Goal: Task Accomplishment & Management: Manage account settings

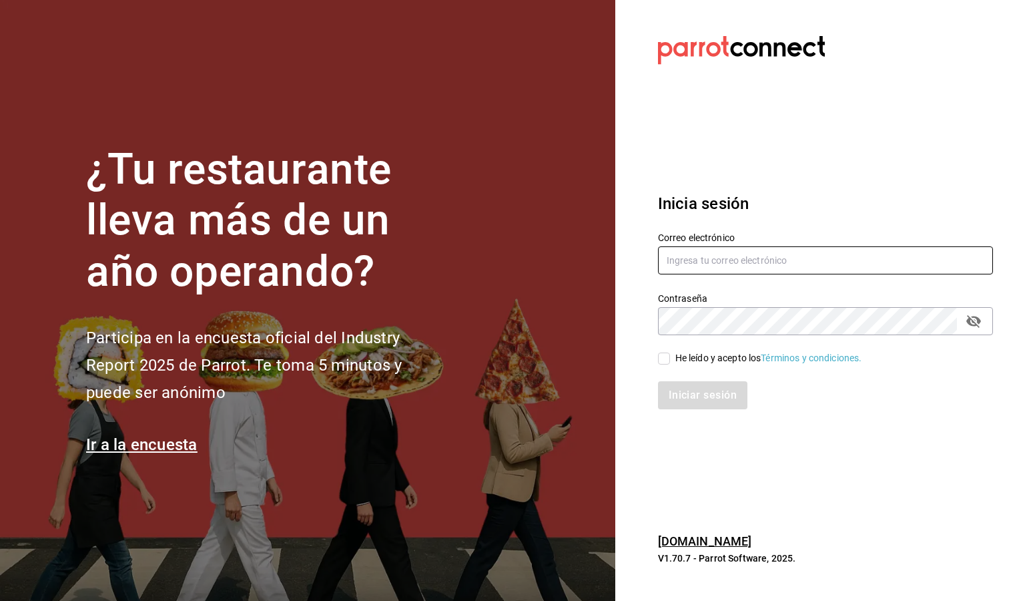
click at [695, 254] on input "text" at bounding box center [825, 260] width 335 height 28
type input "M"
type input "[EMAIL_ADDRESS][DOMAIN_NAME]"
drag, startPoint x: 661, startPoint y: 356, endPoint x: 681, endPoint y: 381, distance: 31.4
click at [663, 357] on input "He leído y acepto los Términos y condiciones." at bounding box center [664, 358] width 12 height 12
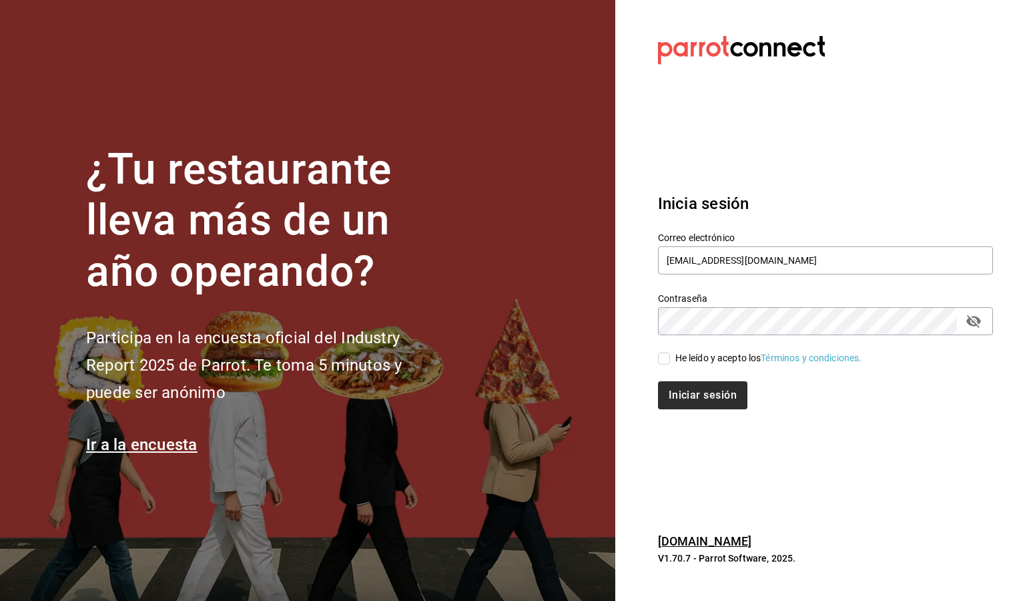
checkbox input "true"
click at [691, 396] on button "Iniciar sesión" at bounding box center [703, 395] width 91 height 28
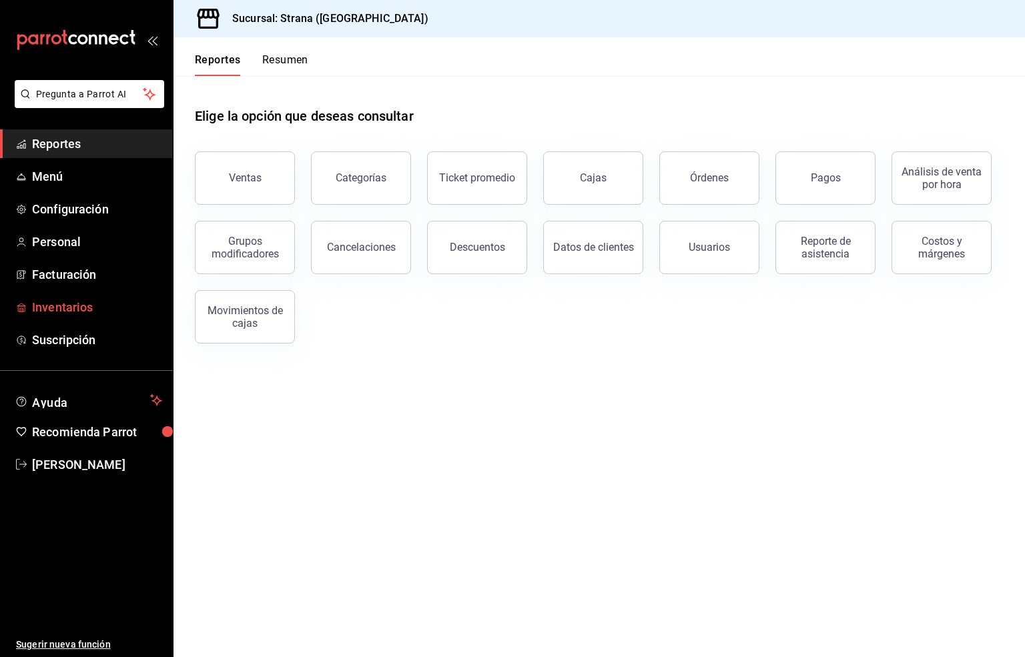
click at [59, 307] on span "Inventarios" at bounding box center [97, 307] width 130 height 18
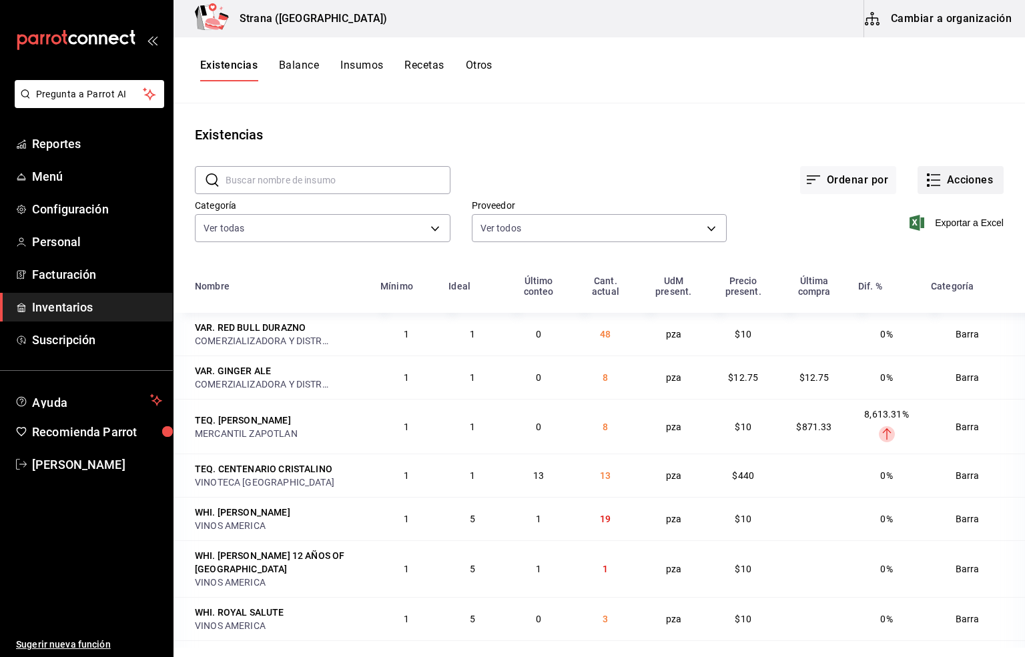
click at [951, 183] on button "Acciones" at bounding box center [960, 180] width 86 height 28
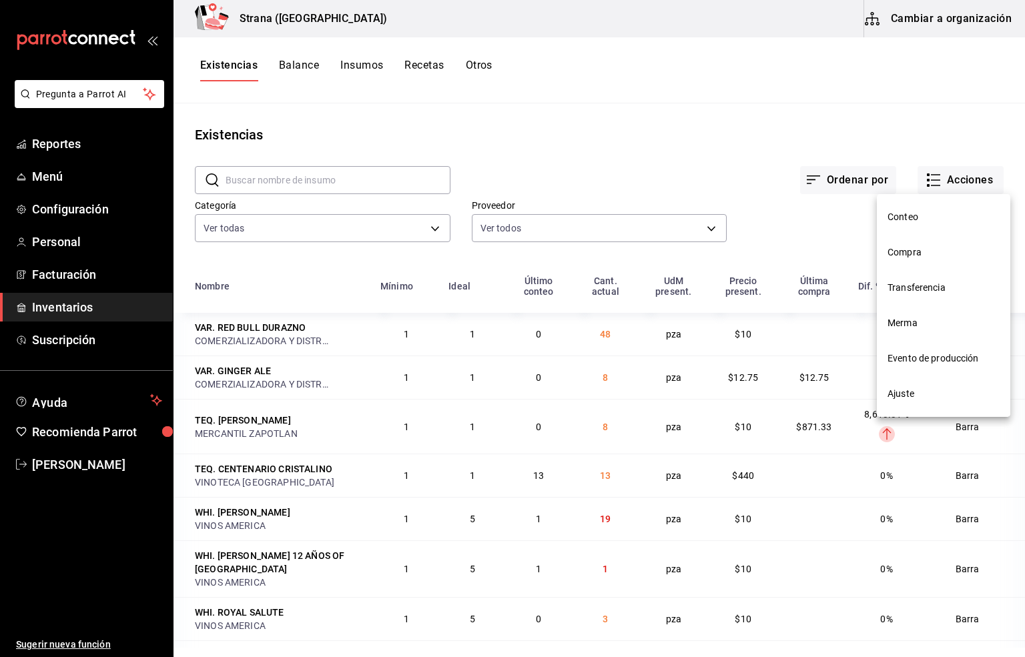
click at [893, 254] on span "Compra" at bounding box center [943, 253] width 112 height 14
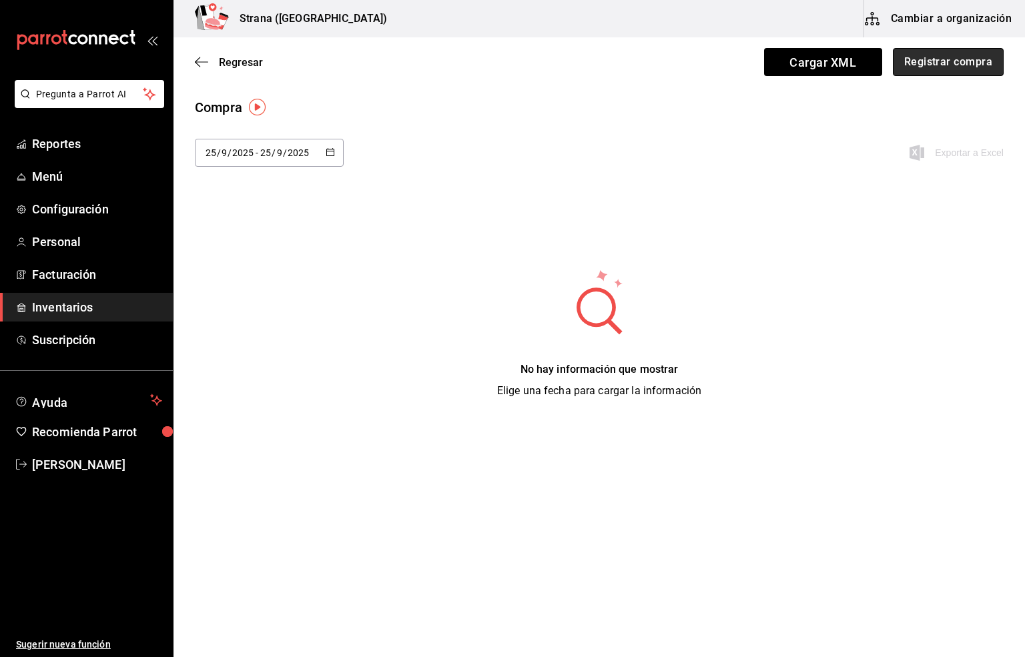
click at [925, 58] on button "Registrar compra" at bounding box center [948, 62] width 111 height 28
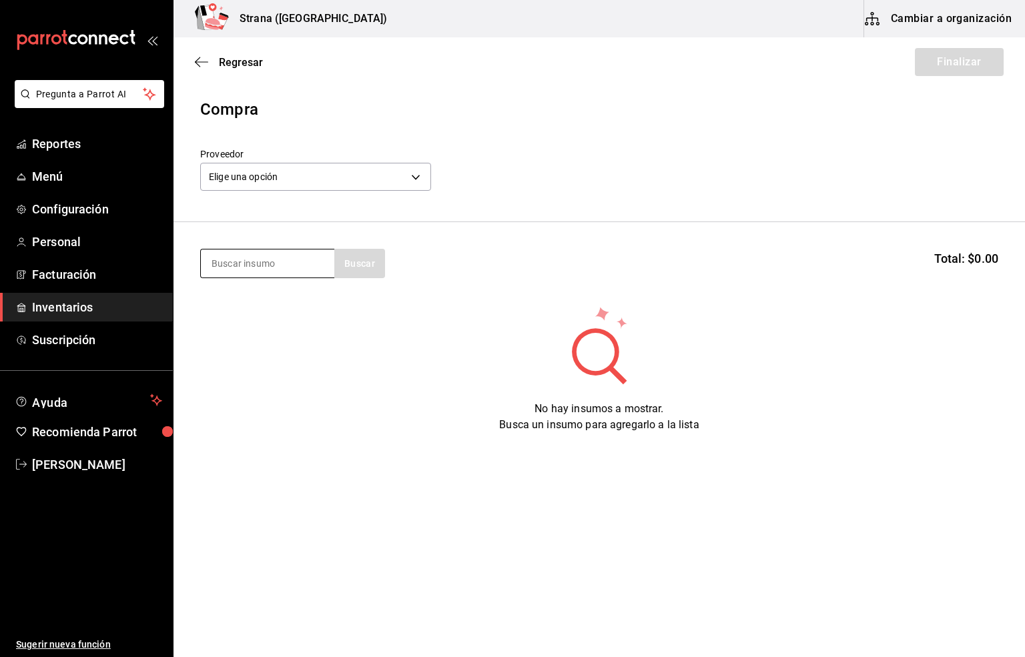
click at [292, 260] on input at bounding box center [267, 264] width 133 height 28
type input "tocino"
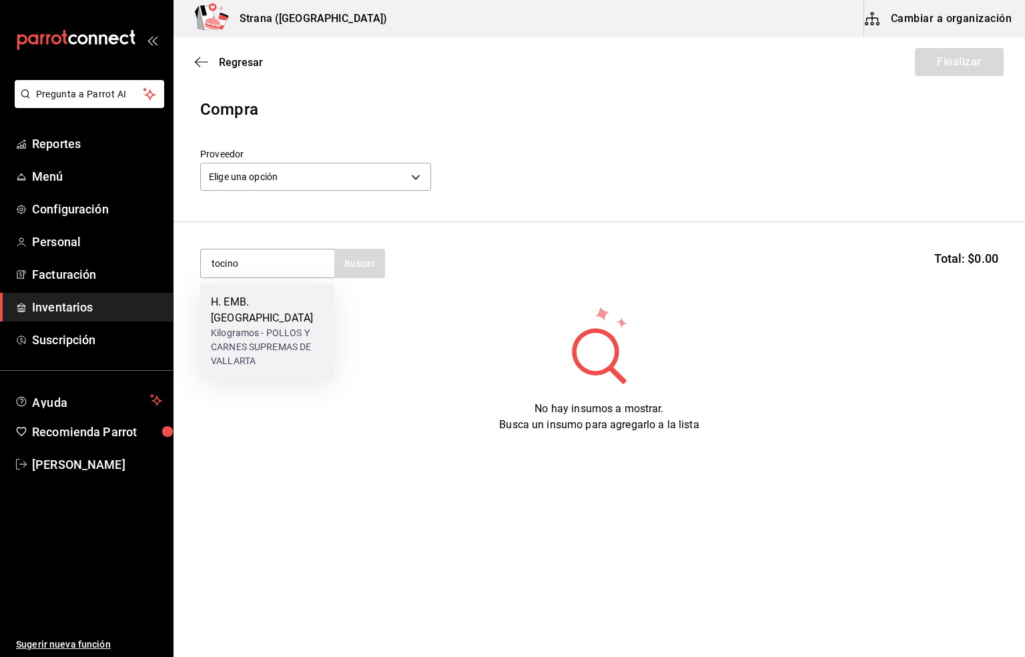
click at [245, 306] on div "H. EMB. [GEOGRAPHIC_DATA]" at bounding box center [267, 310] width 112 height 32
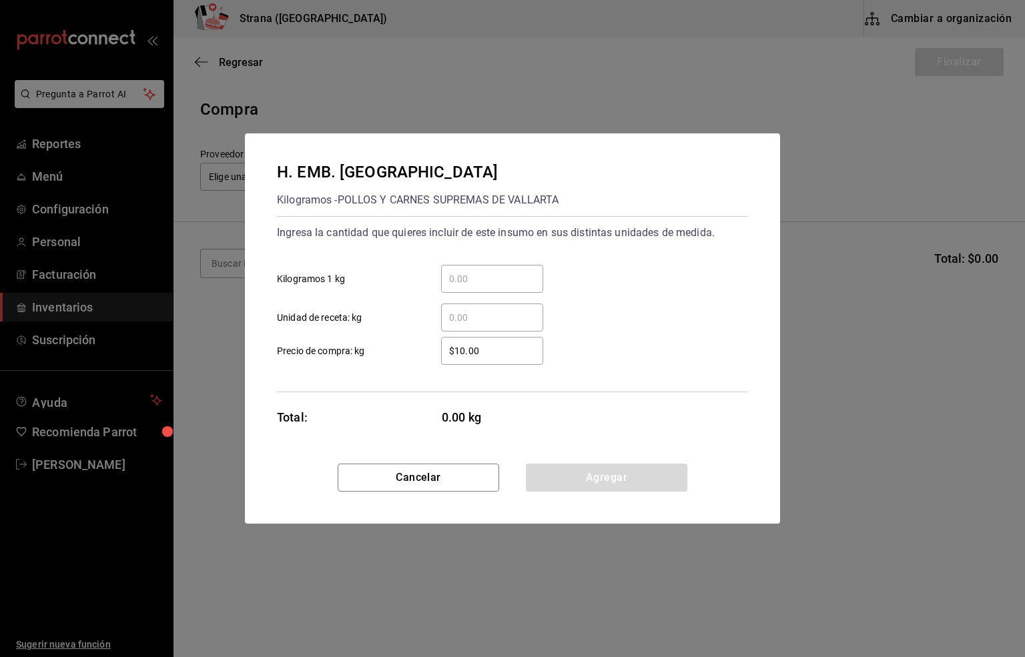
click at [456, 318] on input "​ Unidad de receta: kg" at bounding box center [492, 318] width 102 height 16
type input "2"
click at [482, 348] on input "$10.00" at bounding box center [492, 351] width 102 height 16
type input "$185"
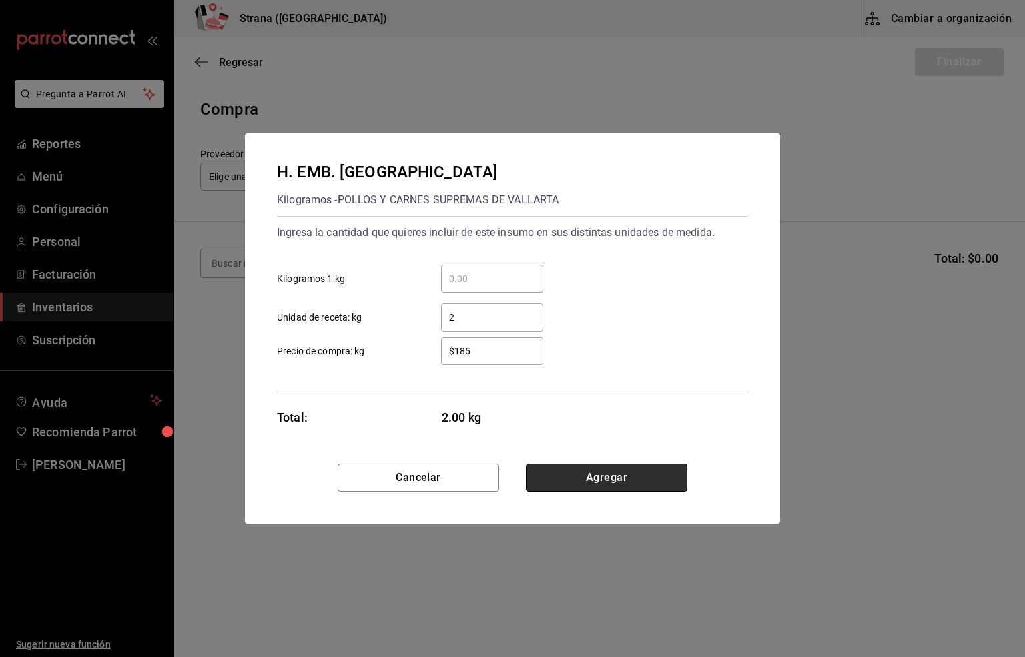
click at [601, 471] on button "Agregar" at bounding box center [606, 478] width 161 height 28
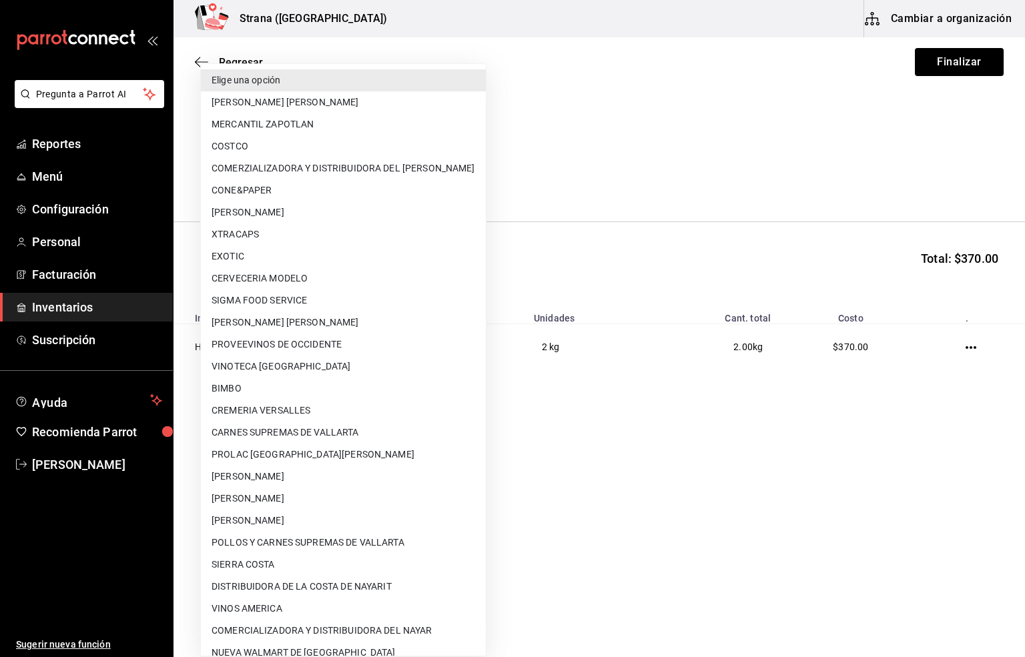
click at [271, 178] on body "Pregunta a Parrot AI Reportes Menú Configuración Personal Facturación Inventari…" at bounding box center [512, 291] width 1025 height 582
click at [264, 542] on li "POLLOS Y CARNES SUPREMAS DE VALLARTA" at bounding box center [343, 543] width 285 height 22
type input "04e45765-e004-44a6-bf92-5301eaac514c"
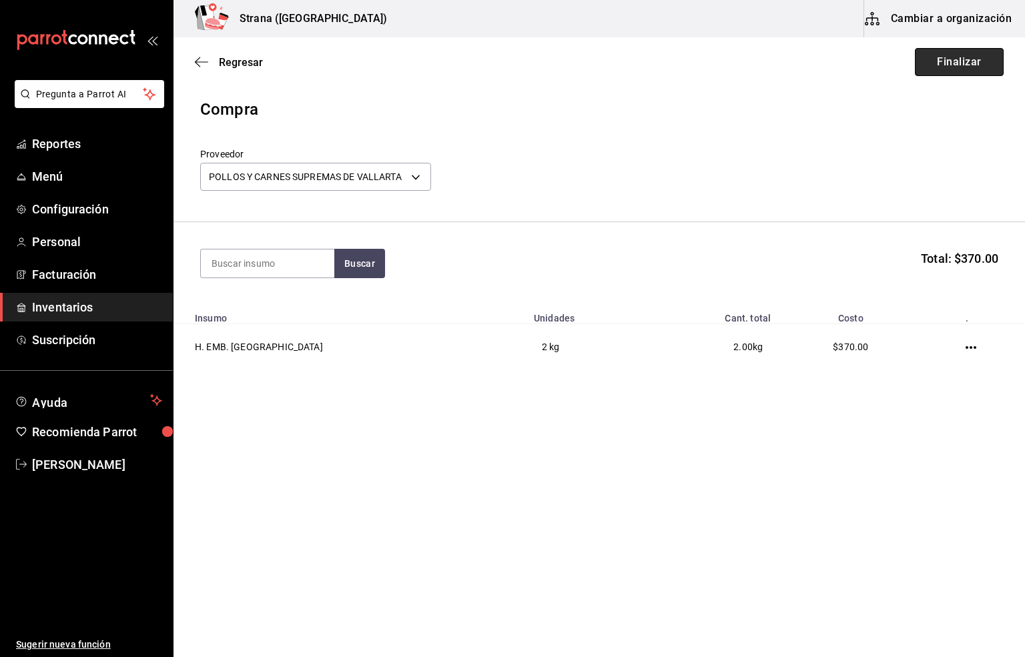
click at [971, 61] on button "Finalizar" at bounding box center [959, 62] width 89 height 28
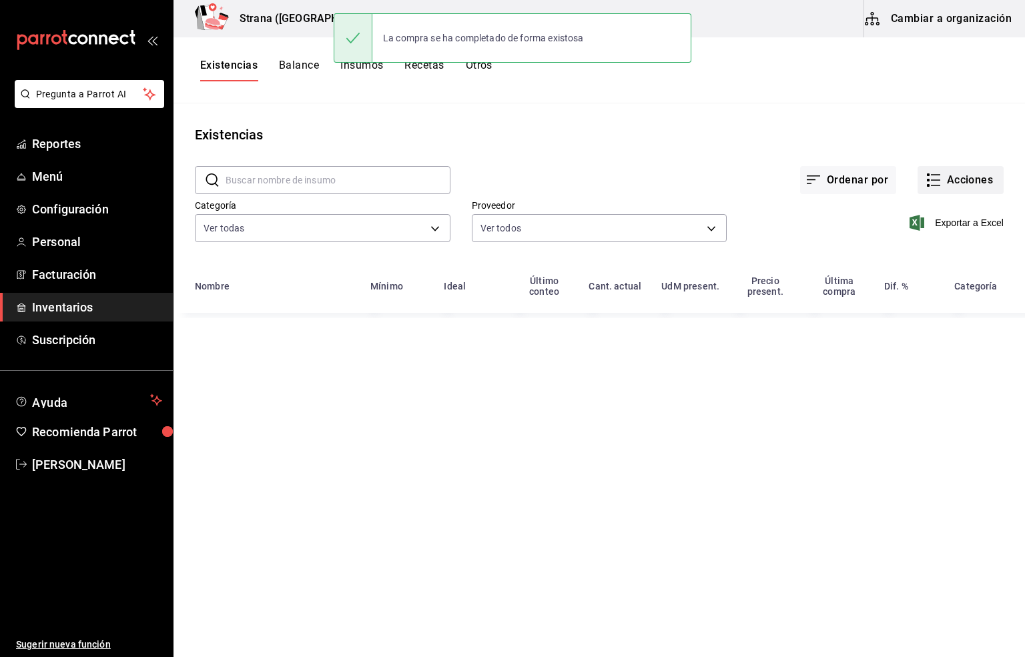
click at [961, 172] on button "Acciones" at bounding box center [960, 180] width 86 height 28
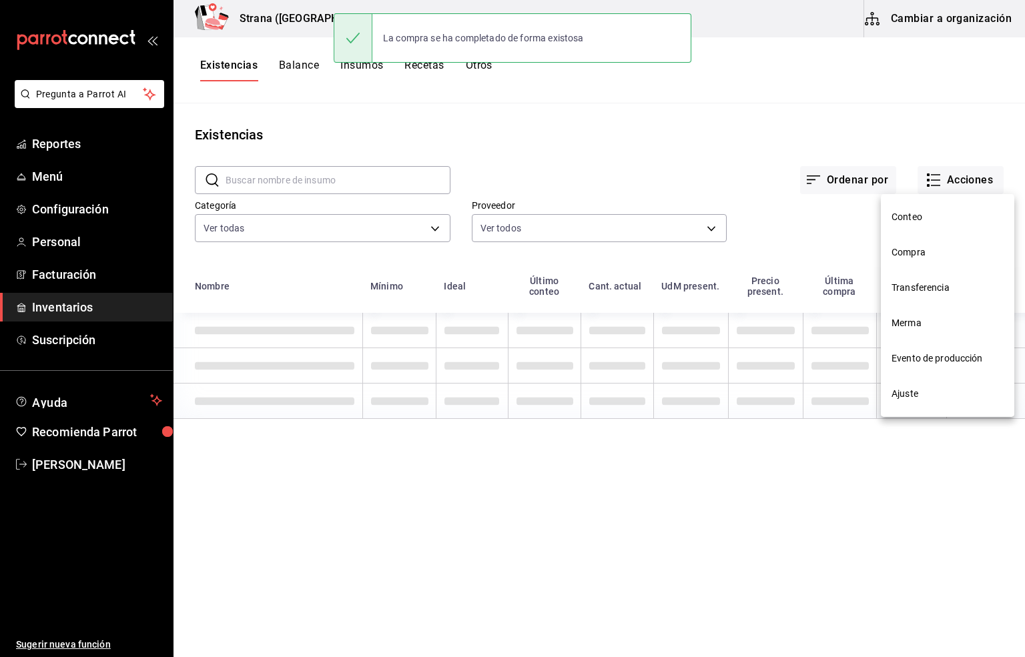
click at [923, 257] on span "Compra" at bounding box center [947, 253] width 112 height 14
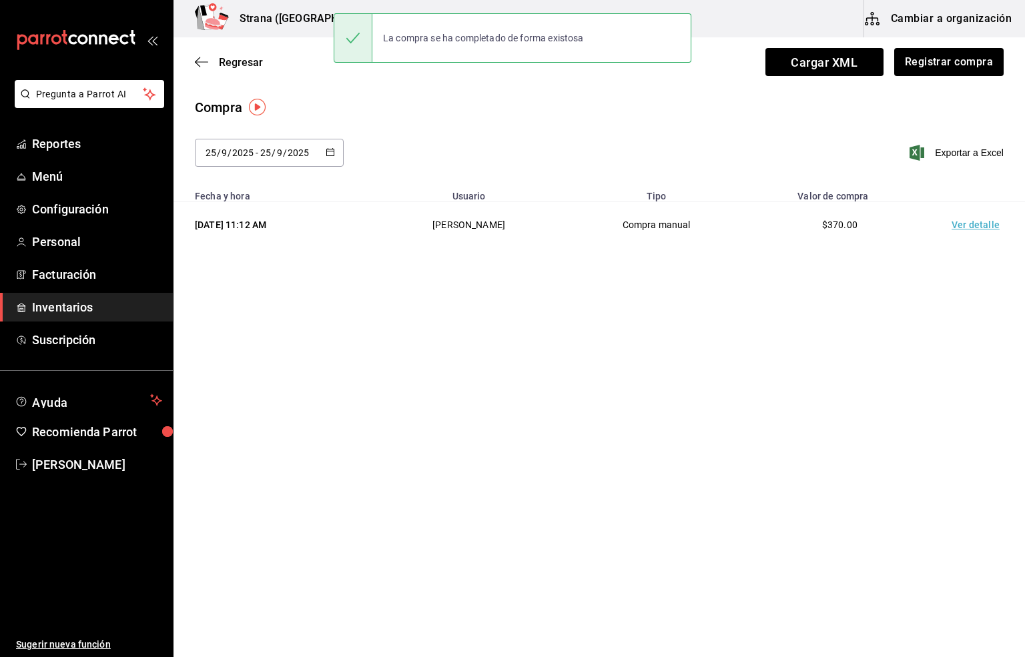
click at [973, 222] on td "Ver detalle" at bounding box center [977, 225] width 93 height 46
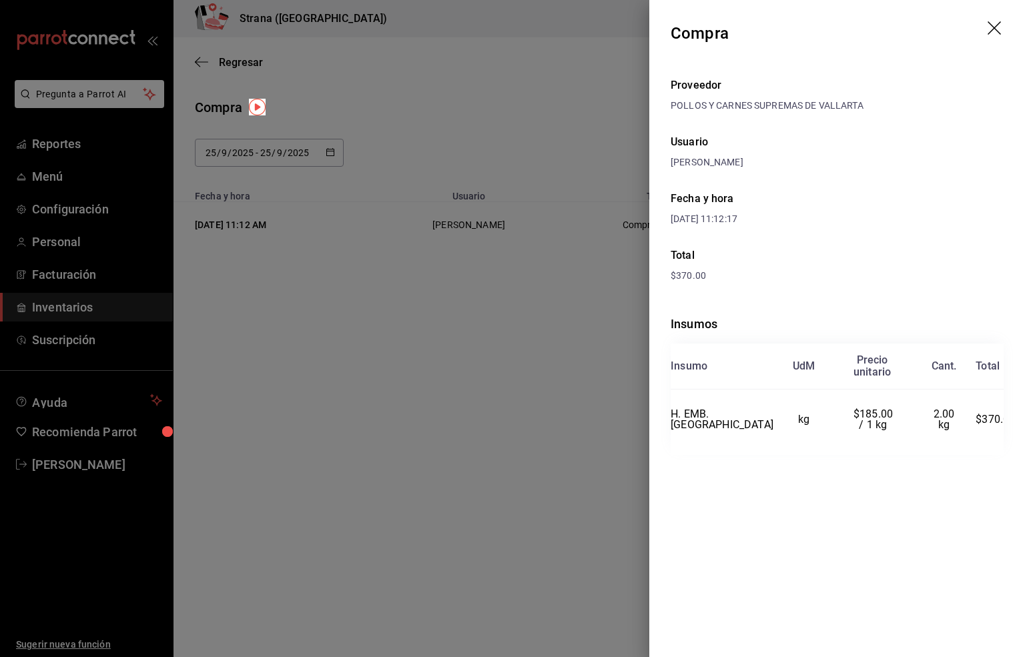
click at [995, 31] on icon "drag" at bounding box center [995, 29] width 16 height 16
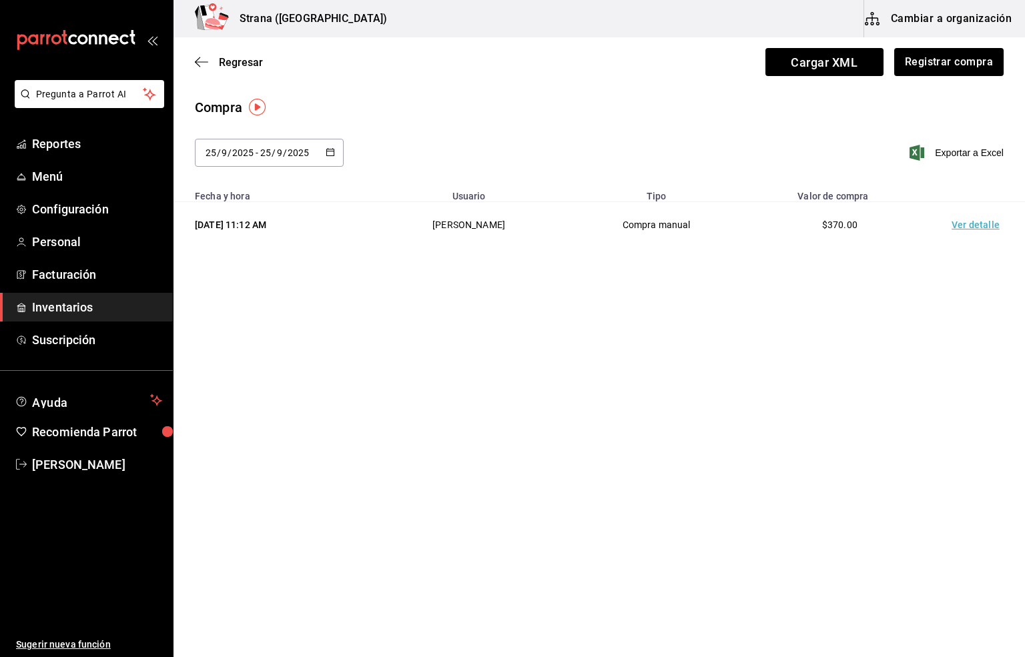
click at [422, 109] on div "Compra" at bounding box center [599, 107] width 809 height 20
click at [951, 61] on button "Registrar compra" at bounding box center [948, 62] width 111 height 28
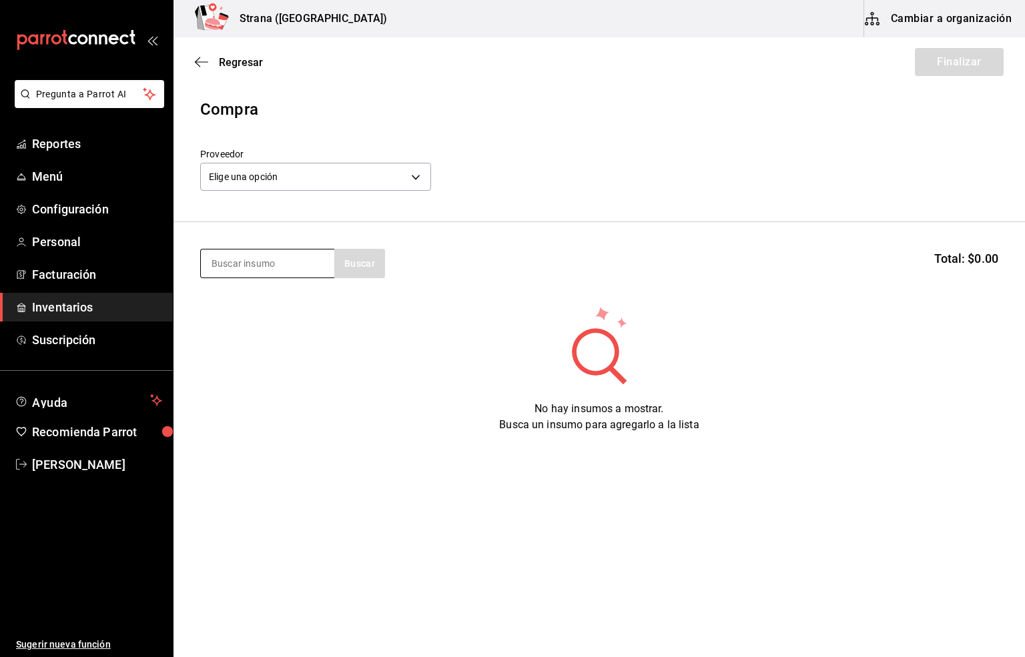
click at [223, 264] on input at bounding box center [267, 264] width 133 height 28
type input "refres"
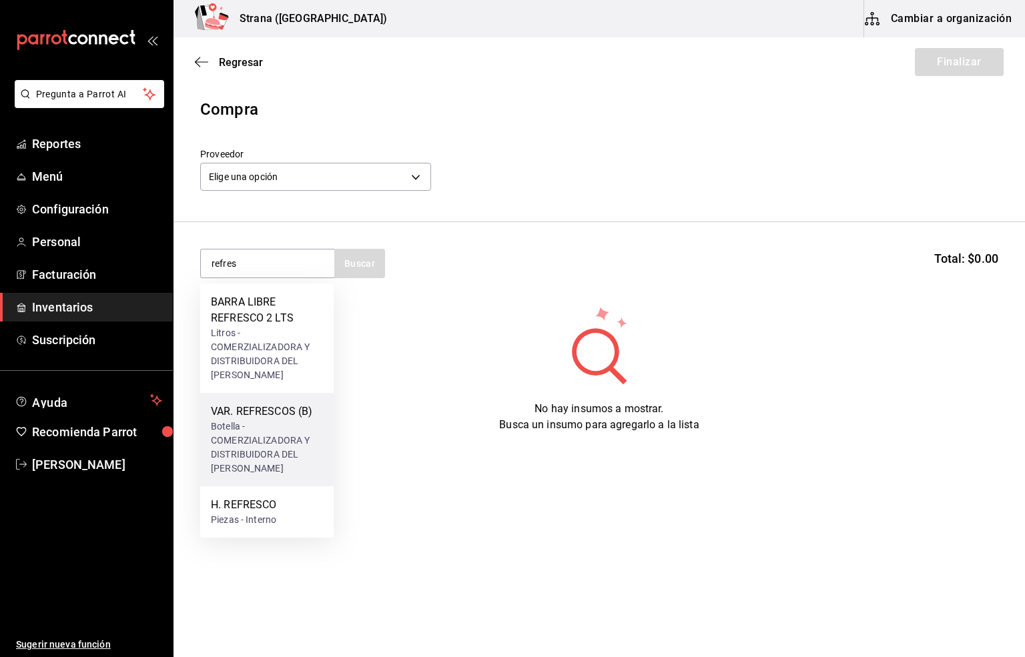
click at [269, 411] on div "VAR. REFRESCOS (B)" at bounding box center [267, 412] width 112 height 16
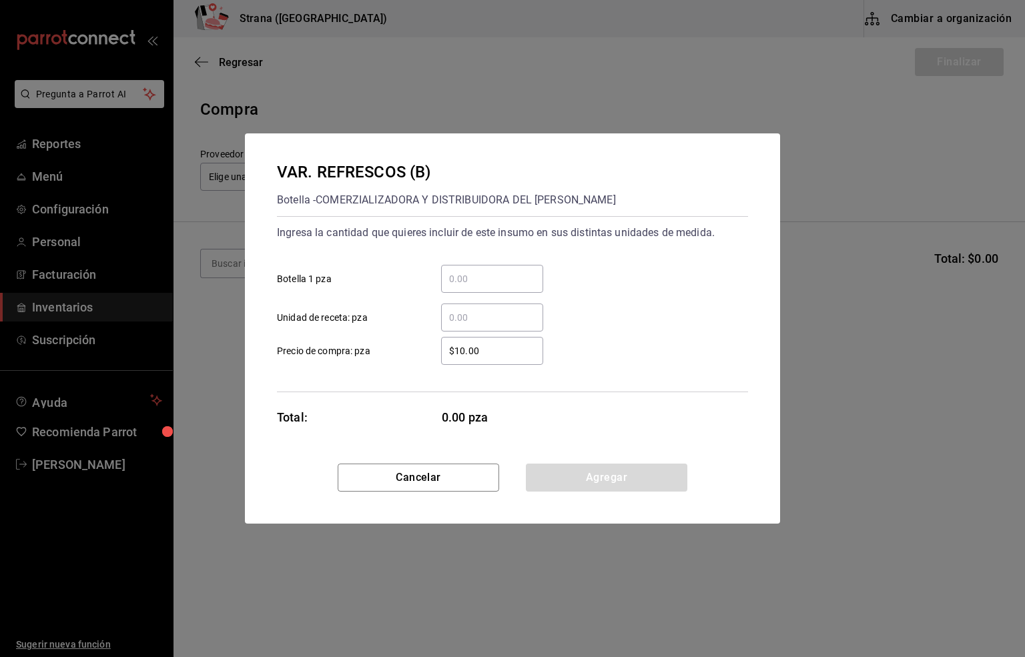
click at [469, 321] on input "​ Unidad de receta: pza" at bounding box center [492, 318] width 102 height 16
type input "240"
click at [479, 352] on input "$10.00" at bounding box center [492, 351] width 102 height 16
type input "$12.75"
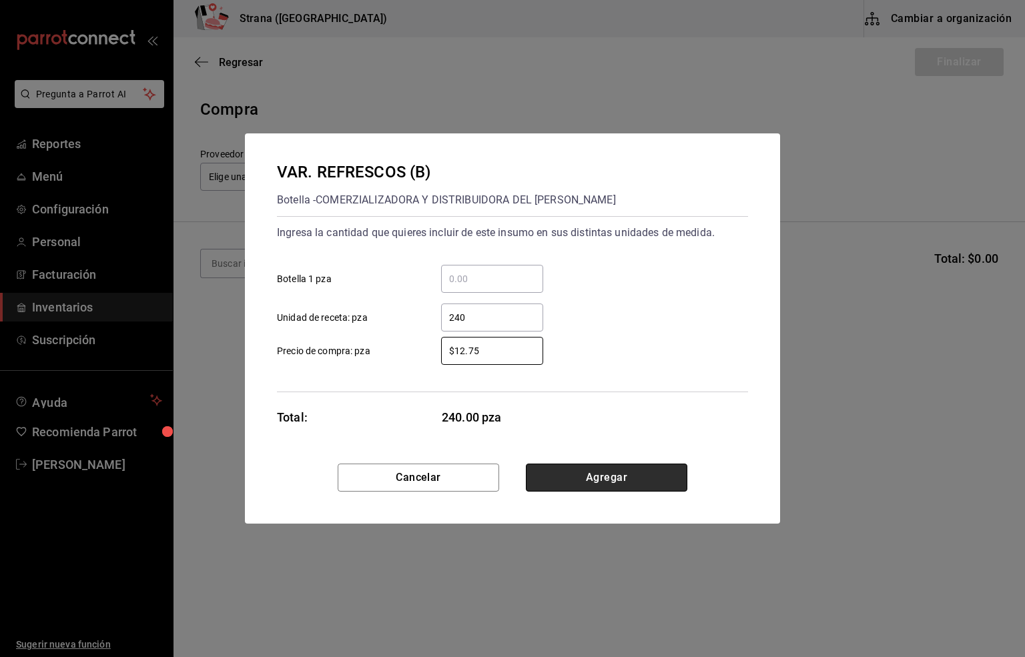
click at [603, 474] on button "Agregar" at bounding box center [606, 478] width 161 height 28
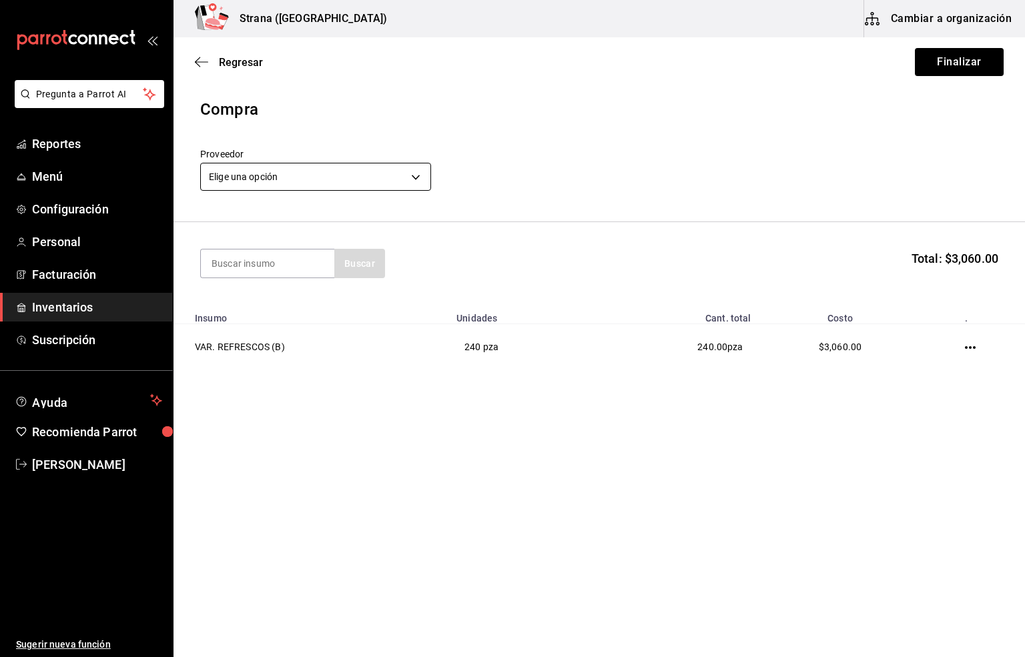
click at [266, 163] on body "Pregunta a Parrot AI Reportes Menú Configuración Personal Facturación Inventari…" at bounding box center [512, 291] width 1025 height 582
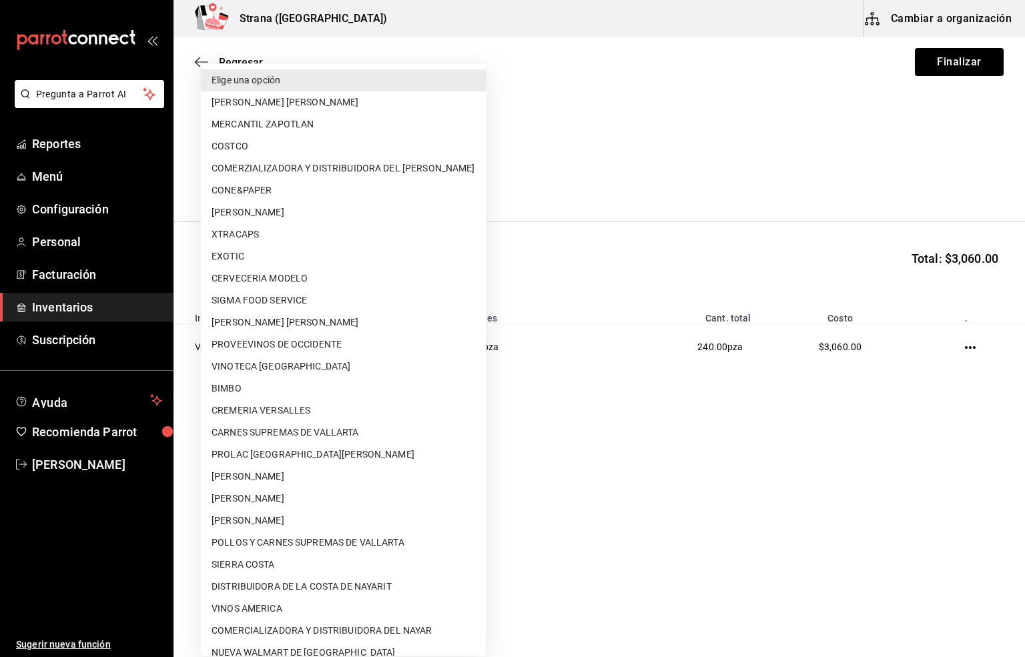
click at [371, 163] on li "COMERZIALIZADORA Y DISTRIBUIDORA DEL [PERSON_NAME]" at bounding box center [343, 168] width 285 height 22
type input "5ceb4eaf-ade2-4109-9c8c-19a342893cfd"
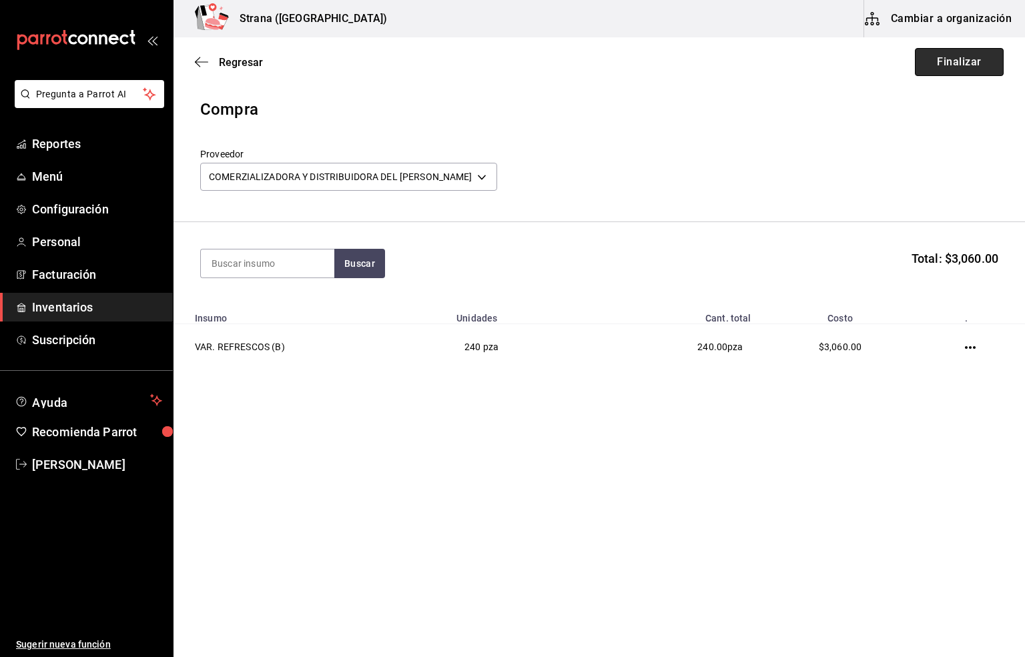
click at [921, 65] on button "Finalizar" at bounding box center [959, 62] width 89 height 28
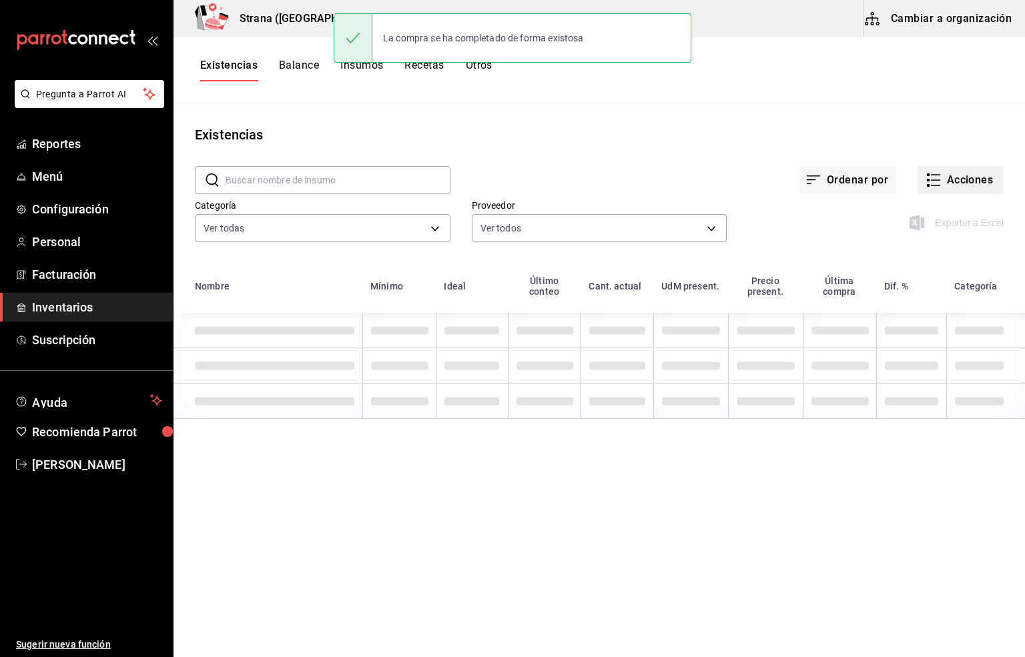
click at [957, 182] on button "Acciones" at bounding box center [960, 180] width 86 height 28
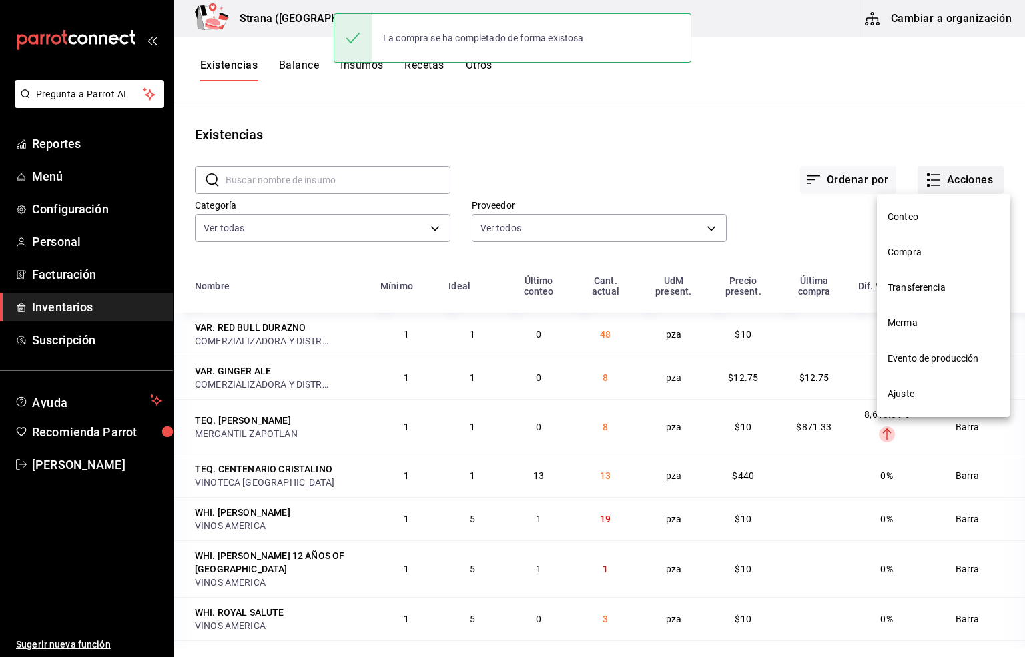
click at [923, 249] on span "Compra" at bounding box center [943, 253] width 112 height 14
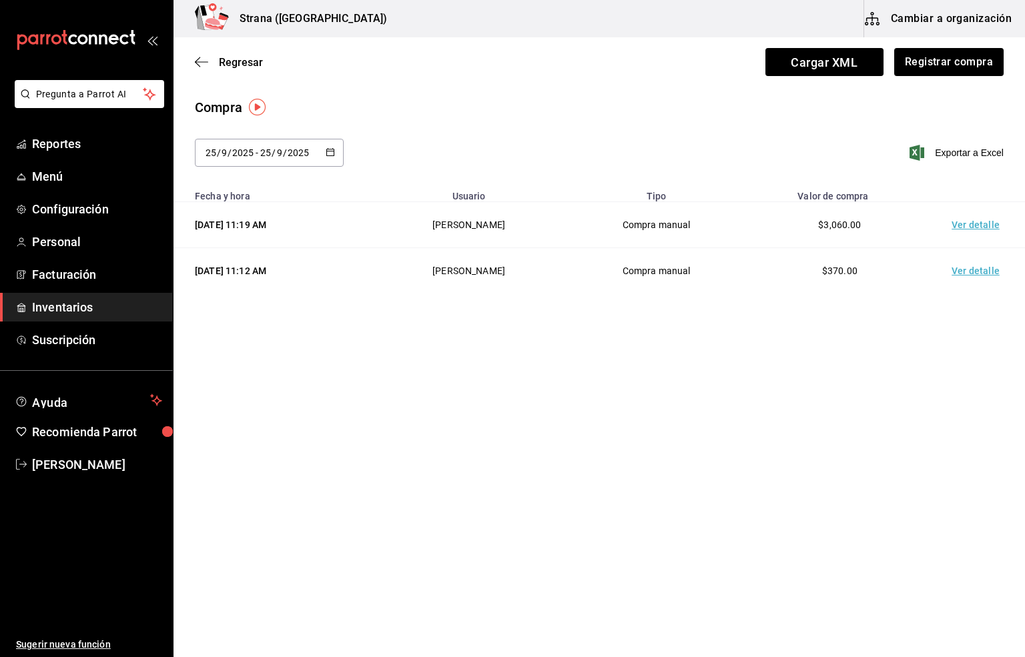
click at [967, 228] on td "Ver detalle" at bounding box center [977, 225] width 93 height 46
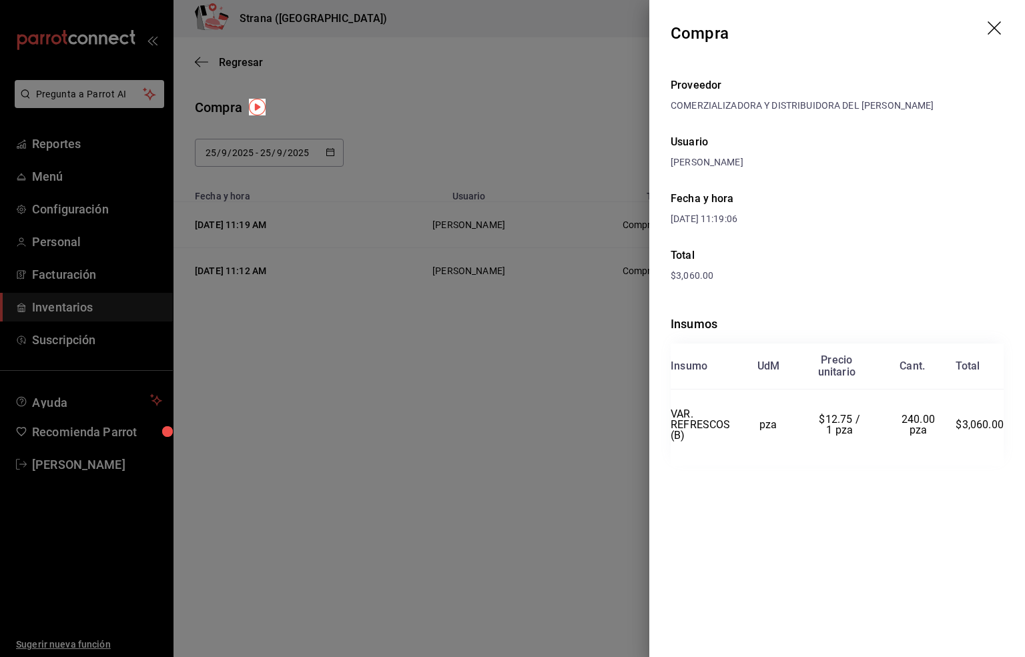
click at [993, 28] on icon "drag" at bounding box center [993, 27] width 13 height 13
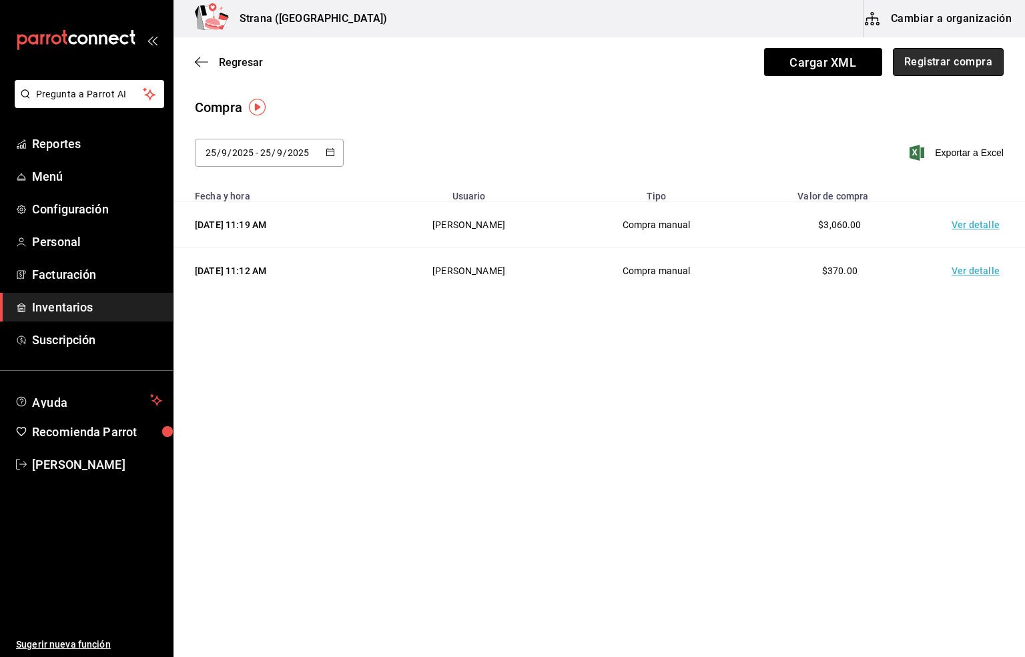
click at [945, 60] on button "Registrar compra" at bounding box center [948, 62] width 111 height 28
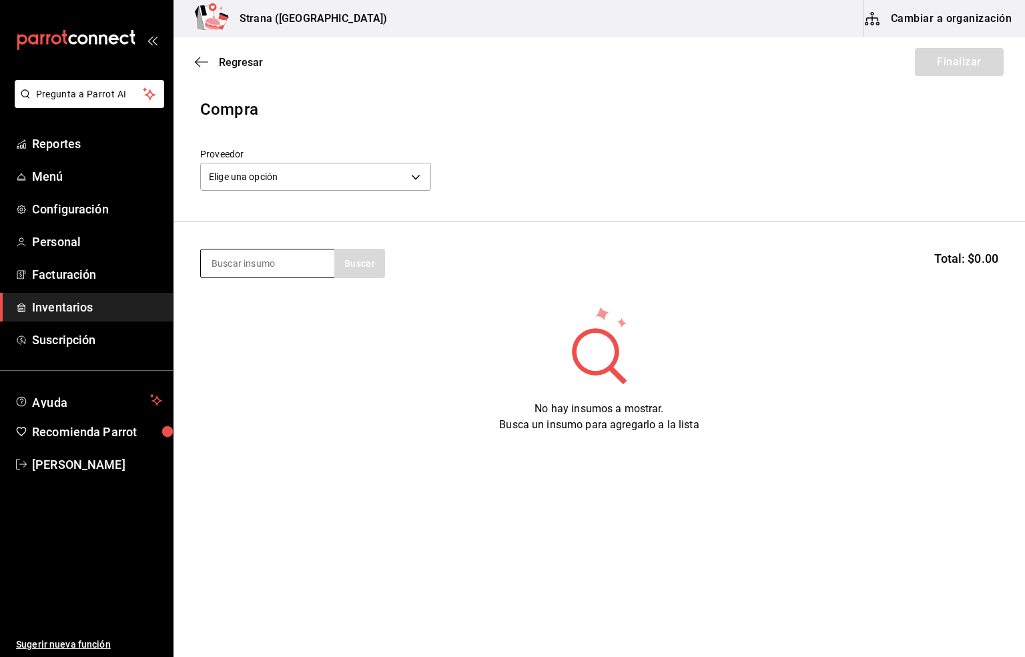
click at [230, 257] on input at bounding box center [267, 264] width 133 height 28
type input "refre"
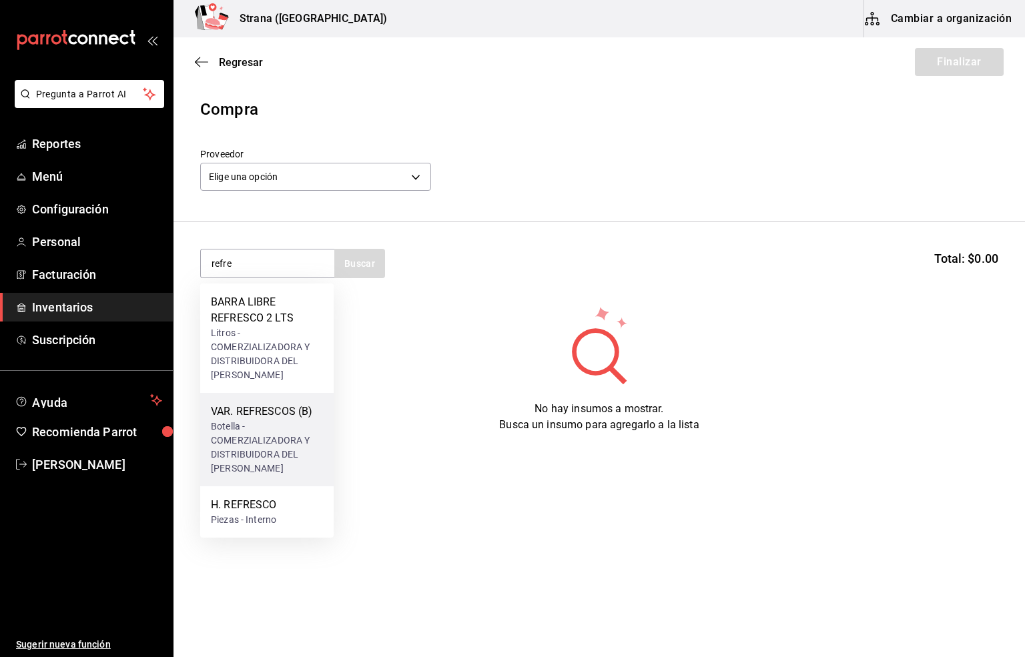
click at [265, 429] on div "Botella - COMERZIALIZADORA Y DISTRIBUIDORA DEL [PERSON_NAME]" at bounding box center [267, 448] width 112 height 56
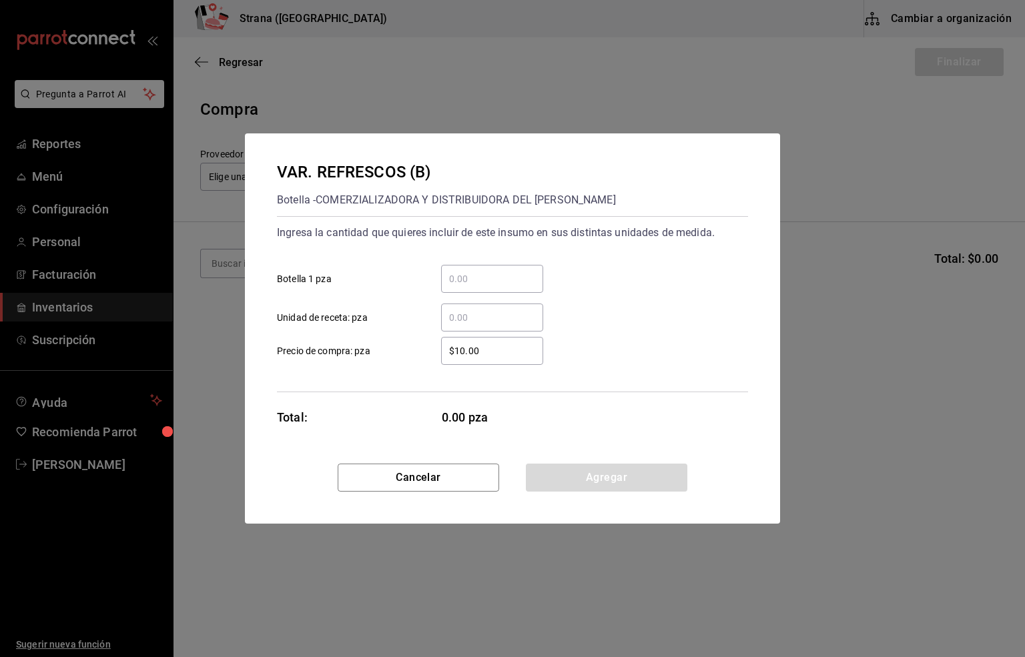
click at [471, 323] on input "​ Unidad de receta: pza" at bounding box center [492, 318] width 102 height 16
type input "48"
click at [483, 347] on input "$10.00" at bounding box center [492, 351] width 102 height 16
type input "$0.01"
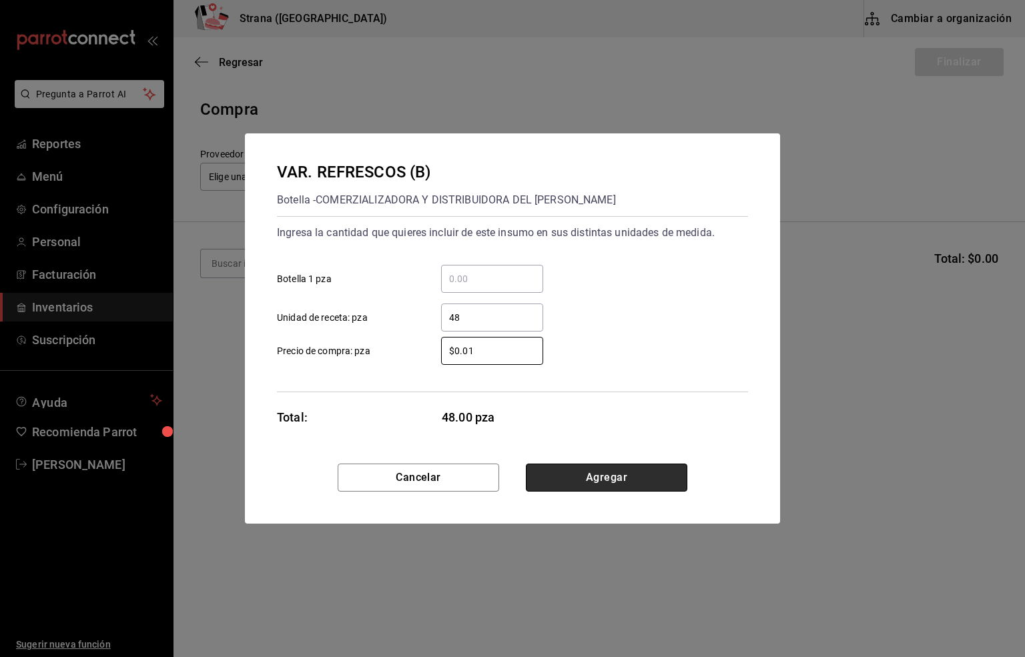
click at [581, 480] on button "Agregar" at bounding box center [606, 478] width 161 height 28
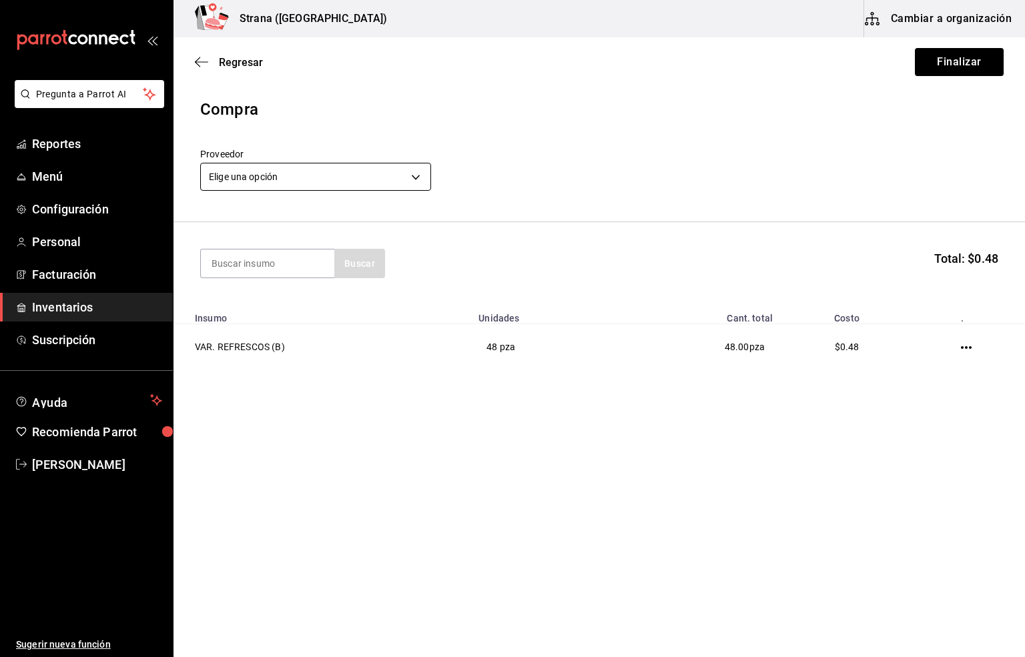
click at [255, 179] on body "Pregunta a Parrot AI Reportes Menú Configuración Personal Facturación Inventari…" at bounding box center [512, 291] width 1025 height 582
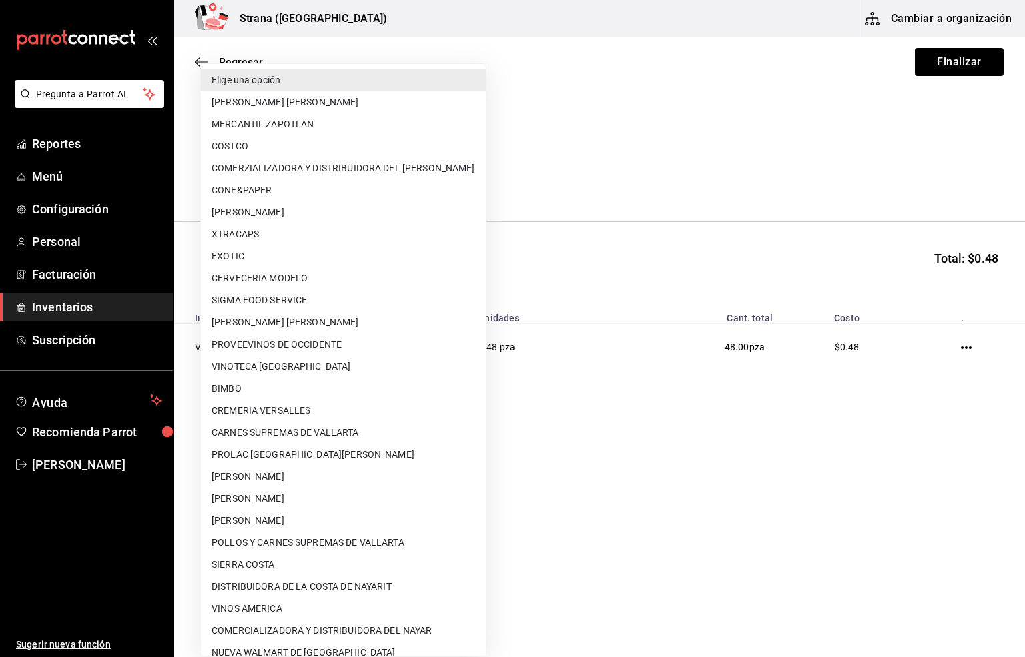
click at [366, 162] on li "COMERZIALIZADORA Y DISTRIBUIDORA DEL [PERSON_NAME]" at bounding box center [343, 168] width 285 height 22
type input "5ceb4eaf-ade2-4109-9c8c-19a342893cfd"
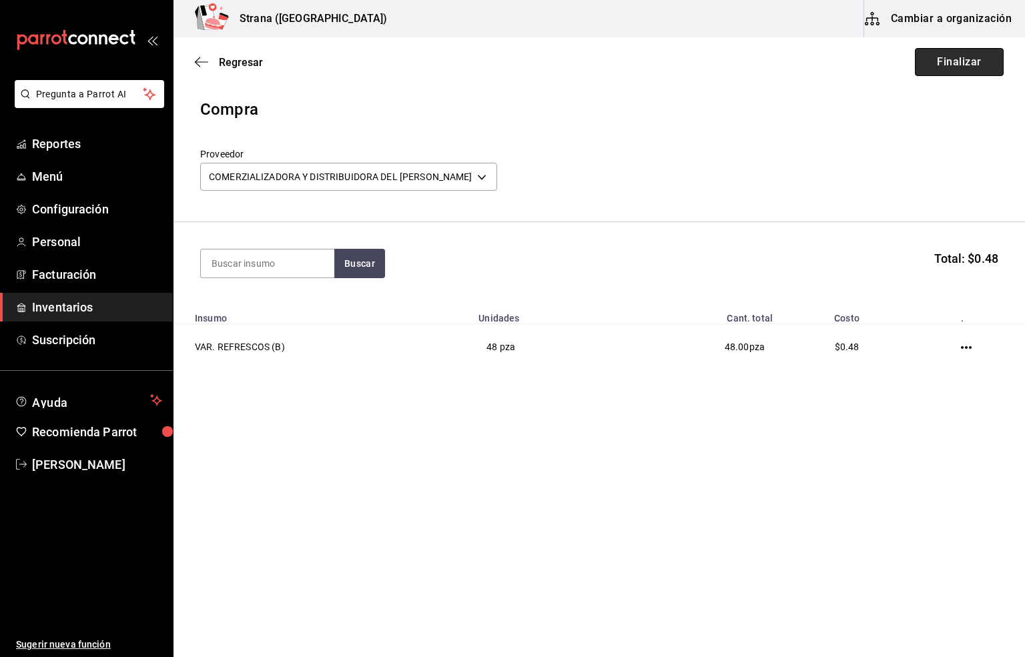
click at [933, 61] on button "Finalizar" at bounding box center [959, 62] width 89 height 28
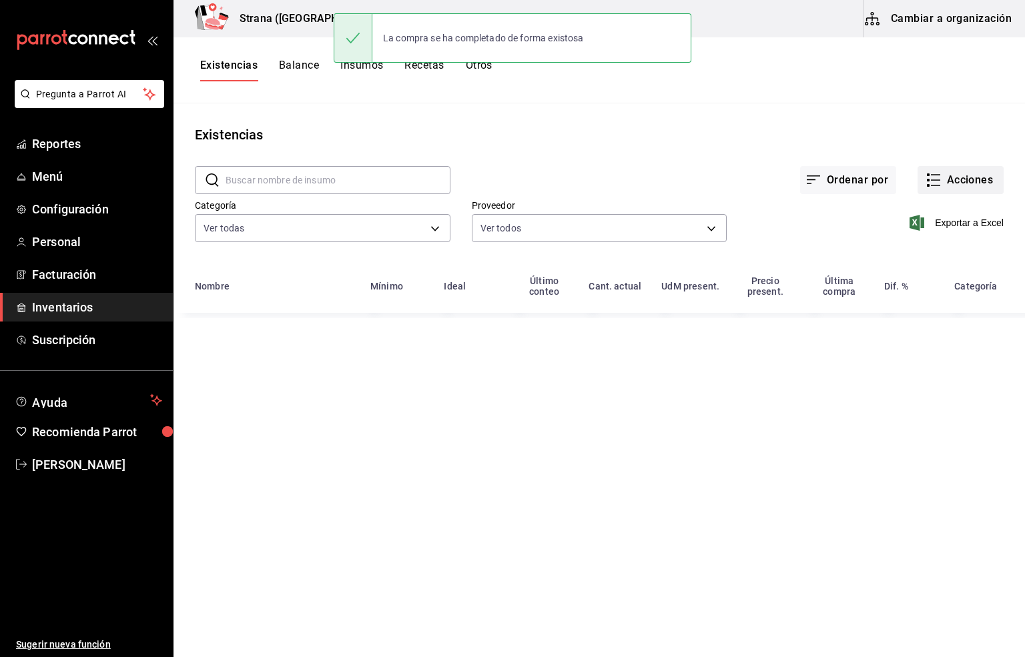
click at [947, 175] on button "Acciones" at bounding box center [960, 180] width 86 height 28
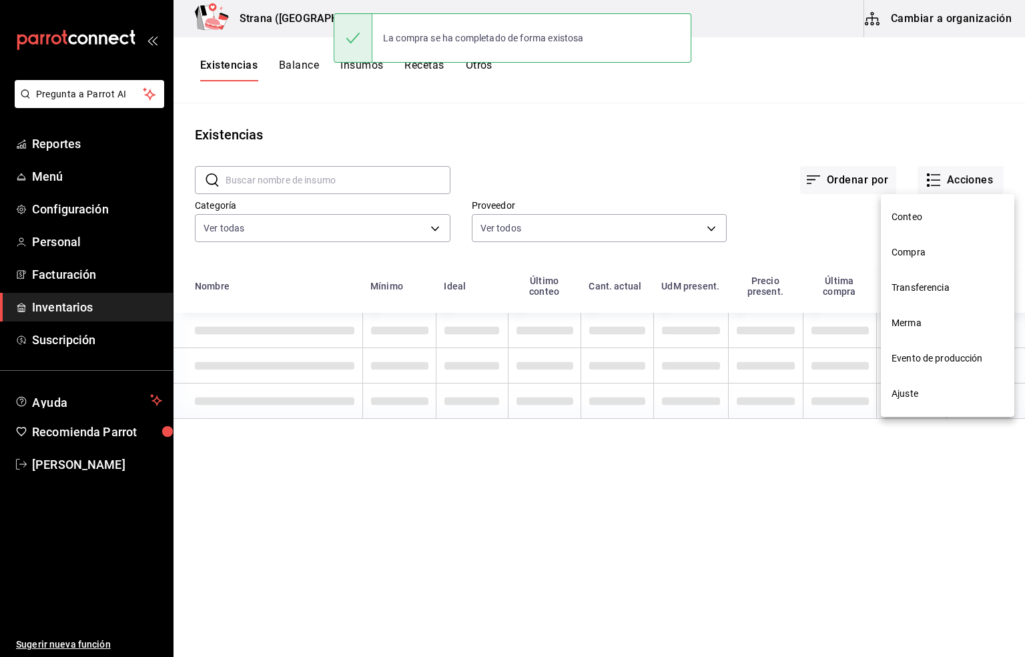
click at [915, 249] on span "Compra" at bounding box center [947, 253] width 112 height 14
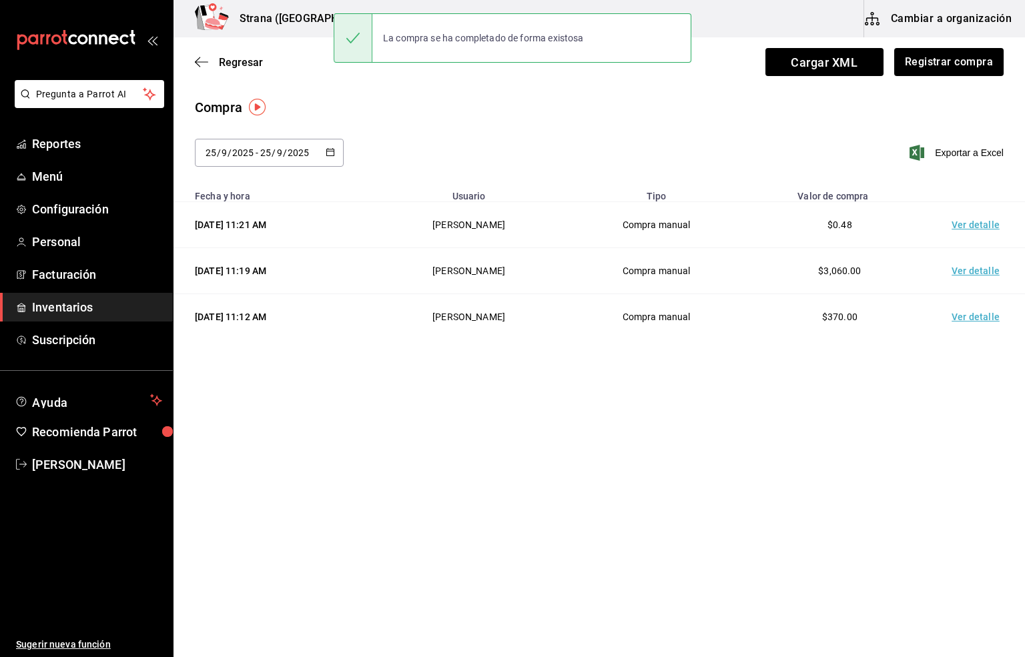
click at [981, 223] on td "Ver detalle" at bounding box center [977, 225] width 93 height 46
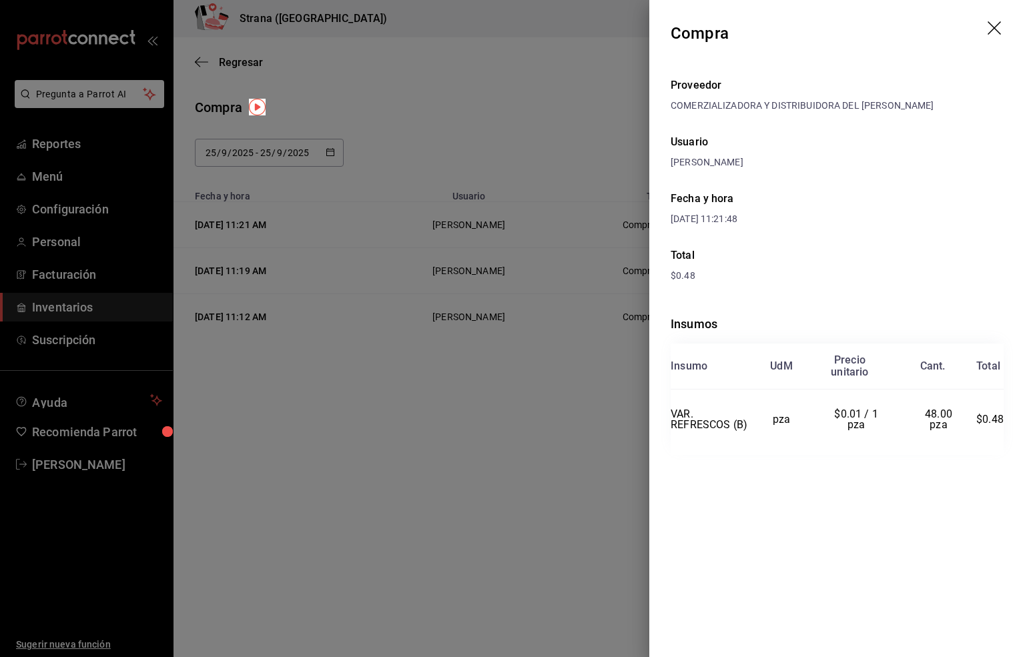
click at [993, 29] on icon "drag" at bounding box center [993, 27] width 13 height 13
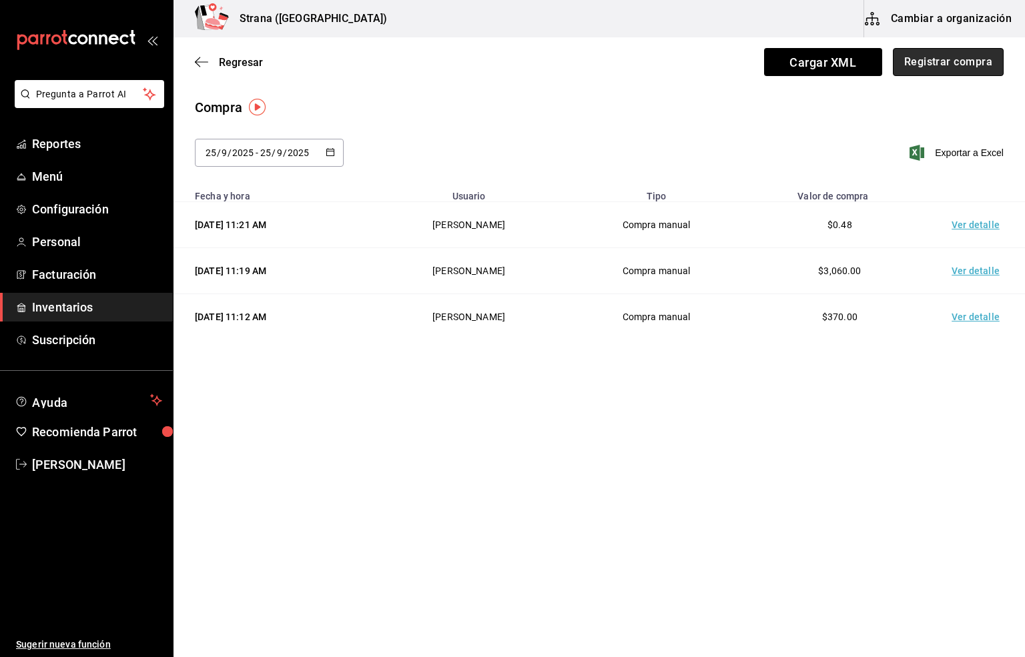
click at [987, 58] on button "Registrar compra" at bounding box center [948, 62] width 111 height 28
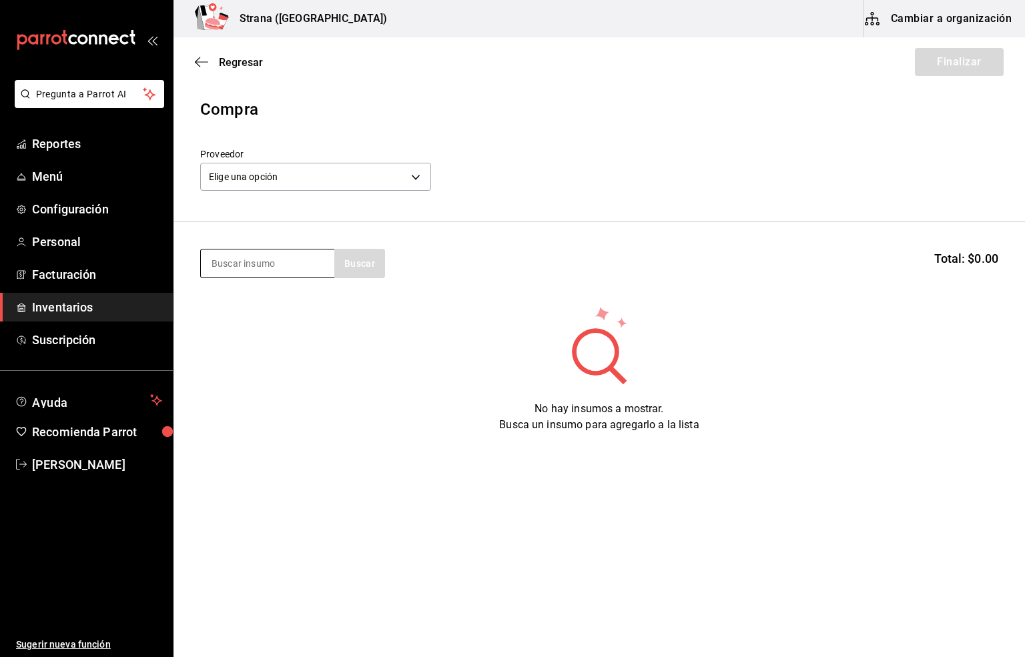
click at [263, 261] on input at bounding box center [267, 264] width 133 height 28
type input "CEBOLLA"
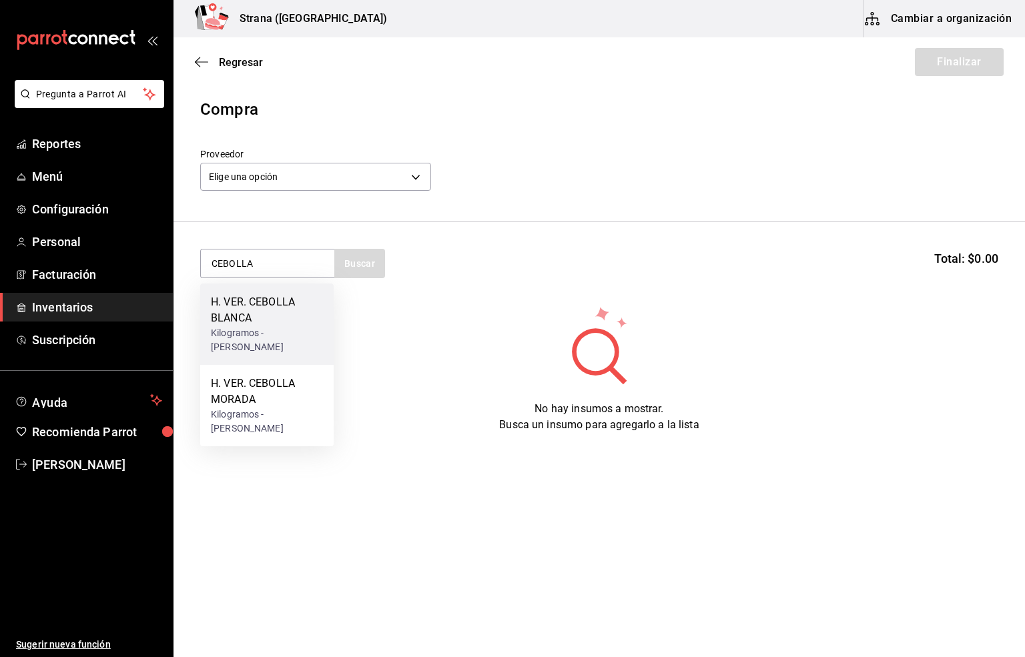
click at [251, 340] on div "Kilogramos - [PERSON_NAME]" at bounding box center [267, 340] width 112 height 28
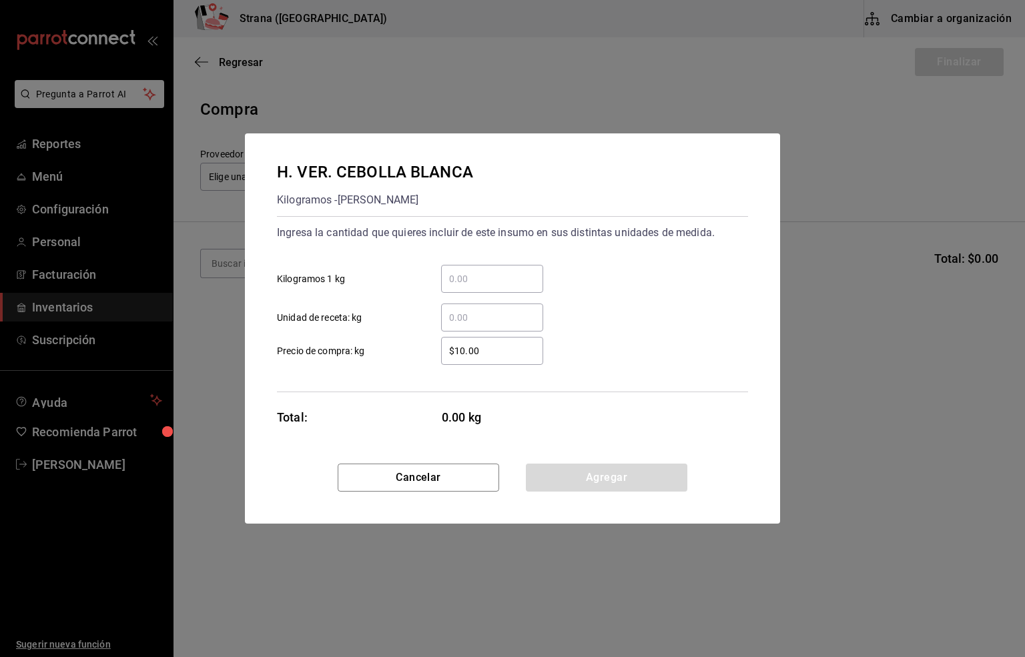
click at [465, 278] on input "​ Kilogramos 1 kg" at bounding box center [492, 279] width 102 height 16
type input "3.68"
click at [478, 345] on input "$10.00" at bounding box center [492, 351] width 102 height 16
type input "$20"
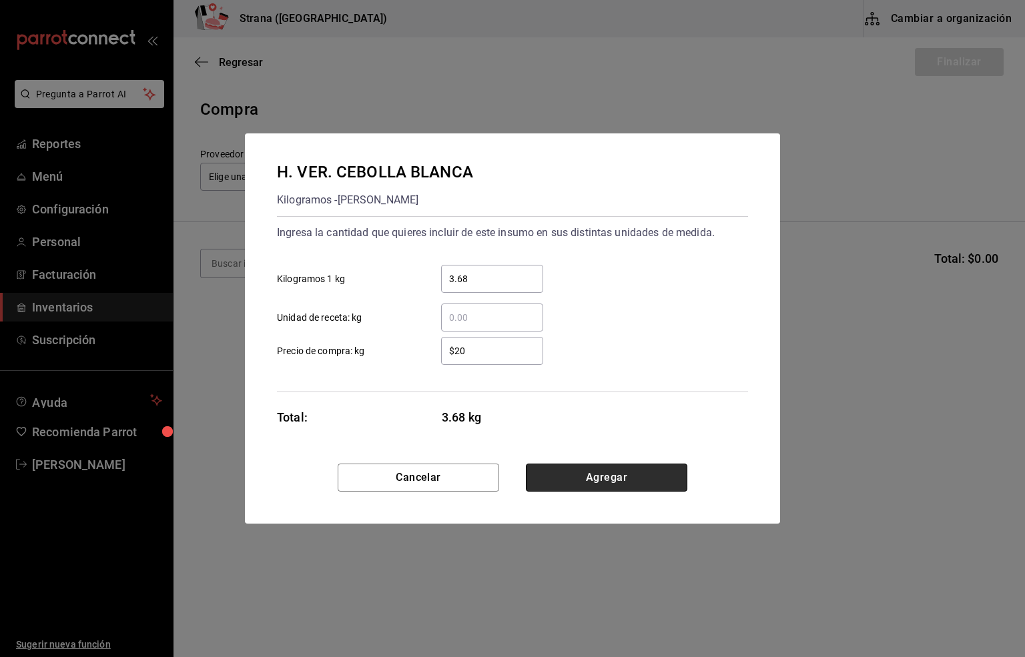
click at [588, 478] on button "Agregar" at bounding box center [606, 478] width 161 height 28
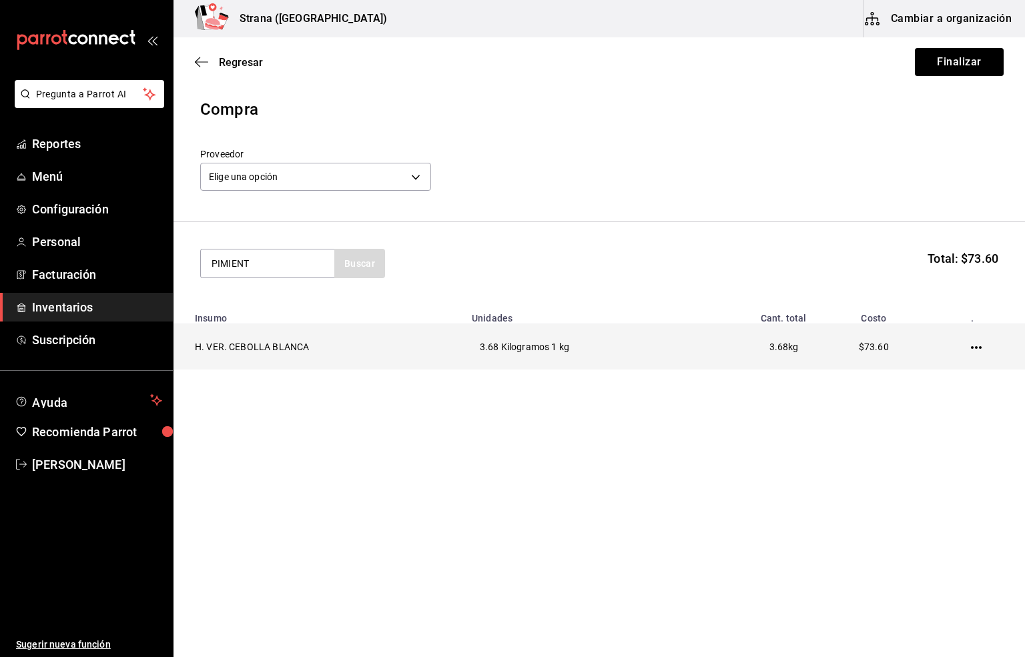
type input "PIMIENT"
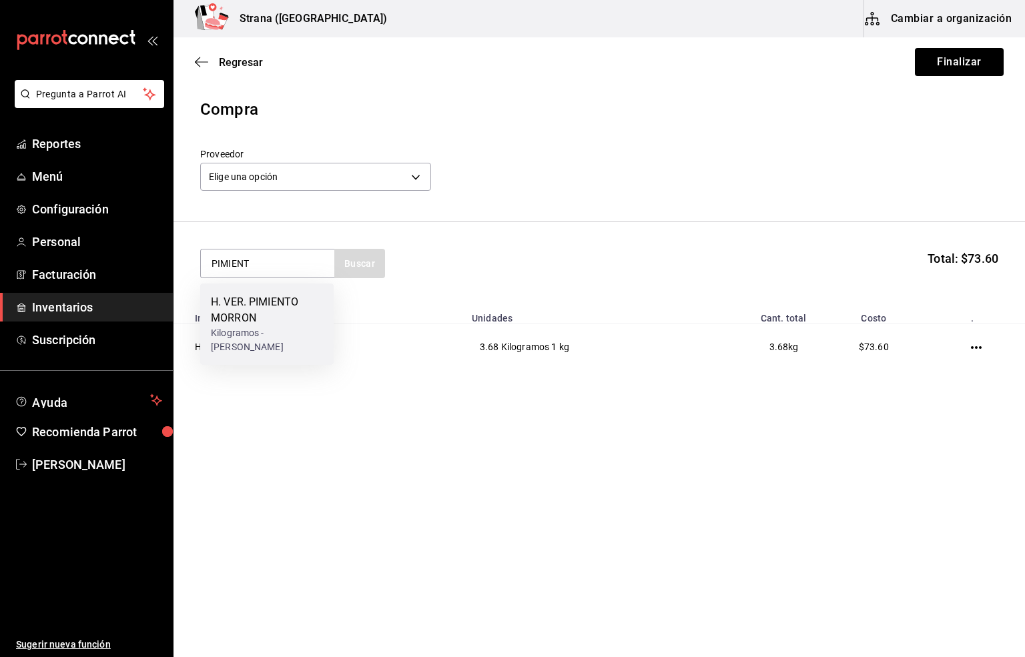
click at [264, 326] on div "Kilogramos - [PERSON_NAME]" at bounding box center [267, 340] width 112 height 28
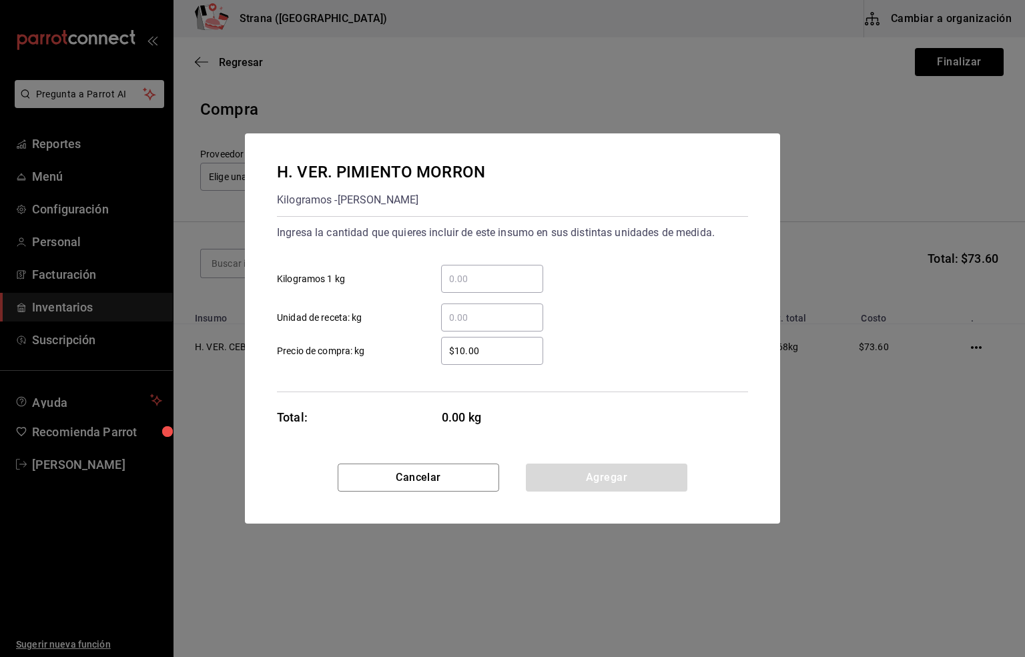
click at [456, 280] on input "​ Kilogramos 1 kg" at bounding box center [492, 279] width 102 height 16
type input "2.34"
click at [481, 345] on input "$10.00" at bounding box center [492, 351] width 102 height 16
type input "$45"
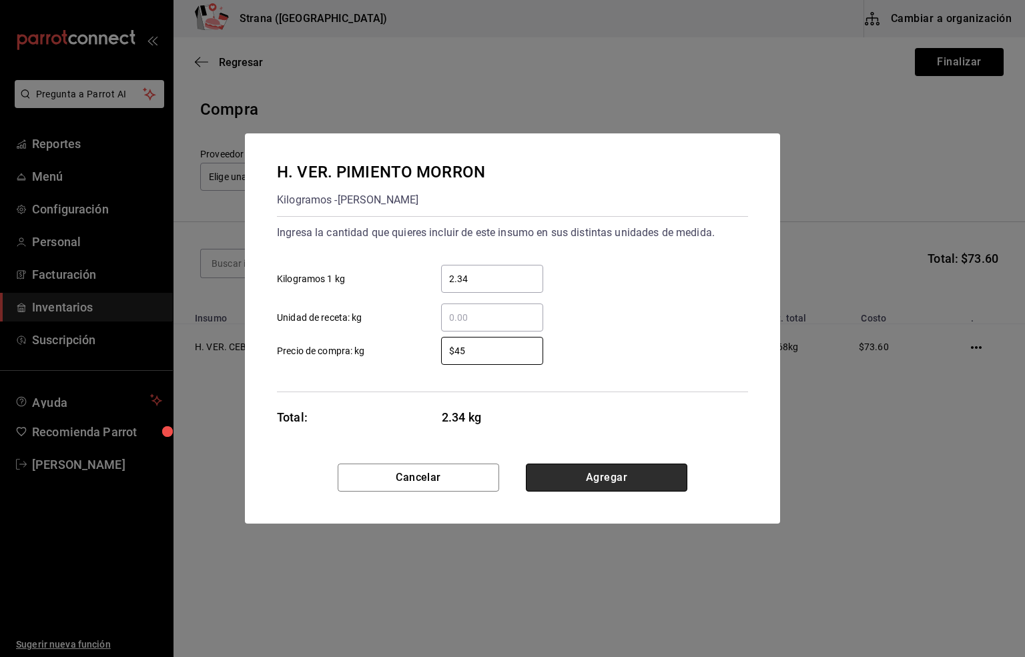
click at [580, 481] on button "Agregar" at bounding box center [606, 478] width 161 height 28
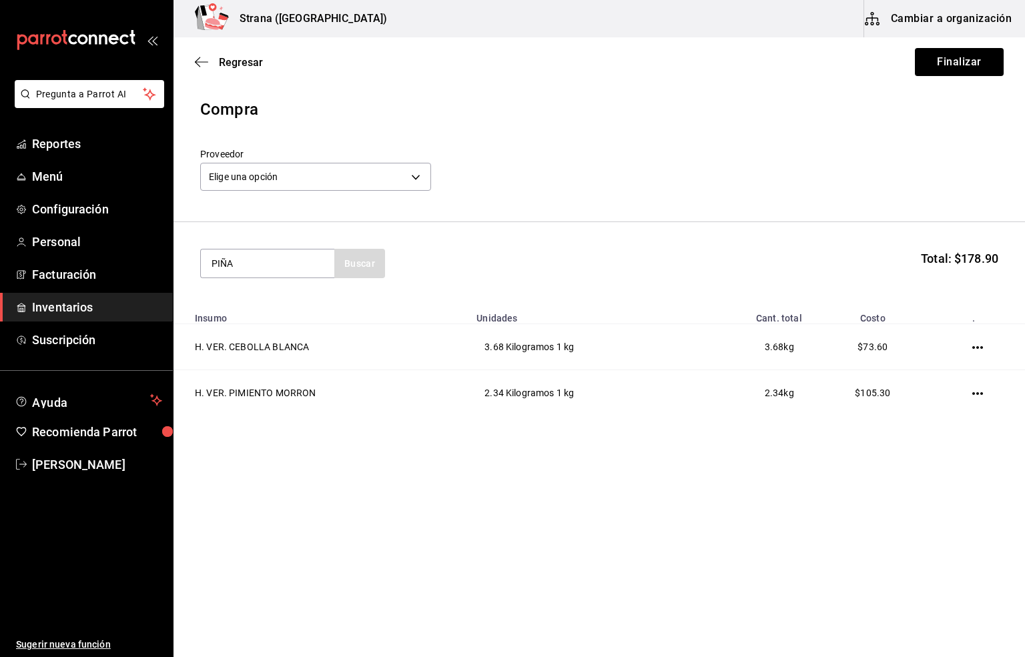
type input "PIÑA"
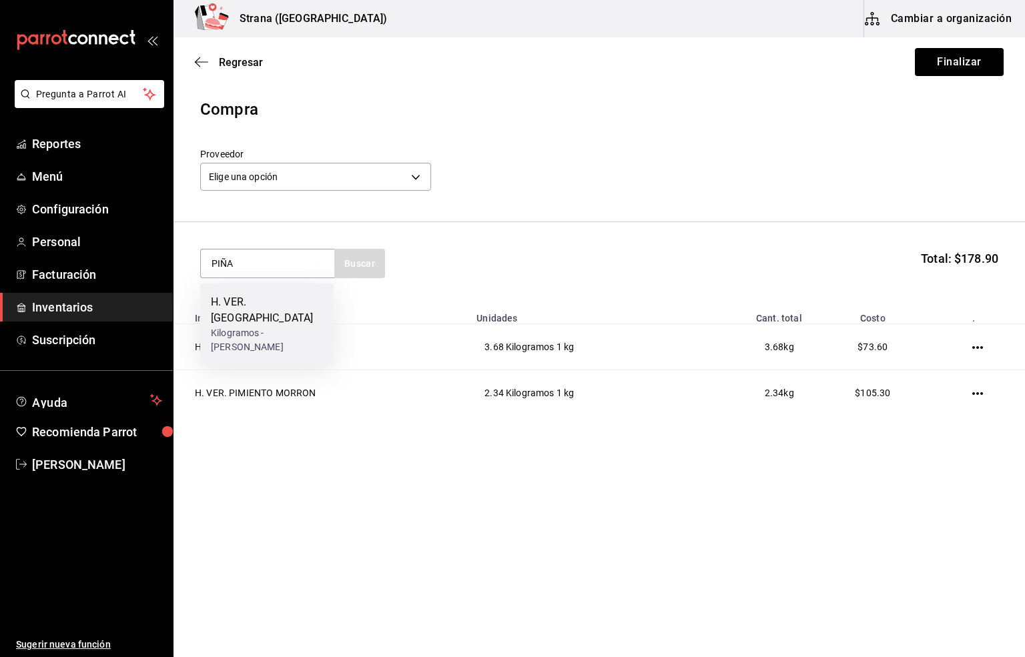
click at [241, 326] on div "Kilogramos - [PERSON_NAME]" at bounding box center [267, 340] width 112 height 28
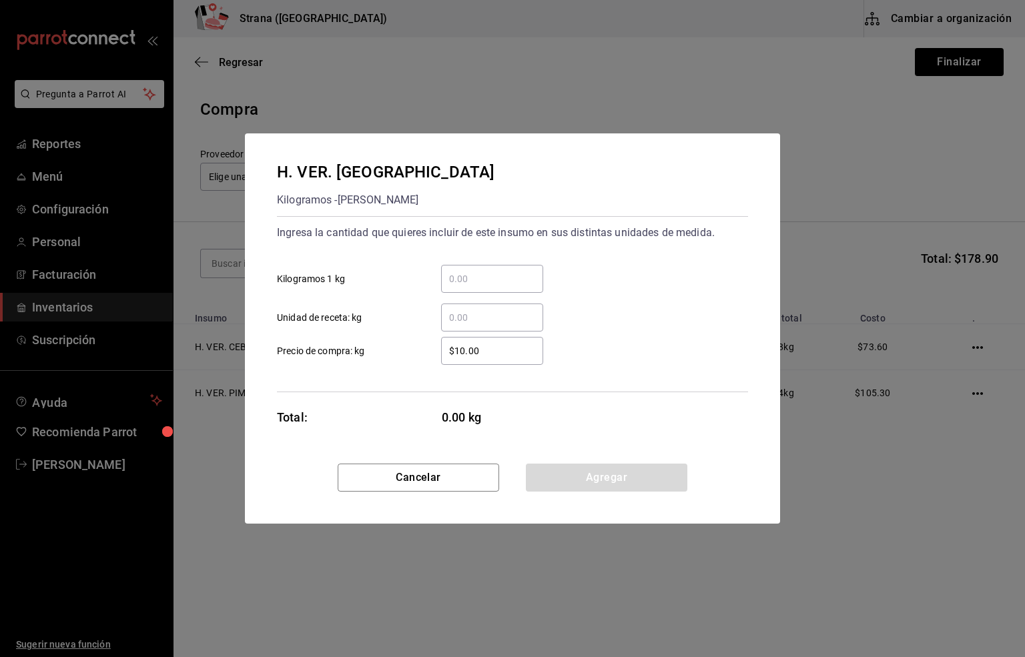
click at [451, 277] on input "​ Kilogramos 1 kg" at bounding box center [492, 279] width 102 height 16
type input "2"
click at [481, 352] on input "$10.00" at bounding box center [492, 351] width 102 height 16
type input "$25"
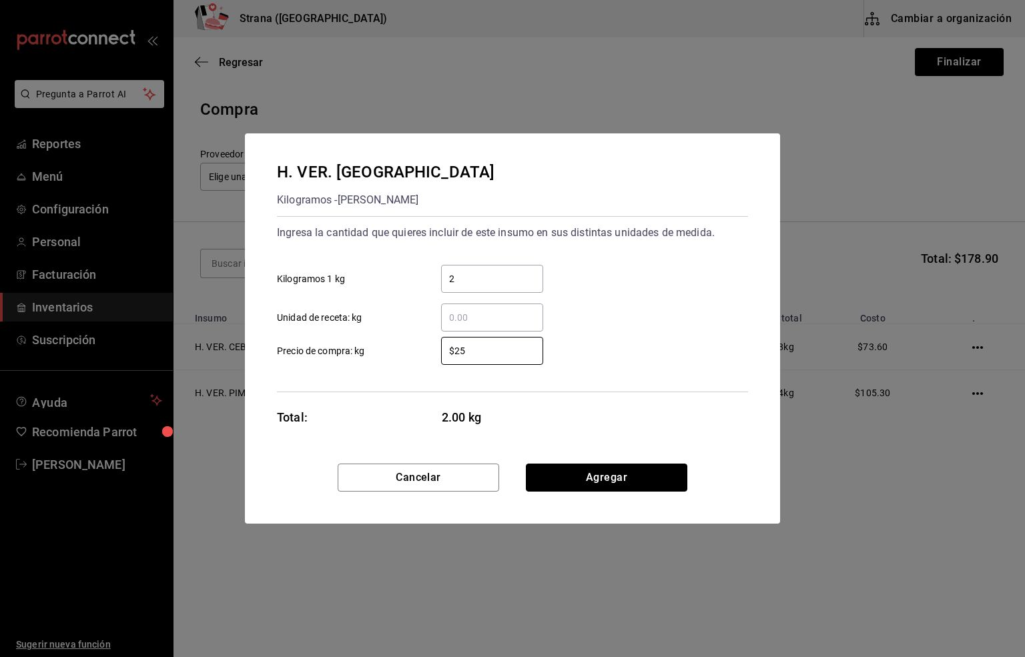
click at [571, 478] on button "Agregar" at bounding box center [606, 478] width 161 height 28
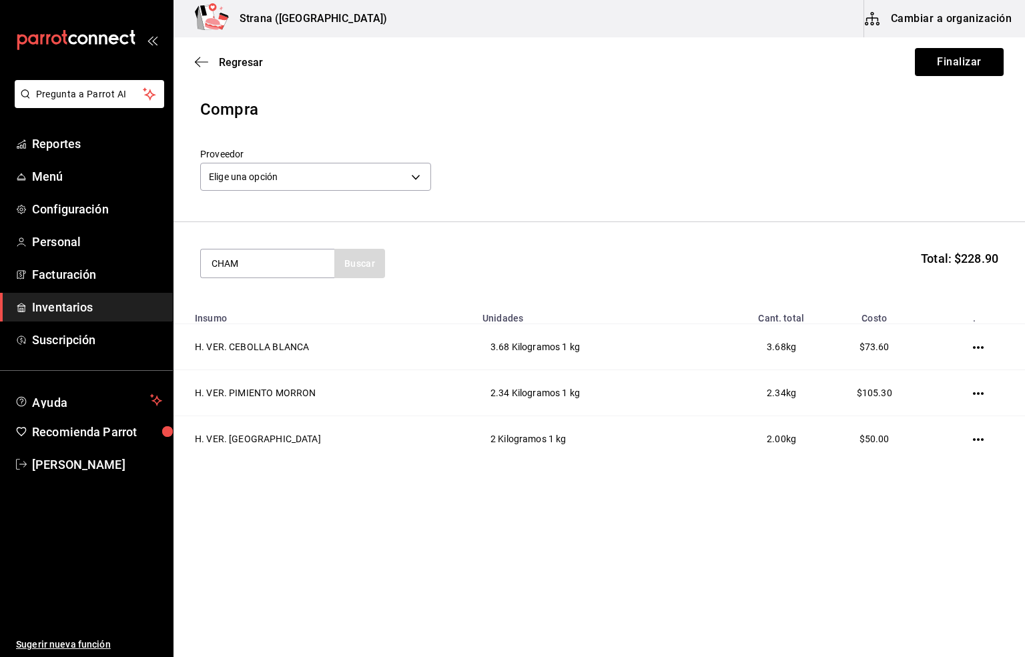
type input "CHAM"
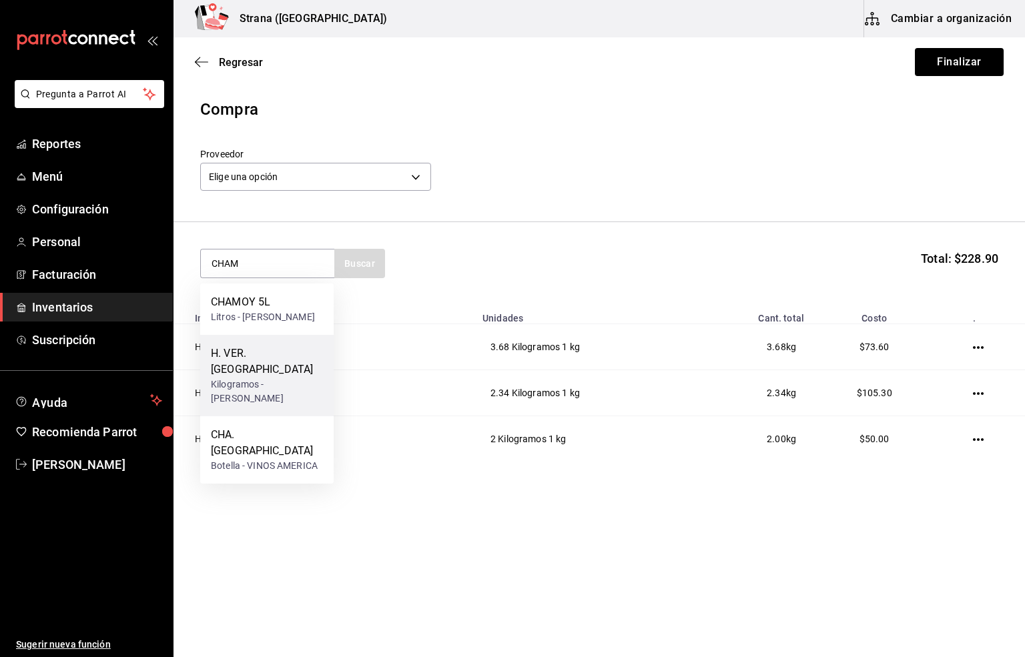
click at [257, 378] on div "H. VER. [GEOGRAPHIC_DATA]" at bounding box center [267, 362] width 112 height 32
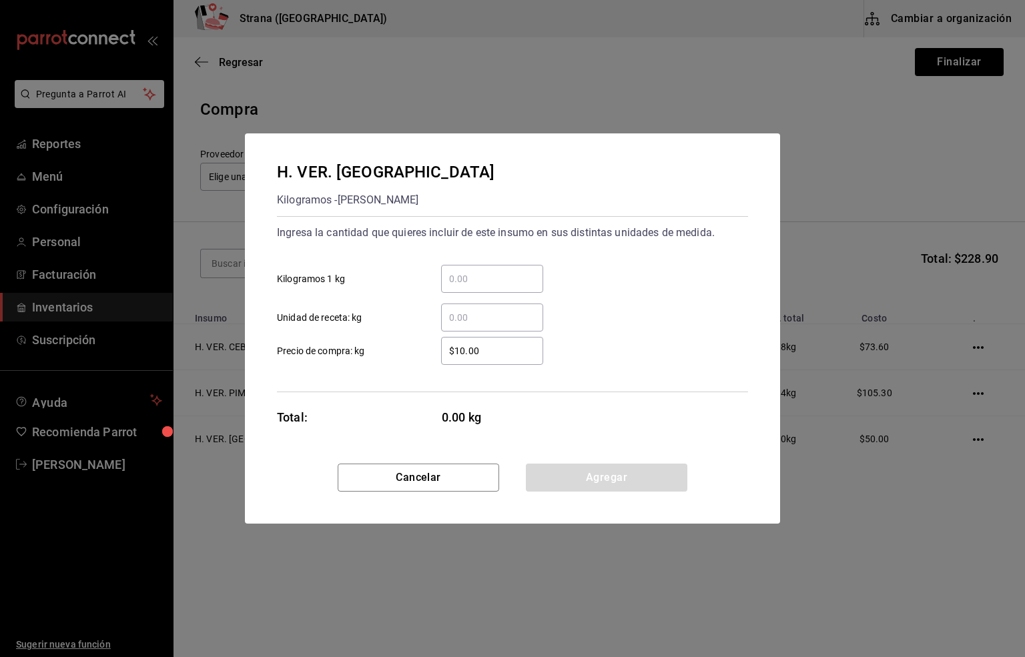
click at [456, 269] on div "​" at bounding box center [492, 279] width 102 height 28
click at [456, 271] on input "​ Kilogramos 1 kg" at bounding box center [492, 279] width 102 height 16
type input "0.50"
click at [475, 348] on input "$10.00" at bounding box center [492, 351] width 102 height 16
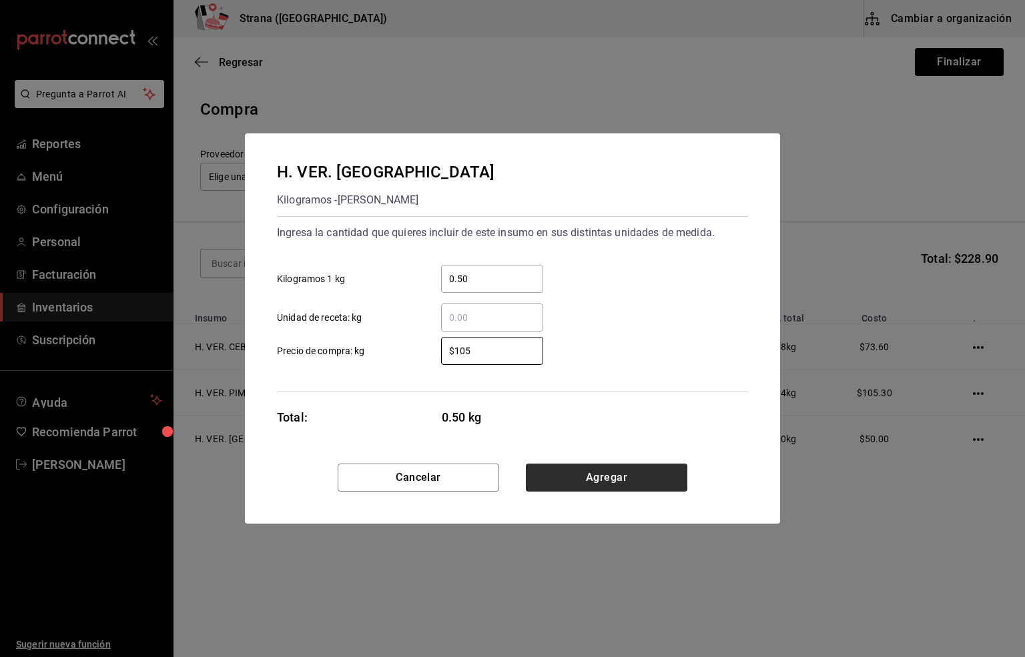
type input "$105"
click at [615, 488] on button "Agregar" at bounding box center [606, 478] width 161 height 28
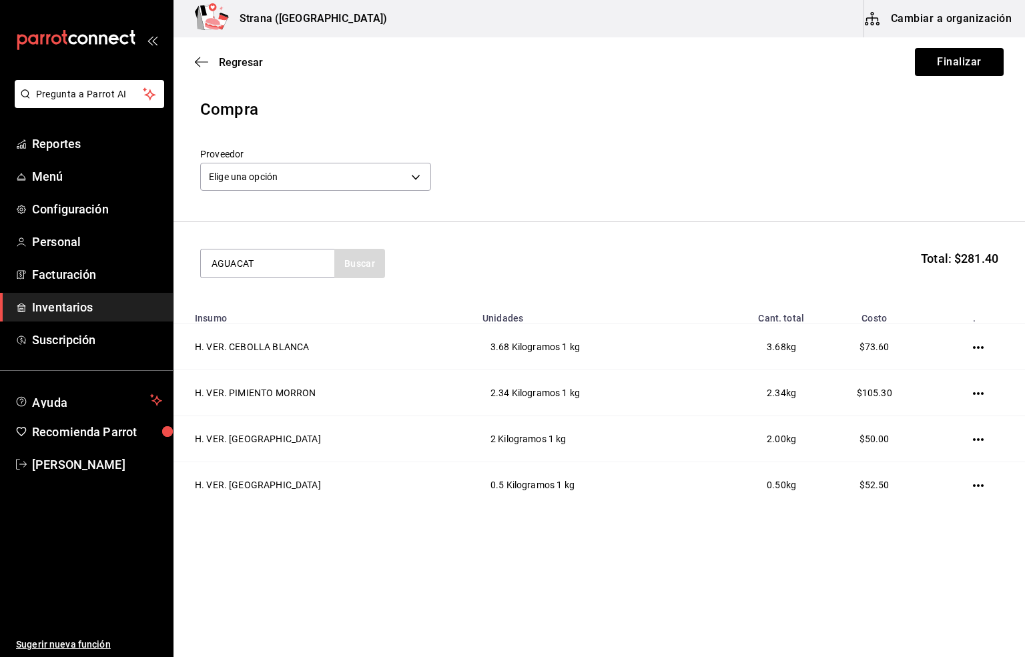
type input "AGUACAT"
click at [288, 317] on div "Kilogramos - [PERSON_NAME]" at bounding box center [267, 324] width 112 height 28
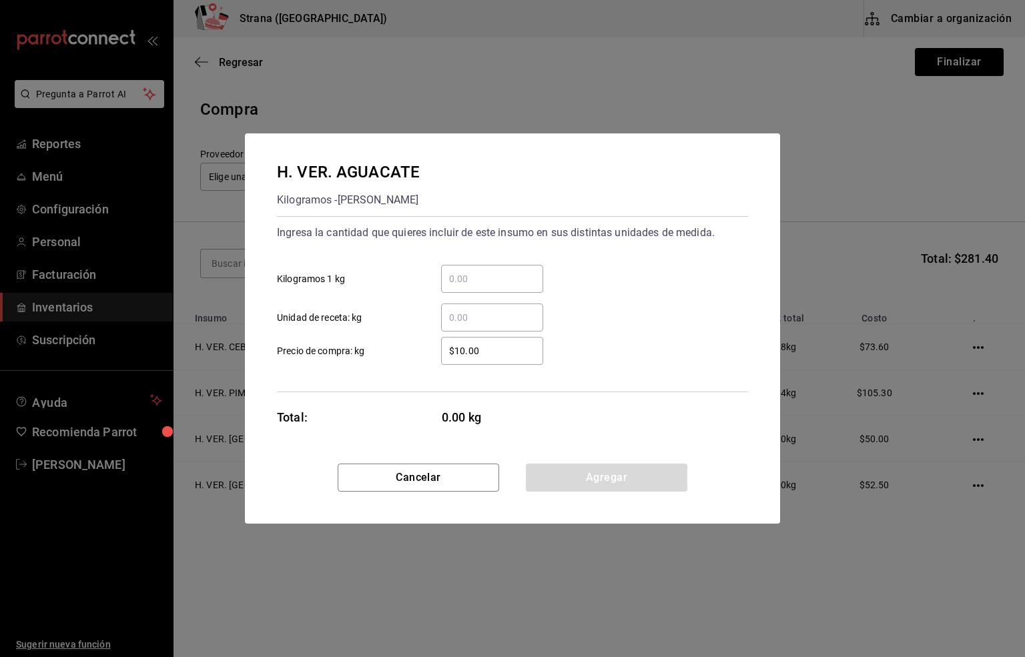
click at [463, 277] on input "​ Kilogramos 1 kg" at bounding box center [492, 279] width 102 height 16
type input "1.50"
click at [493, 345] on input "$10.00" at bounding box center [492, 351] width 102 height 16
type input "$80"
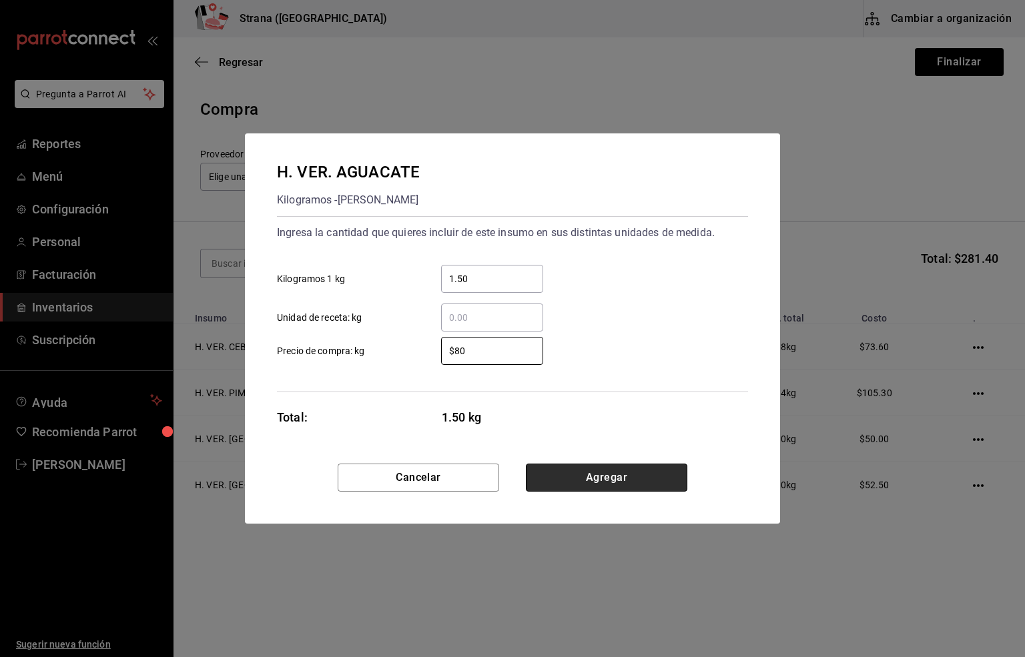
click at [593, 488] on button "Agregar" at bounding box center [606, 478] width 161 height 28
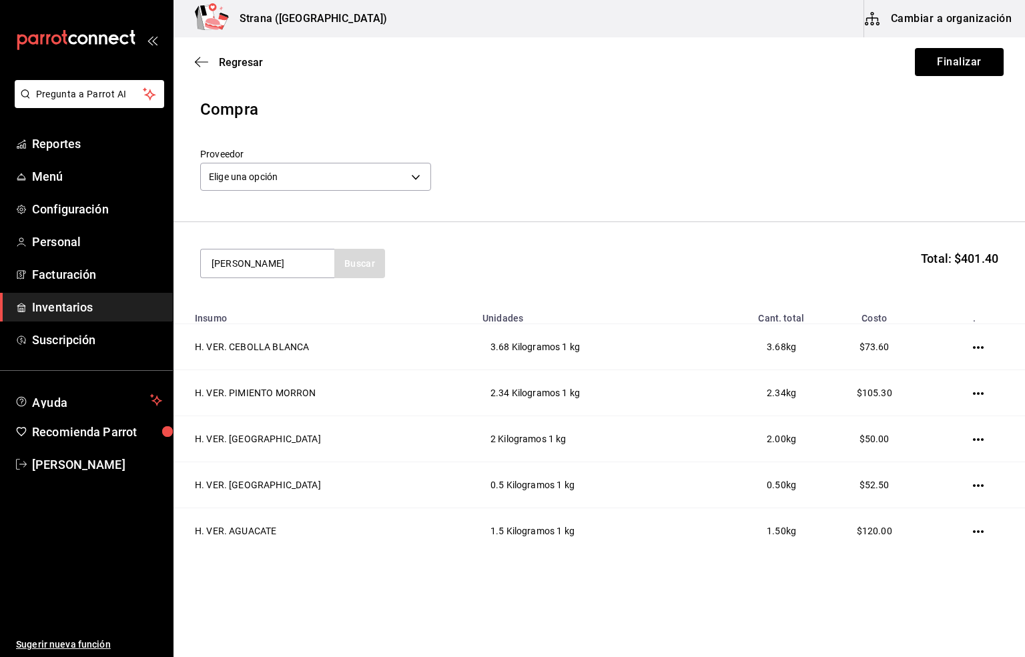
type input "[PERSON_NAME]"
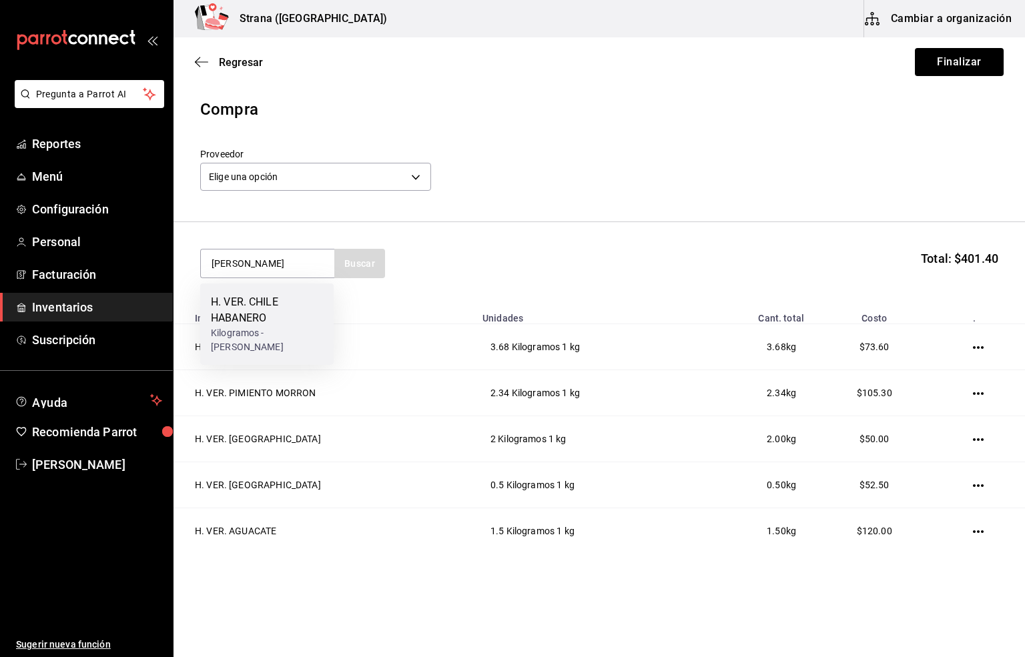
click at [250, 308] on div "H. VER. CHILE HABANERO" at bounding box center [267, 310] width 112 height 32
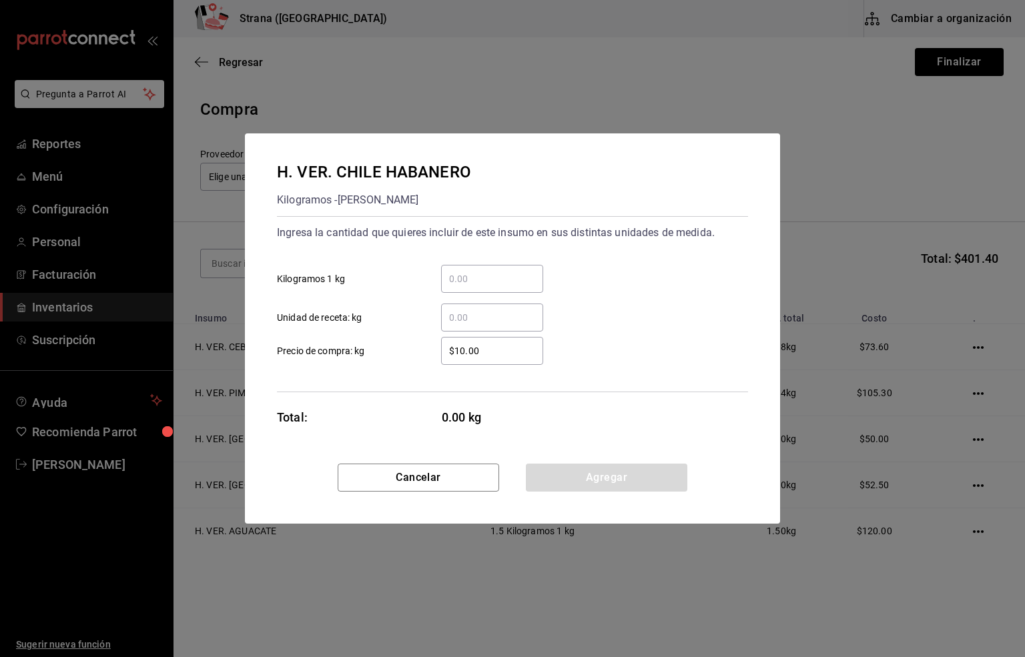
click at [464, 276] on input "​ Kilogramos 1 kg" at bounding box center [492, 279] width 102 height 16
type input "0.51"
click at [482, 351] on input "$10.00" at bounding box center [492, 351] width 102 height 16
type input "$150"
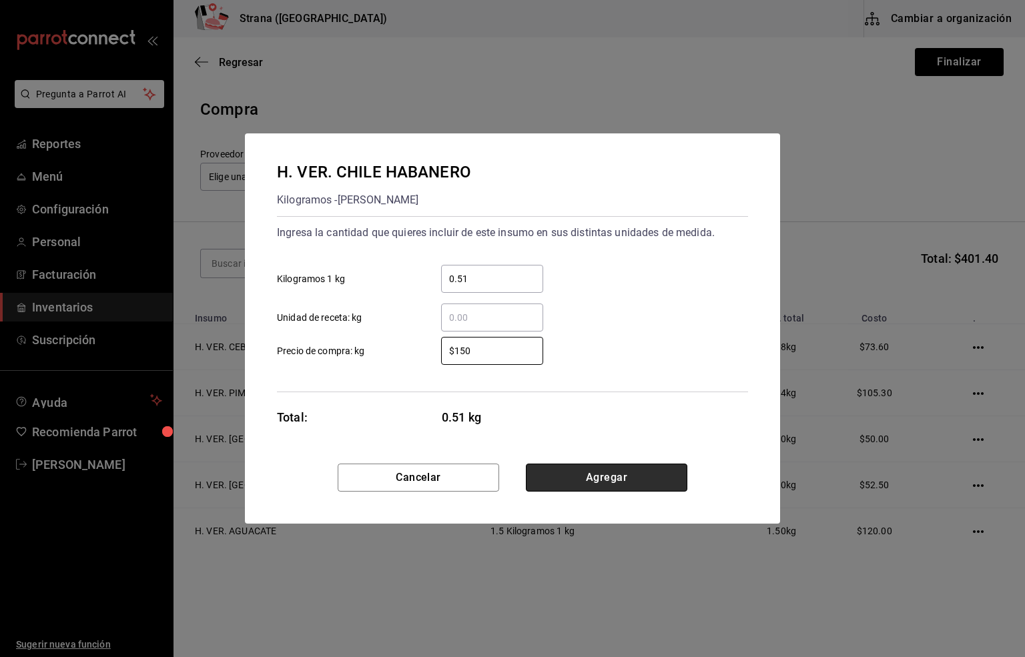
click at [580, 485] on button "Agregar" at bounding box center [606, 478] width 161 height 28
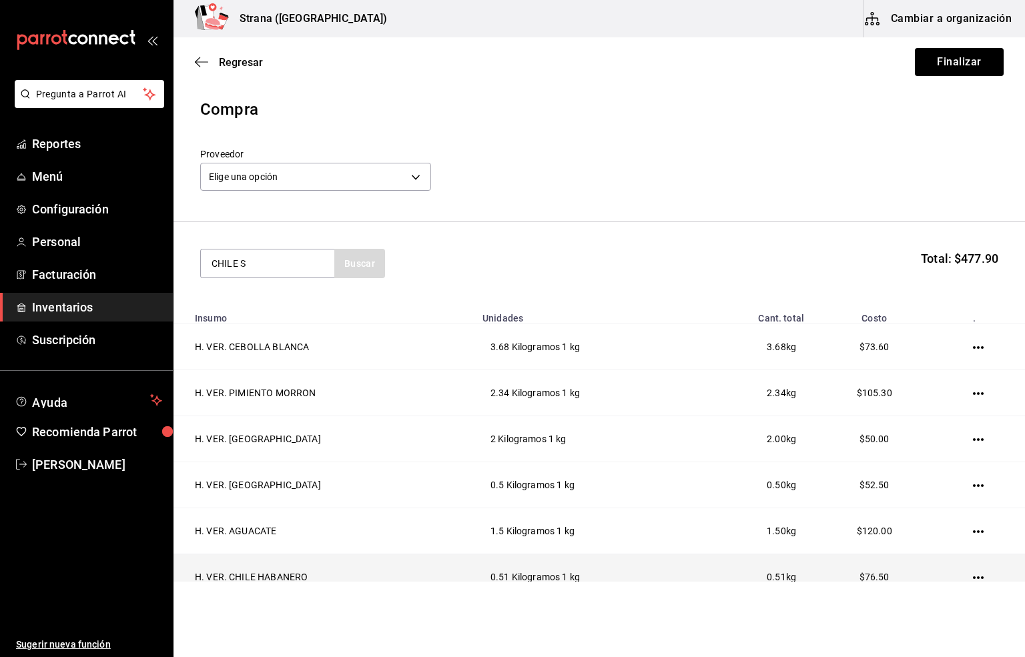
type input "CHILE S"
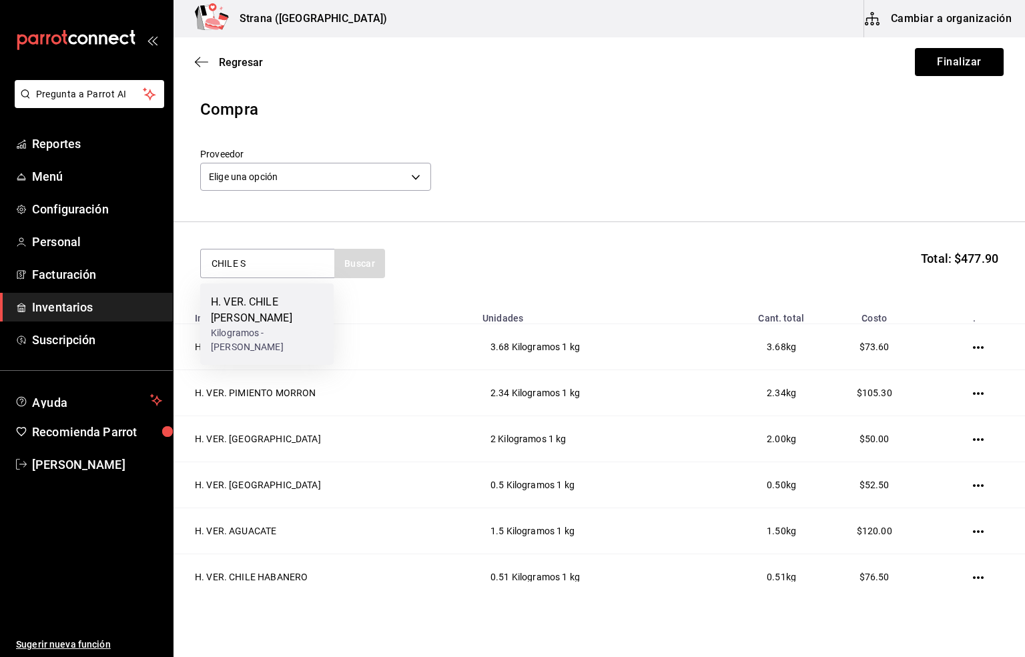
click at [247, 317] on div "H. VER. CHILE [PERSON_NAME]" at bounding box center [267, 310] width 112 height 32
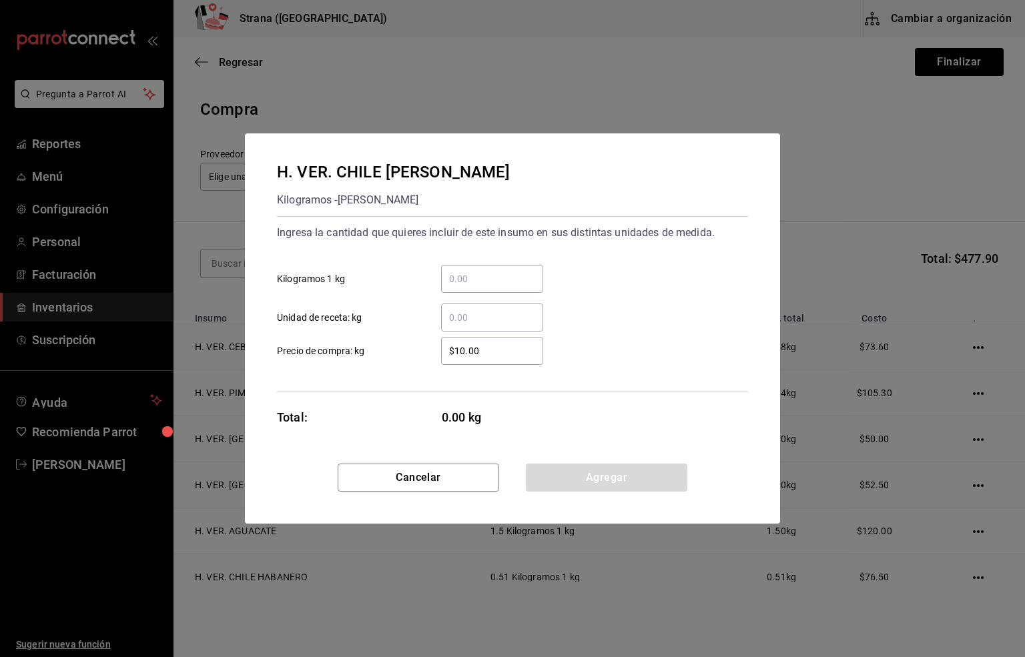
click at [458, 284] on input "​ Kilogramos 1 kg" at bounding box center [492, 279] width 102 height 16
type input "0.54"
click at [485, 348] on input "$10.00" at bounding box center [492, 351] width 102 height 16
type input "$42"
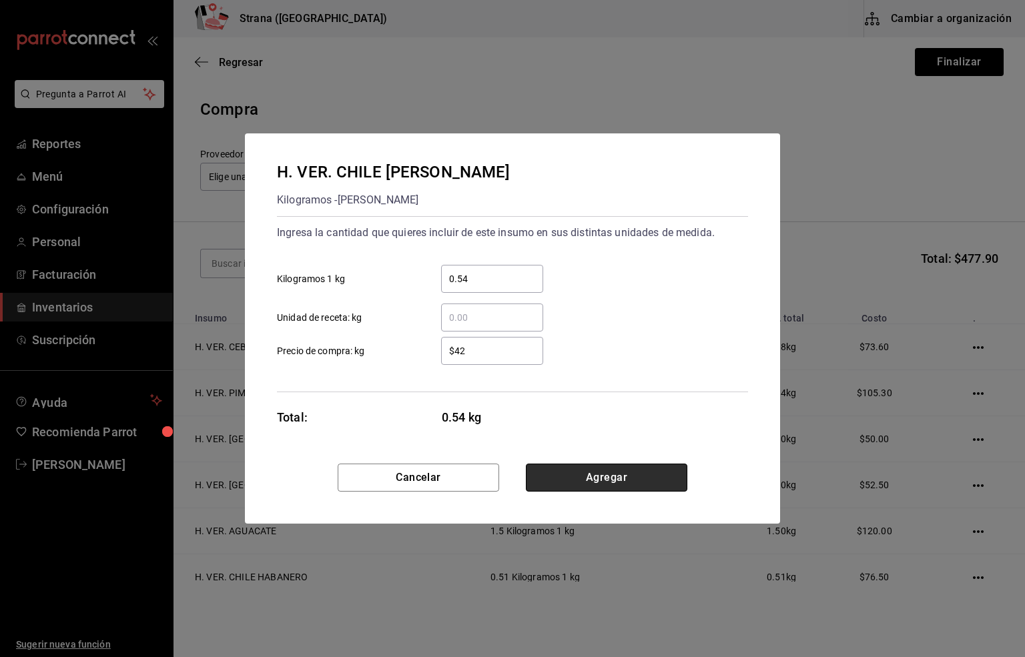
click at [625, 488] on button "Agregar" at bounding box center [606, 478] width 161 height 28
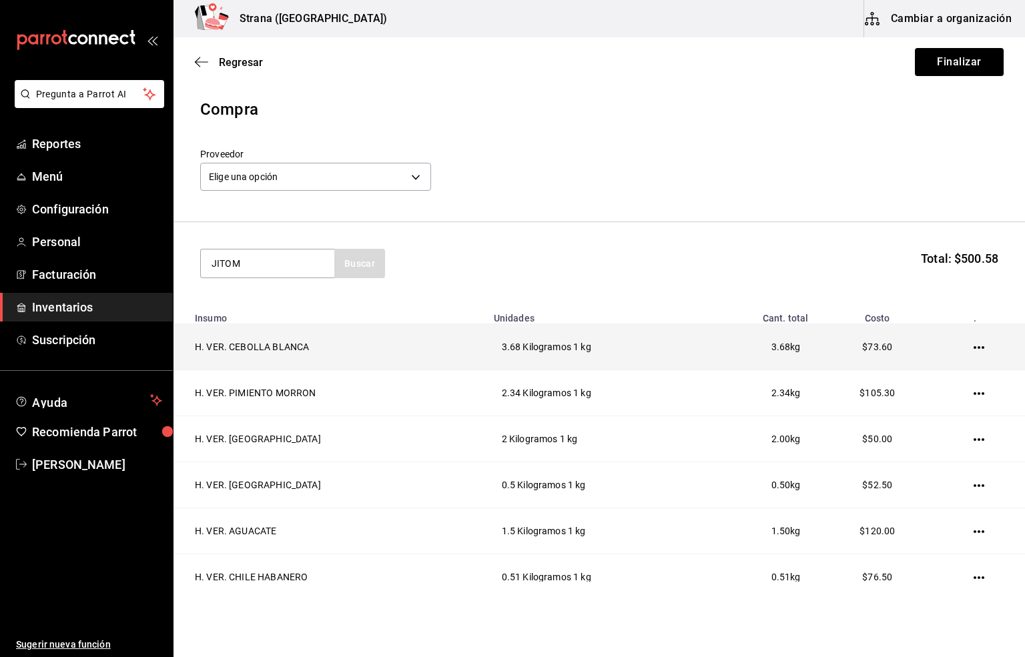
type input "JITOM"
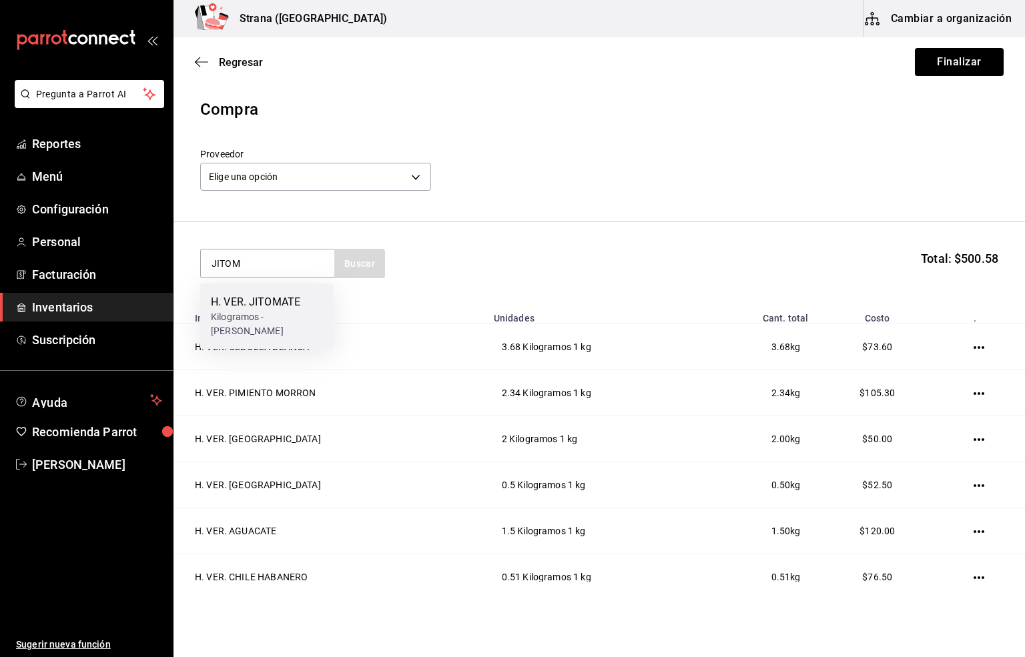
click at [268, 312] on div "Kilogramos - [PERSON_NAME]" at bounding box center [267, 324] width 112 height 28
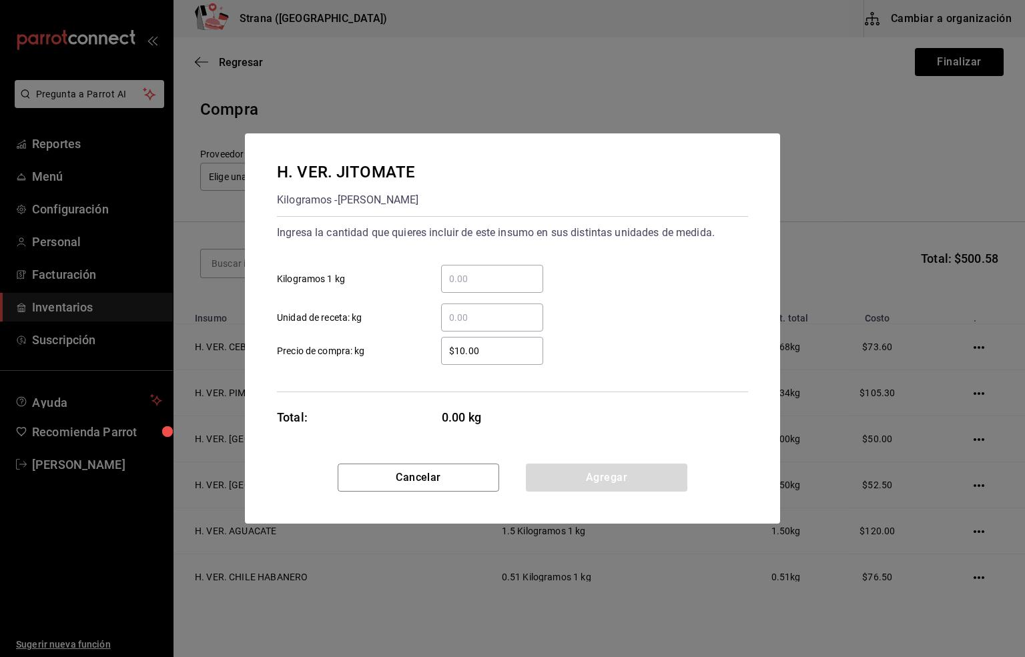
click at [464, 315] on input "​ Unidad de receta: kg" at bounding box center [492, 318] width 102 height 16
type input "0.82"
click at [485, 347] on input "$10.00" at bounding box center [492, 351] width 102 height 16
type input "$22"
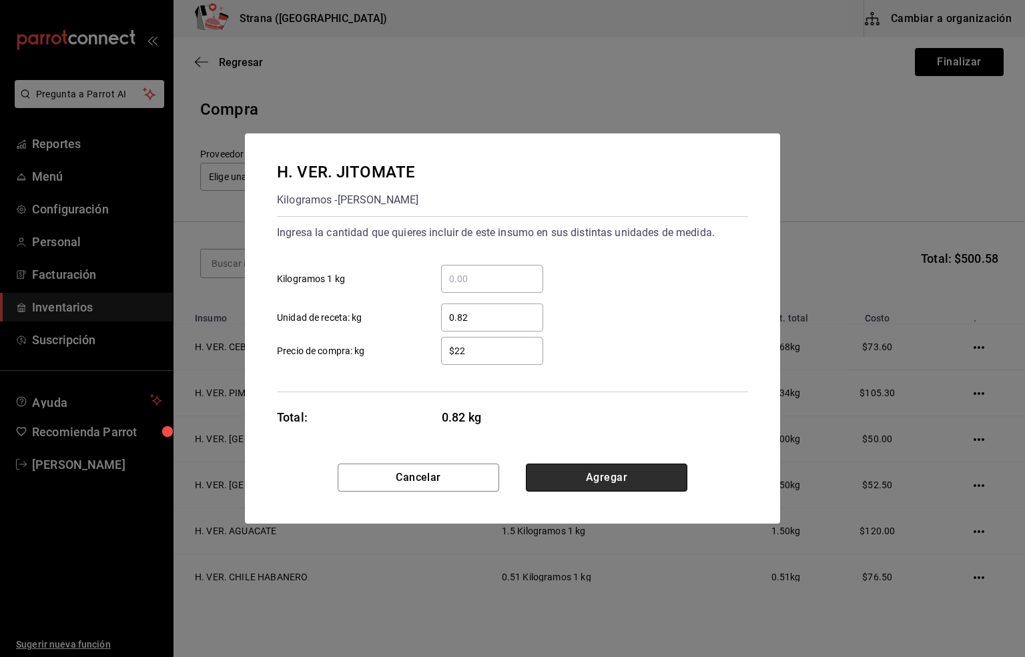
click at [596, 473] on button "Agregar" at bounding box center [606, 478] width 161 height 28
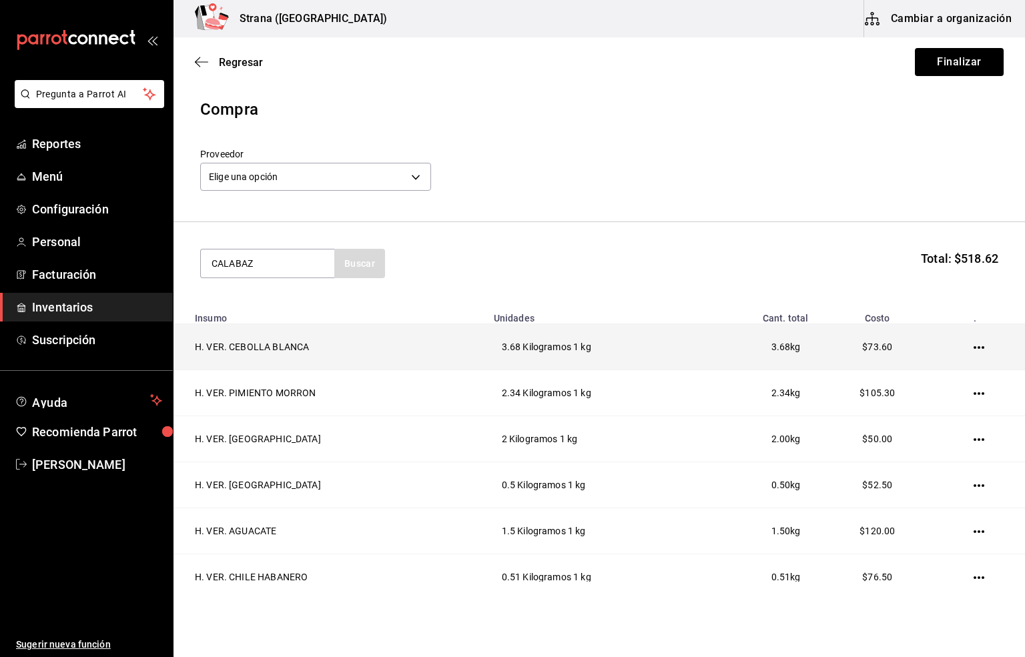
type input "CALABAZ"
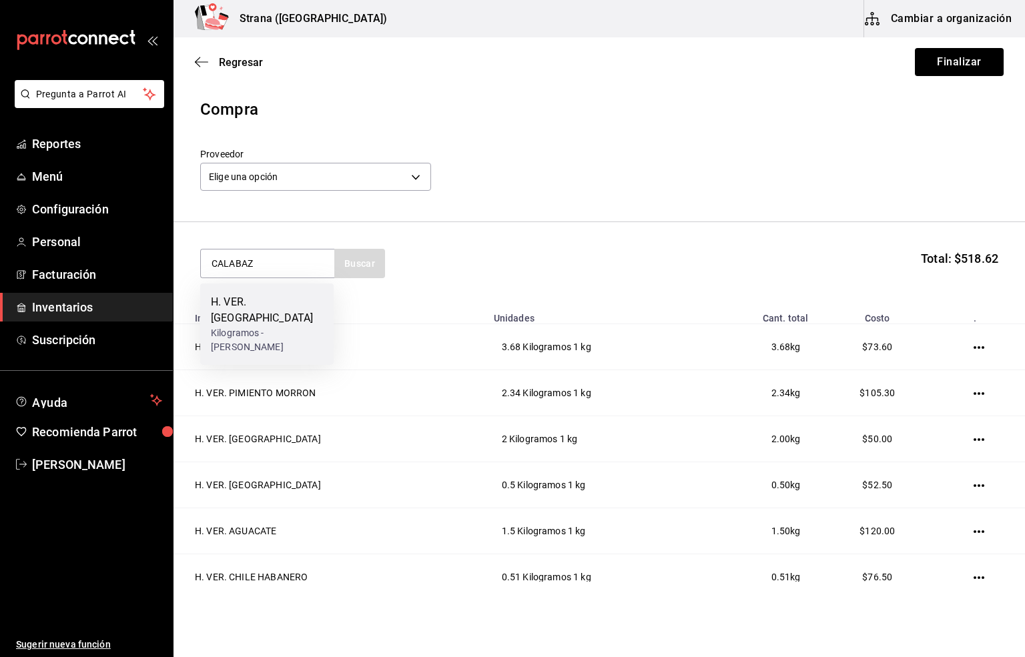
click at [258, 307] on div "H. VER. [GEOGRAPHIC_DATA]" at bounding box center [267, 310] width 112 height 32
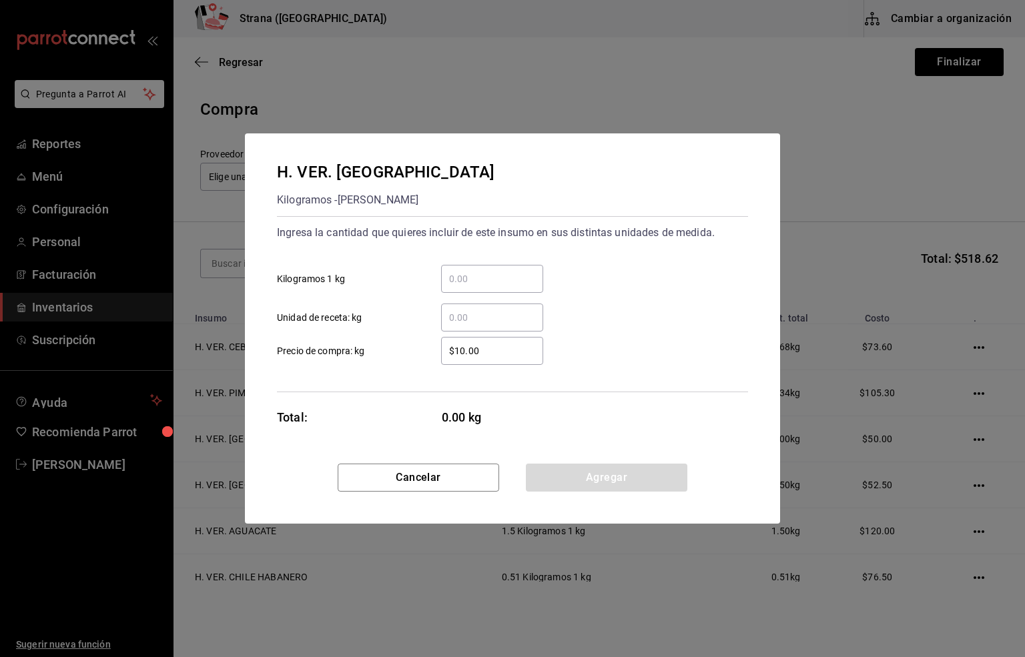
click at [460, 313] on input "​ Unidad de receta: kg" at bounding box center [492, 318] width 102 height 16
type input "0.42"
click at [489, 345] on input "$10.00" at bounding box center [492, 351] width 102 height 16
type input "$32"
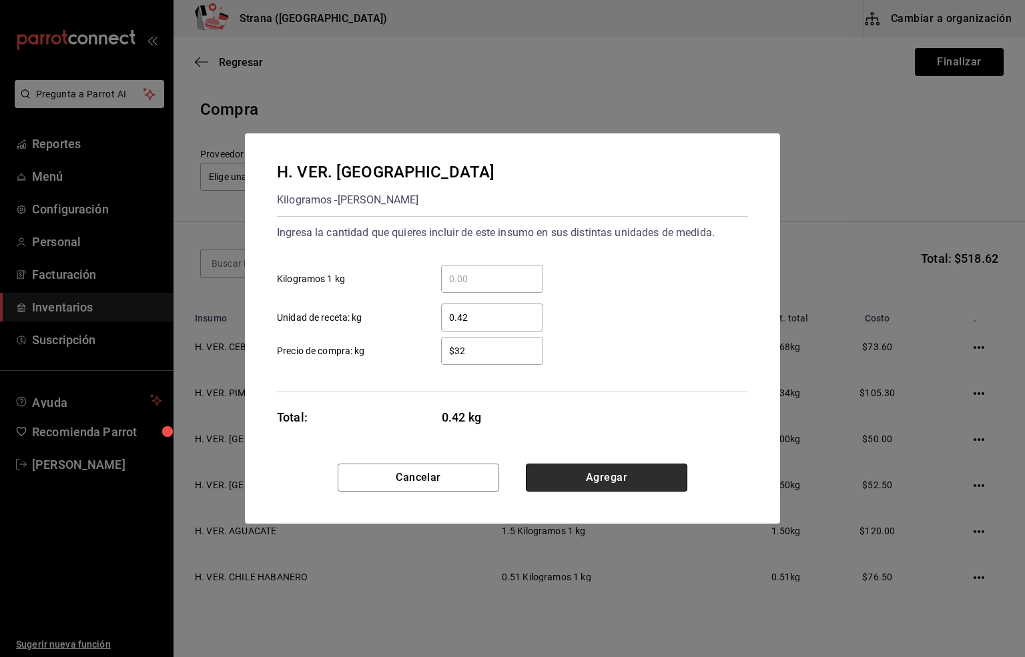
click at [599, 480] on button "Agregar" at bounding box center [606, 478] width 161 height 28
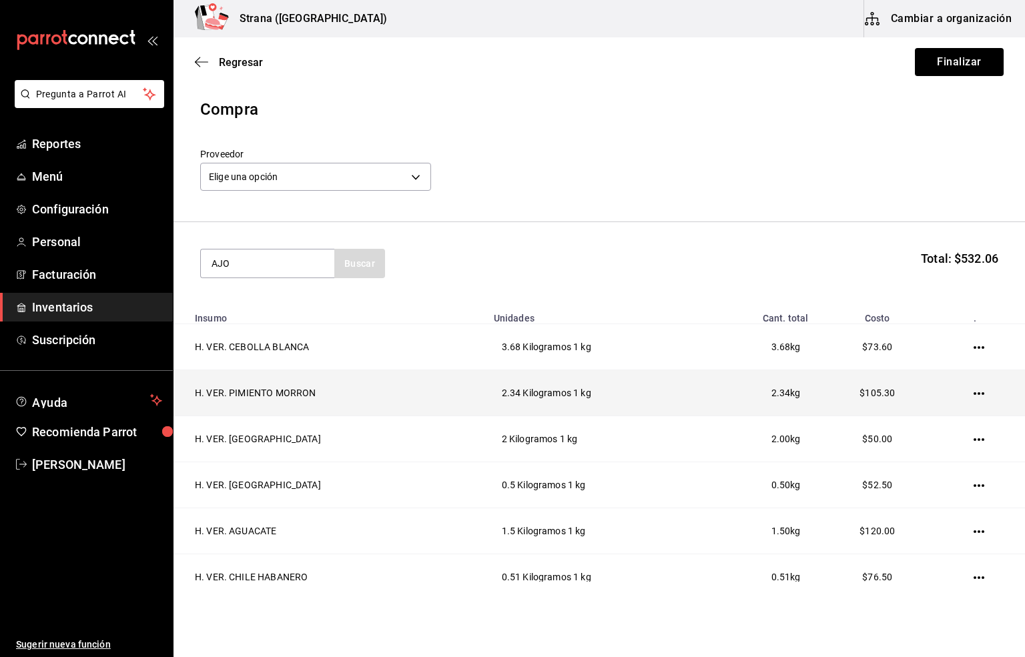
type input "AJO"
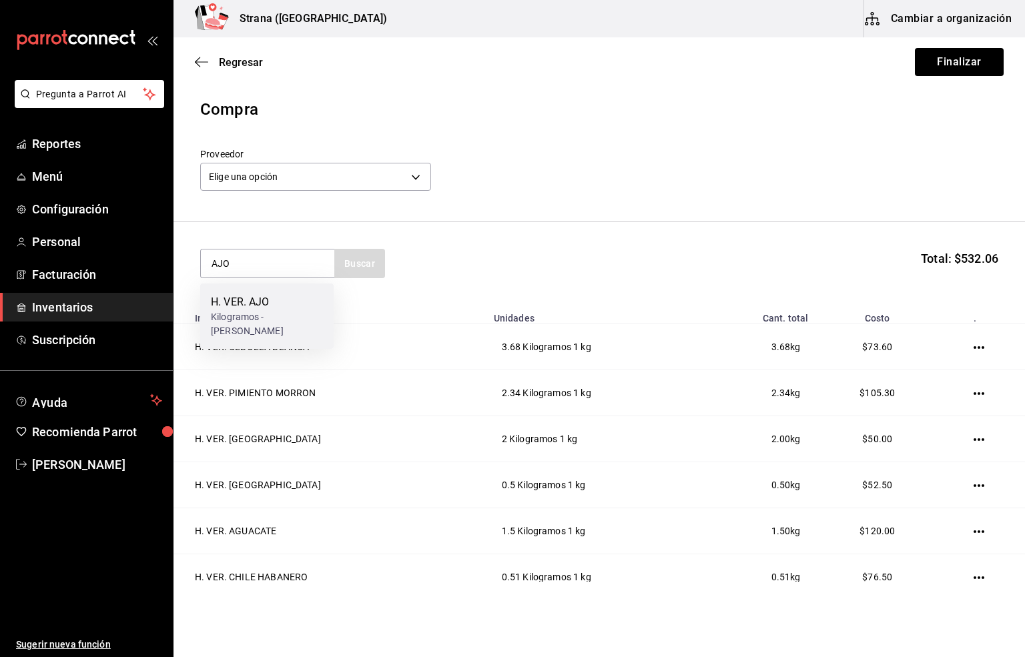
click at [255, 331] on div "Kilogramos - [PERSON_NAME]" at bounding box center [267, 324] width 112 height 28
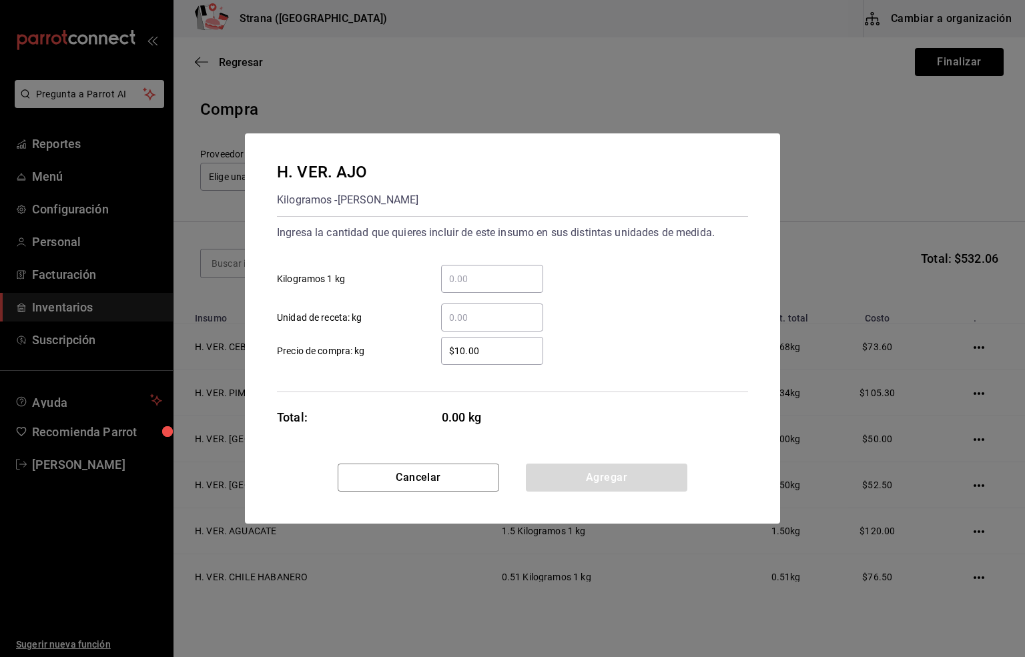
click at [456, 315] on input "​ Unidad de receta: kg" at bounding box center [492, 318] width 102 height 16
type input "1"
click at [545, 353] on div "$10.00 ​ Precio de compra: kg" at bounding box center [507, 345] width 482 height 39
click at [535, 353] on input "$10.00" at bounding box center [492, 351] width 102 height 16
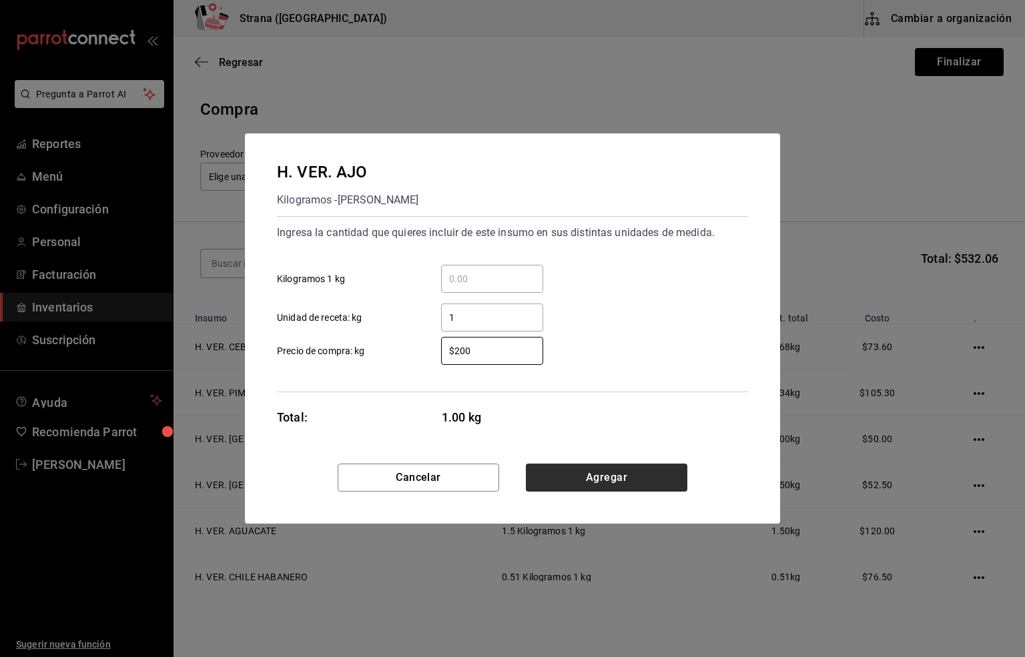
type input "$200"
click at [639, 481] on button "Agregar" at bounding box center [606, 478] width 161 height 28
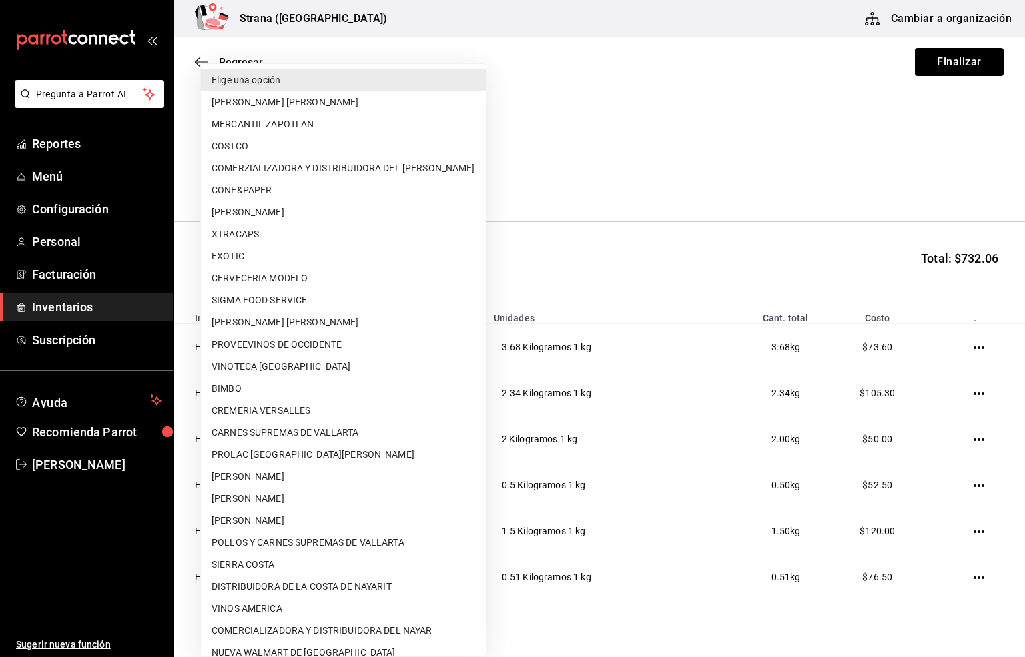
click at [291, 179] on body "Pregunta a Parrot AI Reportes Menú Configuración Personal Facturación Inventari…" at bounding box center [512, 291] width 1025 height 582
click at [275, 499] on li "[PERSON_NAME]" at bounding box center [343, 499] width 285 height 22
type input "74b806cb-be94-4170-bb10-e4df0f3a53eb"
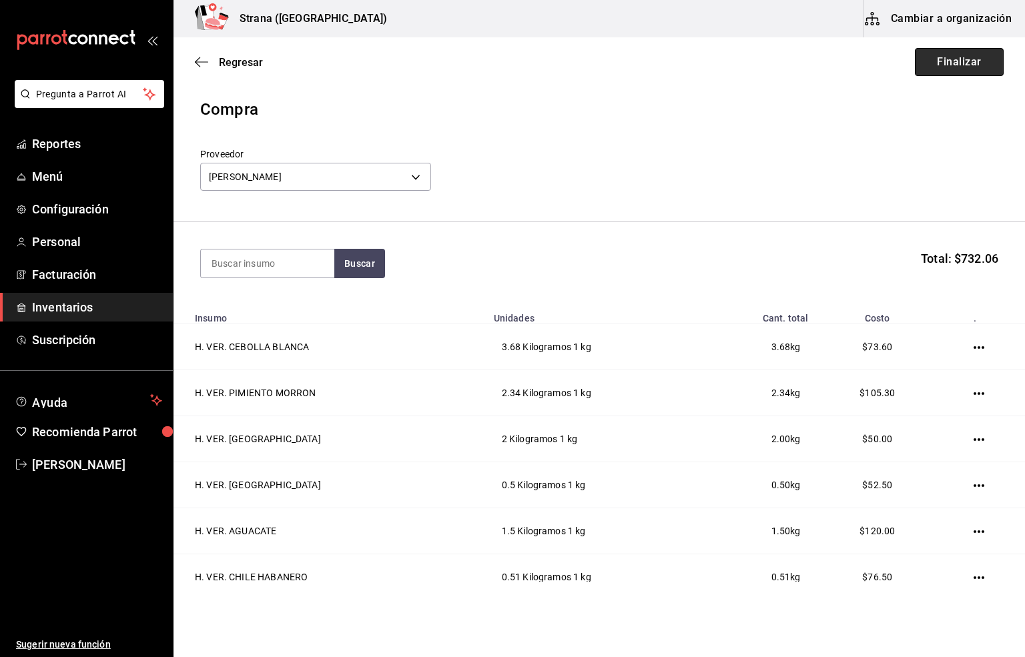
click at [927, 68] on button "Finalizar" at bounding box center [959, 62] width 89 height 28
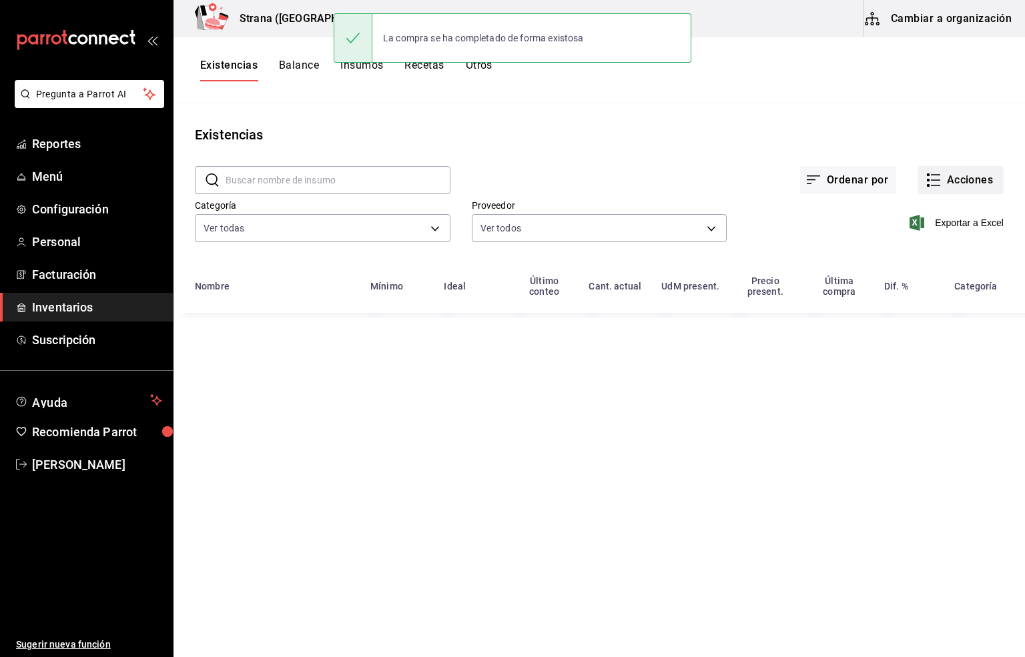
click at [965, 174] on button "Acciones" at bounding box center [960, 180] width 86 height 28
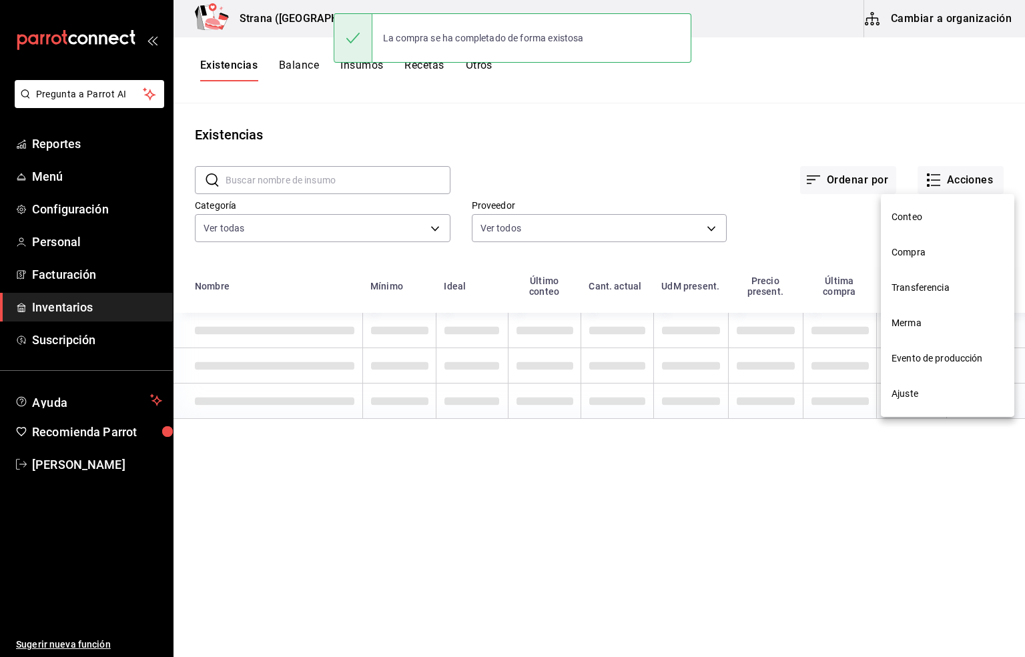
click at [897, 257] on span "Compra" at bounding box center [947, 253] width 112 height 14
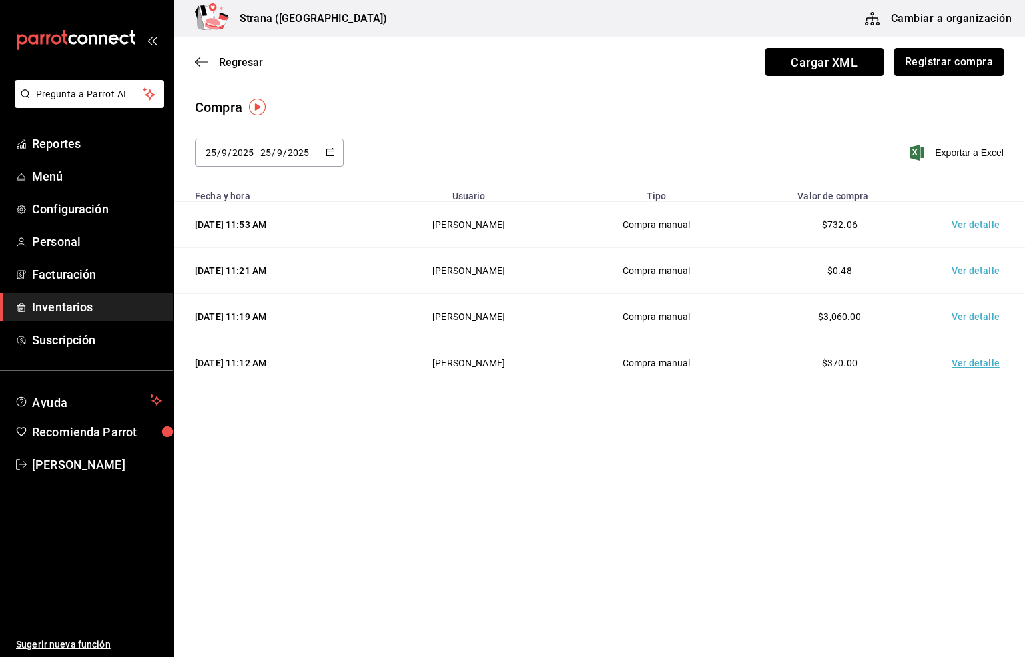
click at [983, 223] on td "Ver detalle" at bounding box center [977, 225] width 93 height 46
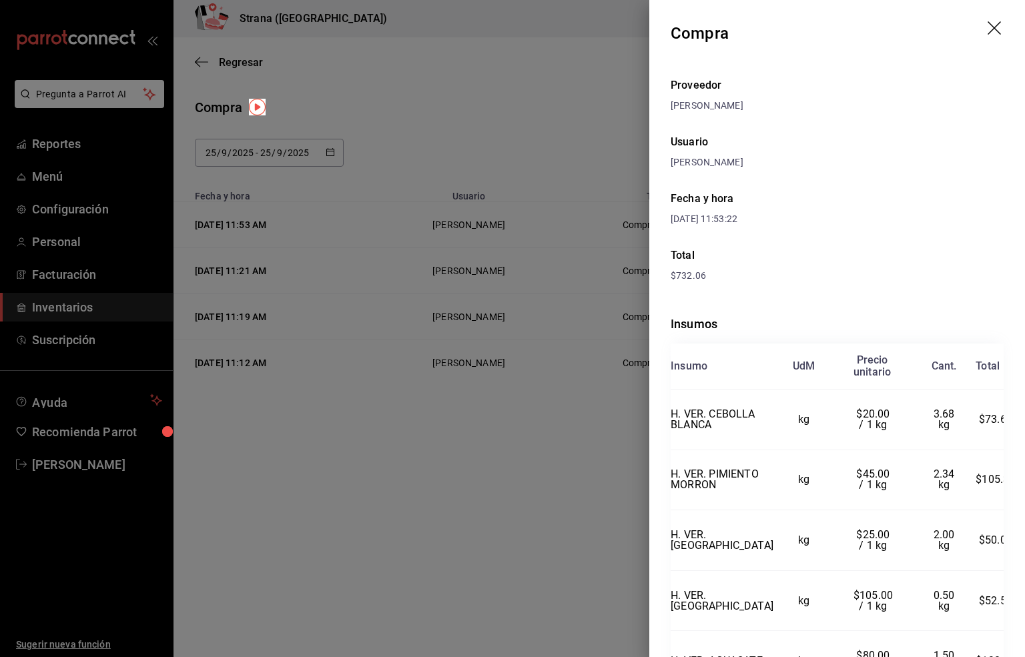
click at [987, 29] on icon "drag" at bounding box center [995, 29] width 16 height 16
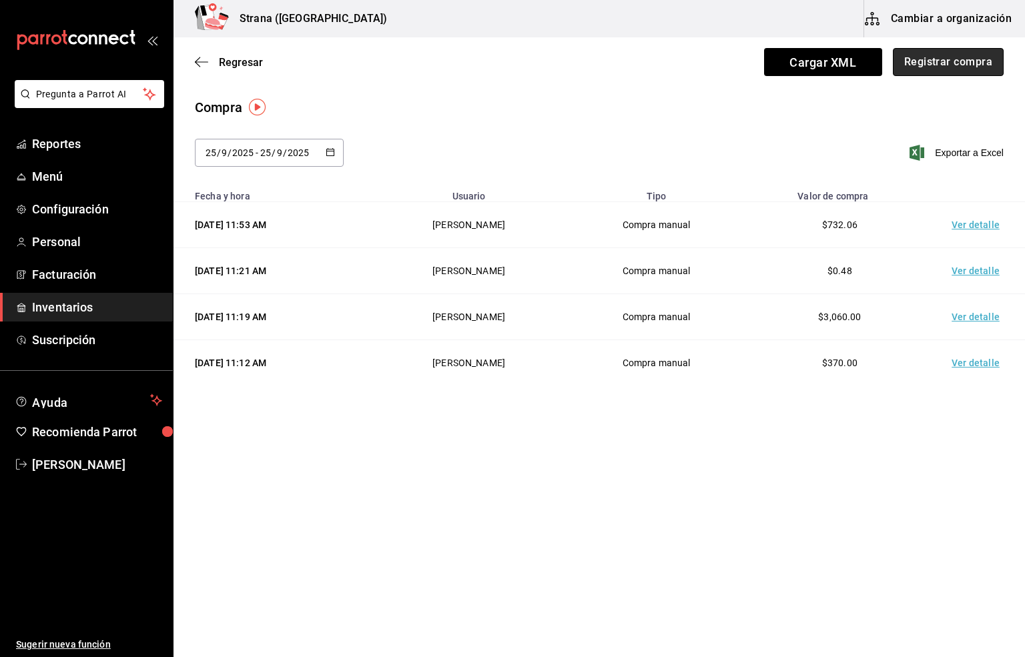
click at [955, 62] on button "Registrar compra" at bounding box center [948, 62] width 111 height 28
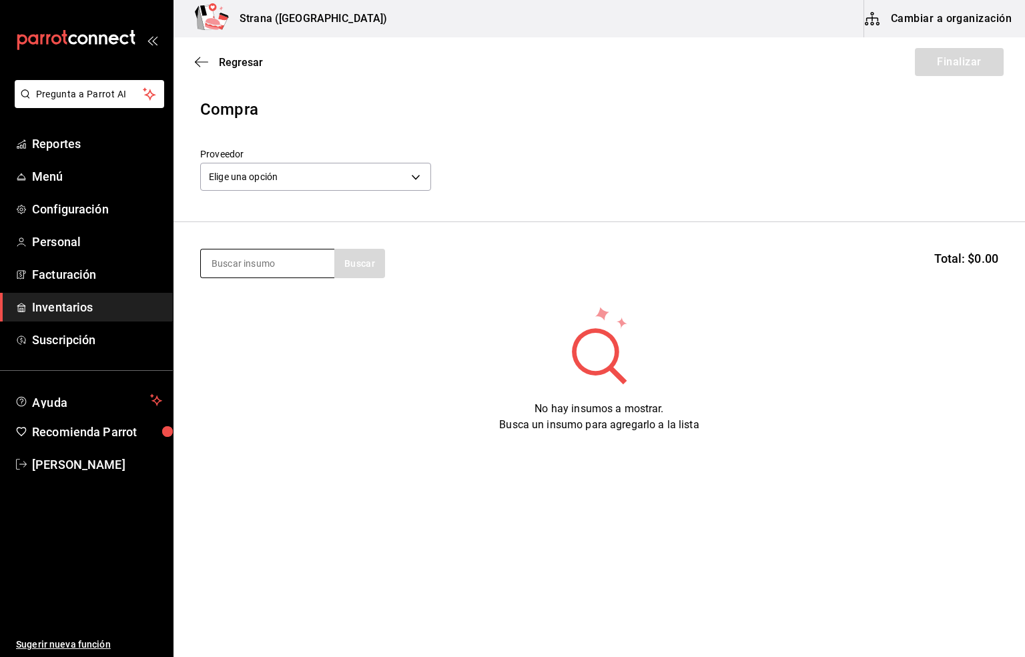
click at [233, 266] on input at bounding box center [267, 264] width 133 height 28
type input "DOBEL"
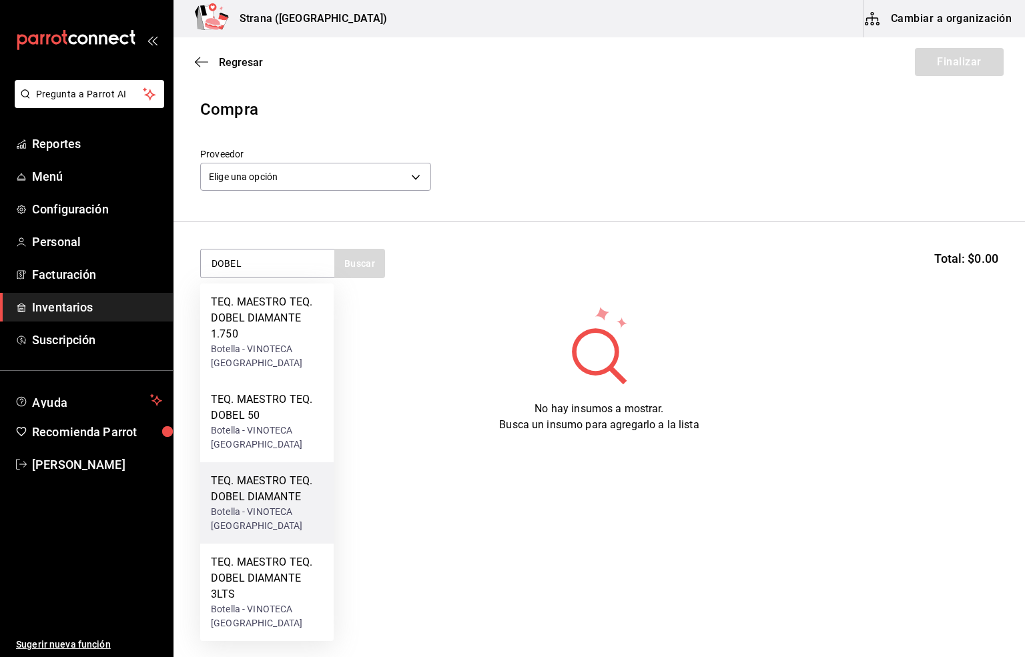
click at [252, 505] on div "Botella - VINOTECA [GEOGRAPHIC_DATA]" at bounding box center [267, 519] width 112 height 28
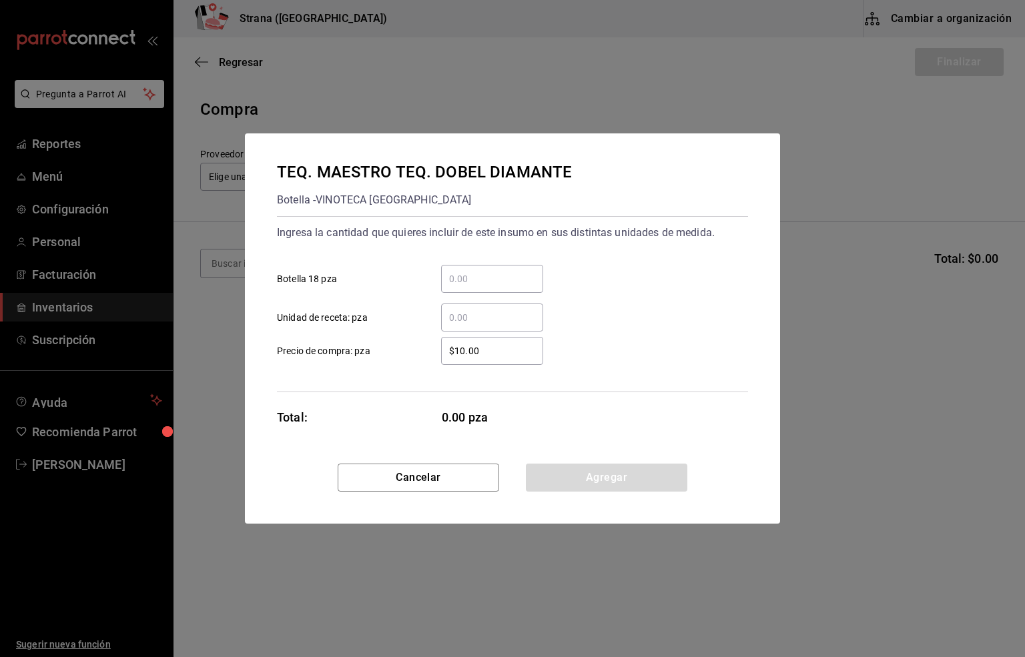
click at [458, 316] on input "​ Unidad de receta: pza" at bounding box center [492, 318] width 102 height 16
type input "18"
click at [493, 344] on input "$10.00" at bounding box center [492, 351] width 102 height 16
type input "$0.01"
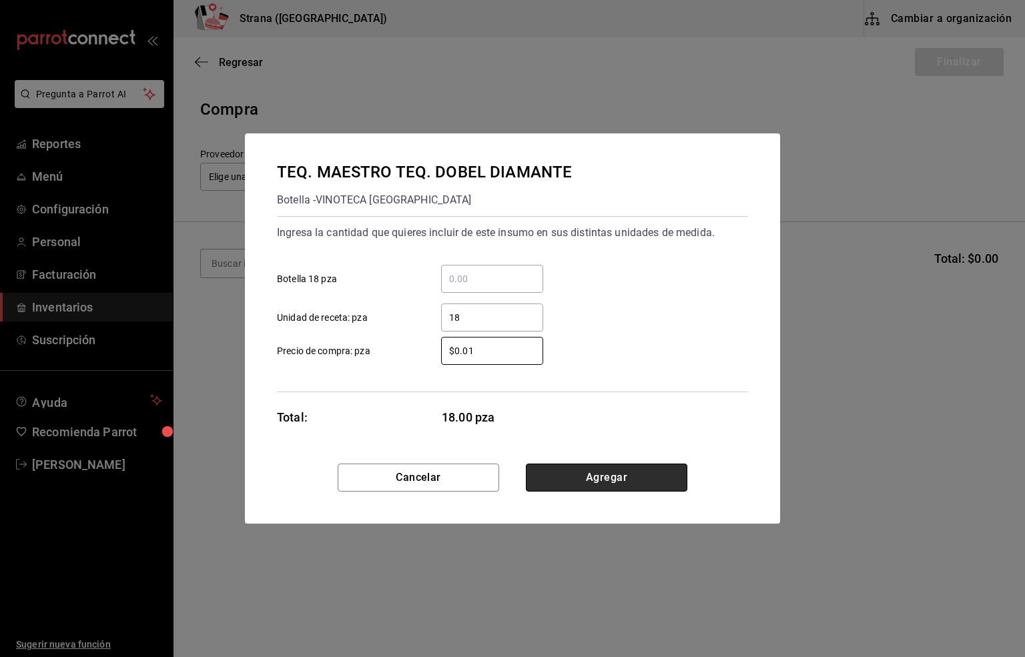
click at [576, 473] on button "Agregar" at bounding box center [606, 478] width 161 height 28
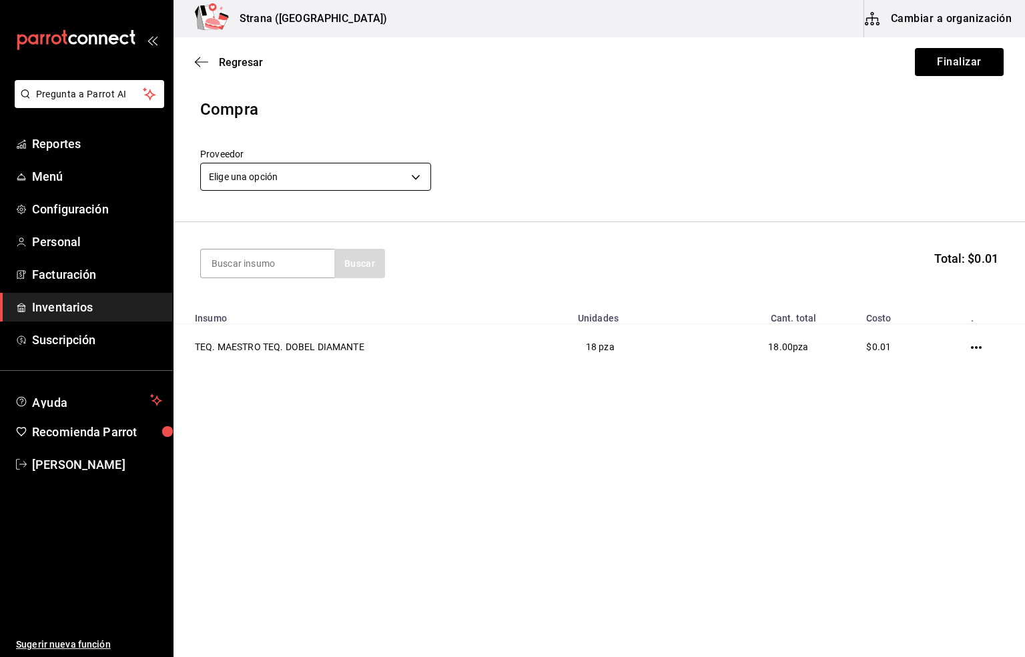
click at [266, 173] on body "Pregunta a Parrot AI Reportes Menú Configuración Personal Facturación Inventari…" at bounding box center [512, 291] width 1025 height 582
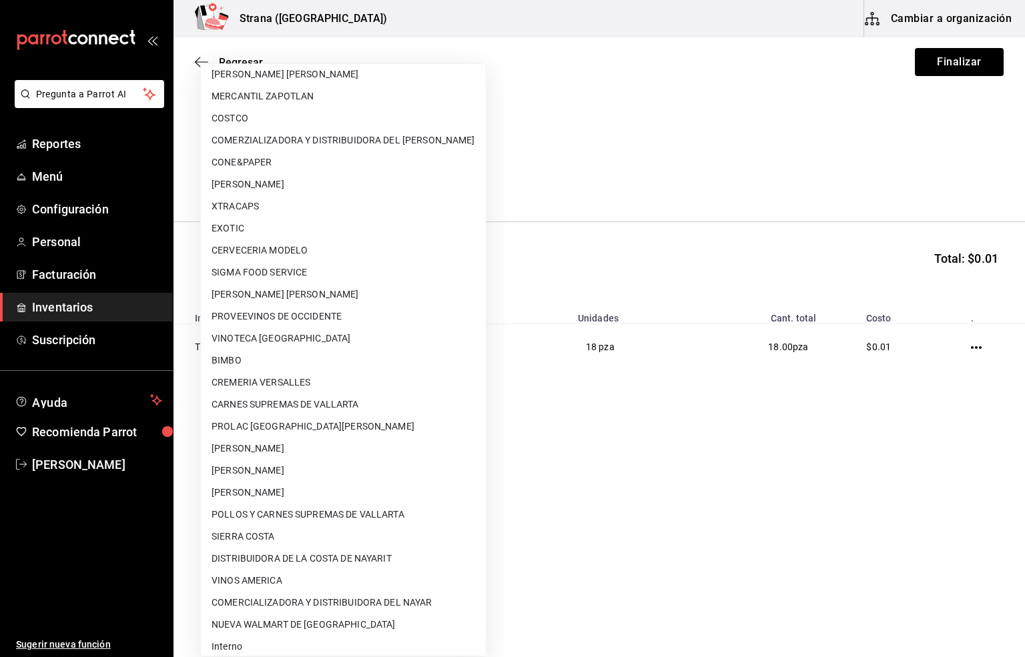
scroll to position [36, 0]
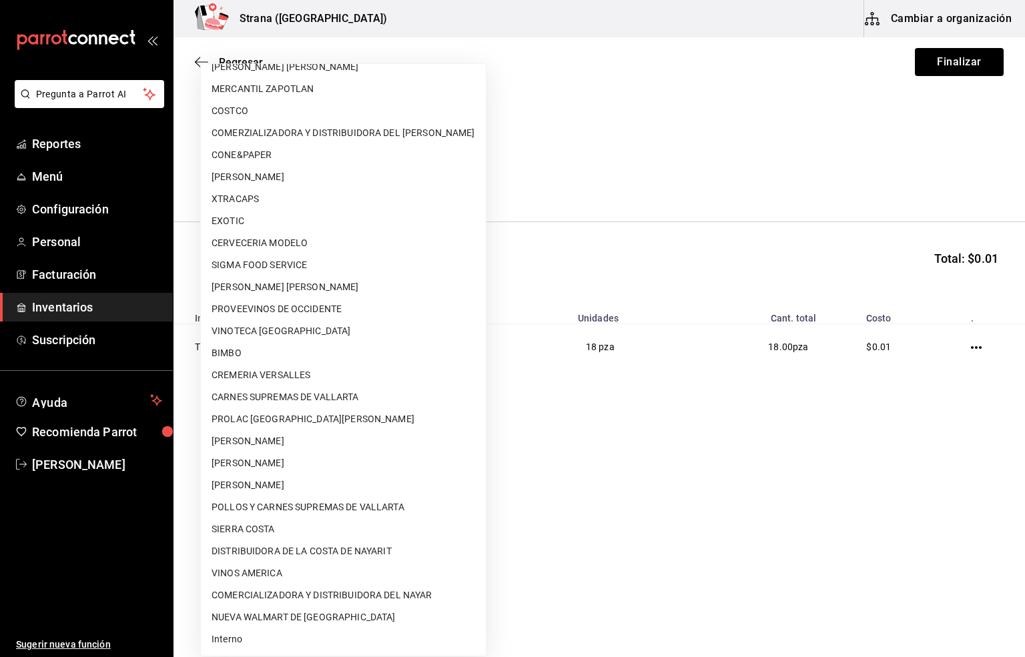
click at [234, 600] on li "Interno" at bounding box center [343, 640] width 285 height 22
type input "8f59523e-768f-4f75-81e2-699d8d2926c5"
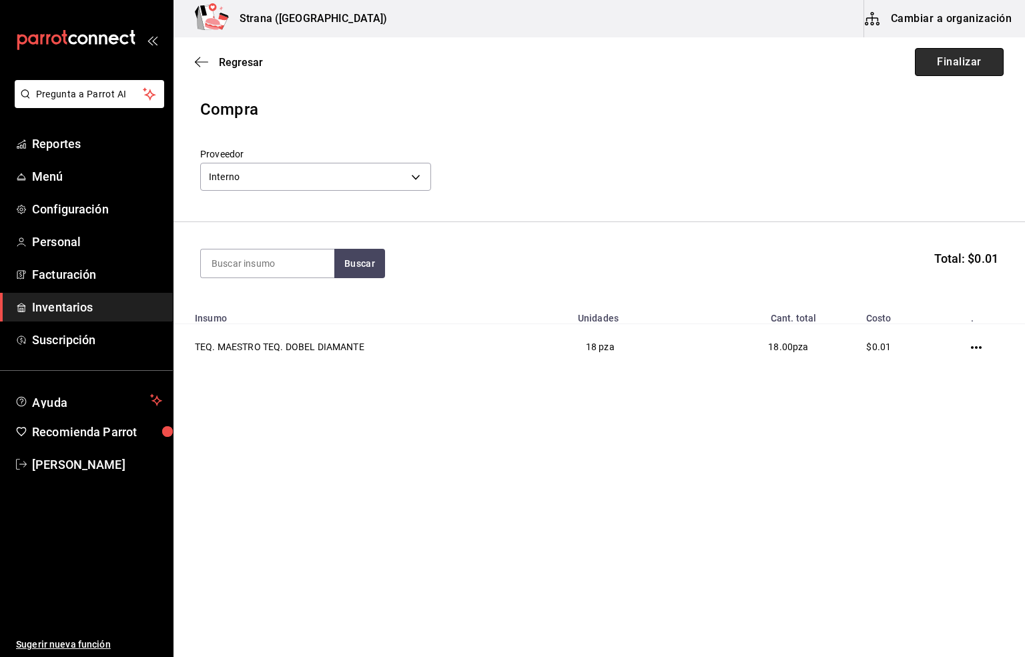
click at [933, 61] on button "Finalizar" at bounding box center [959, 62] width 89 height 28
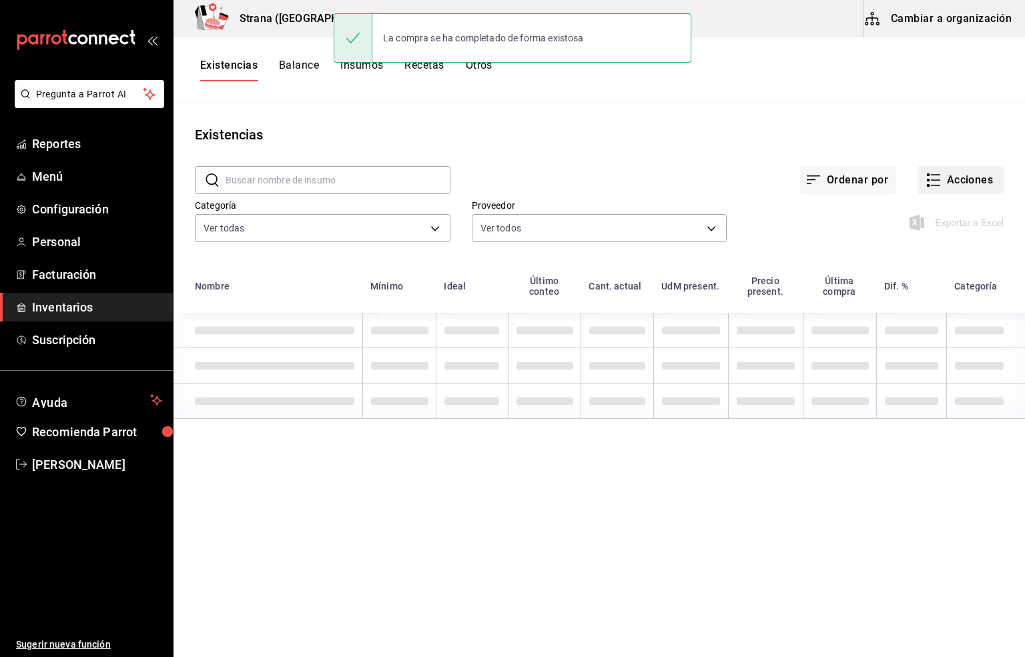
click at [939, 182] on icon "button" at bounding box center [933, 180] width 16 height 16
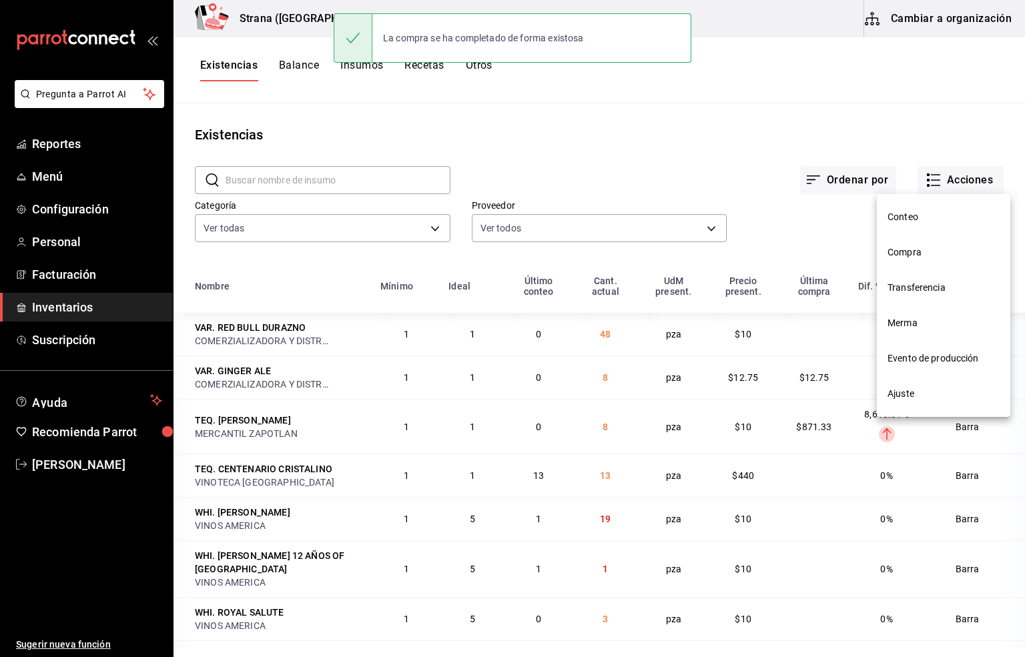
click at [903, 246] on span "Compra" at bounding box center [943, 253] width 112 height 14
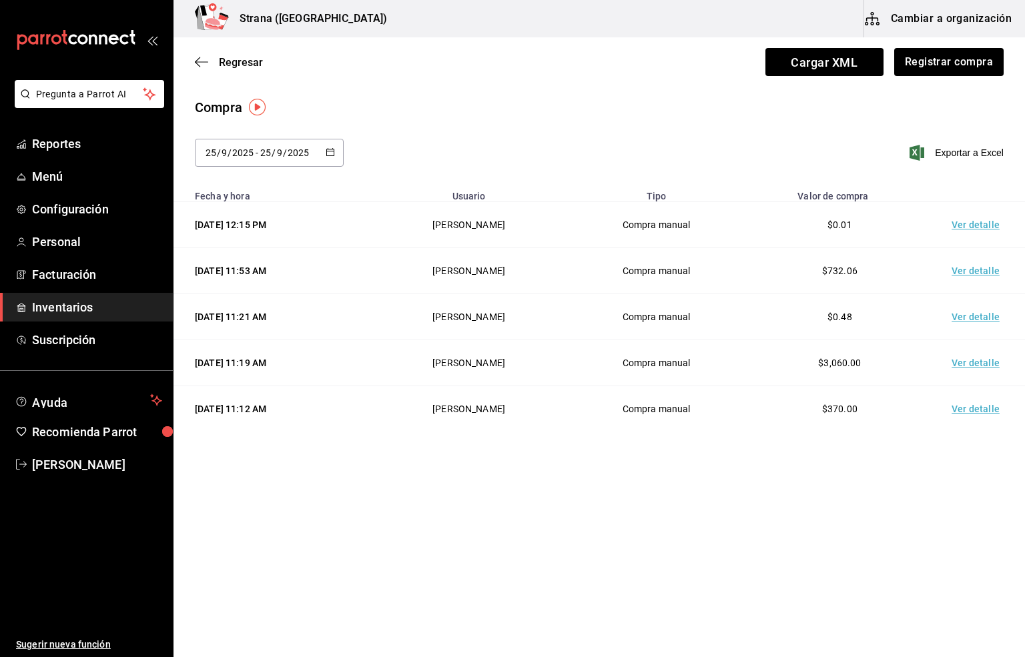
click at [977, 229] on td "Ver detalle" at bounding box center [977, 225] width 93 height 46
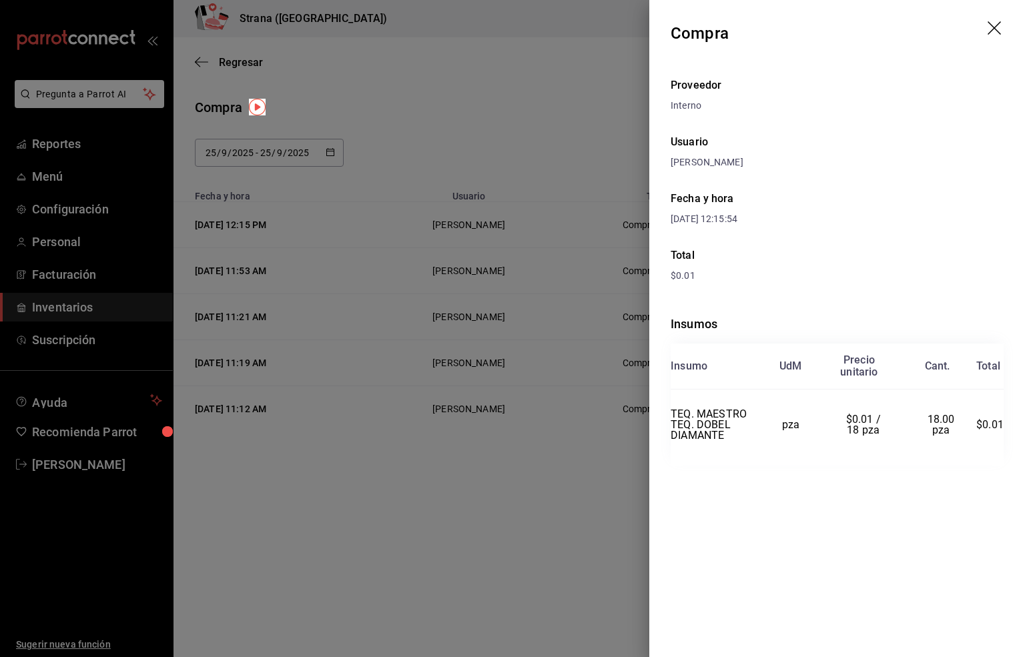
click at [993, 27] on icon "drag" at bounding box center [995, 29] width 16 height 16
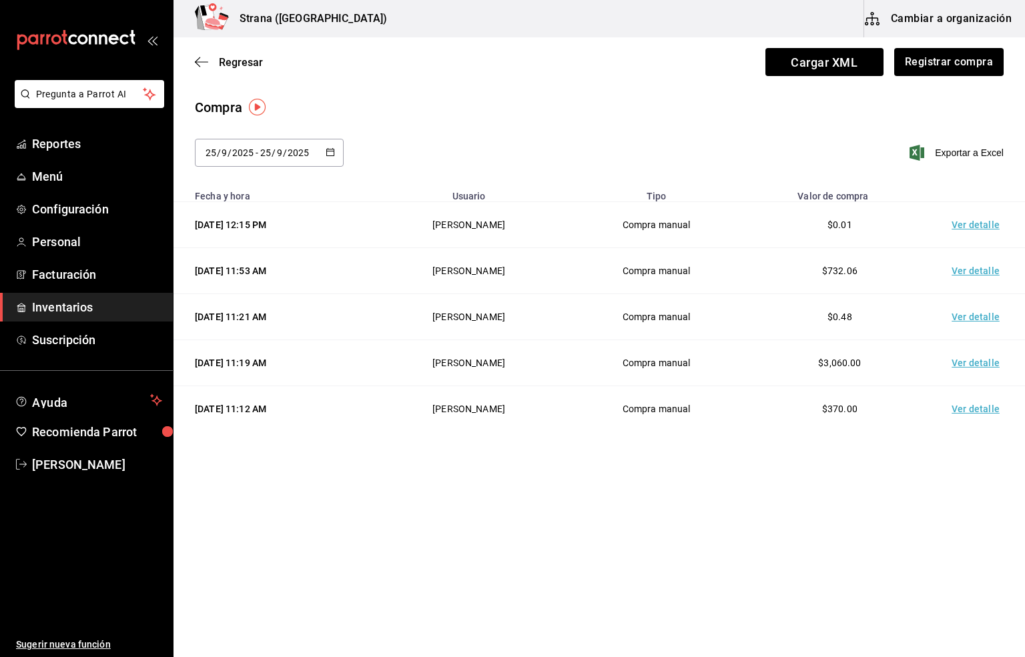
click at [426, 118] on div "Compra [DATE] [DATE] - [DATE] [DATE] Exportar a Excel" at bounding box center [598, 139] width 851 height 85
click at [56, 170] on span "Menú" at bounding box center [97, 176] width 130 height 18
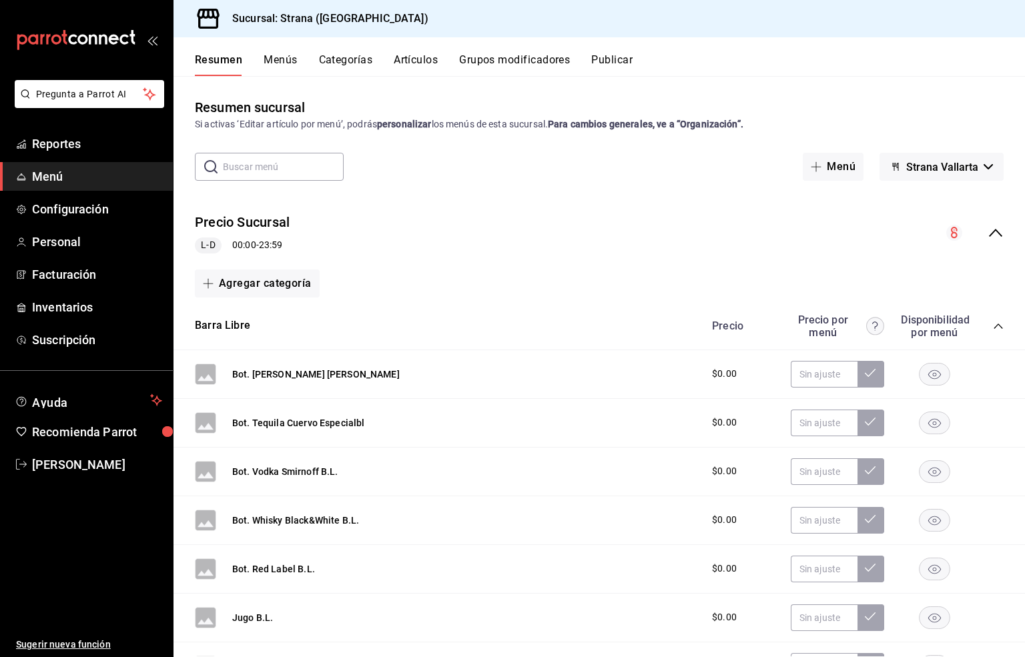
click at [416, 59] on button "Artículos" at bounding box center [416, 64] width 44 height 23
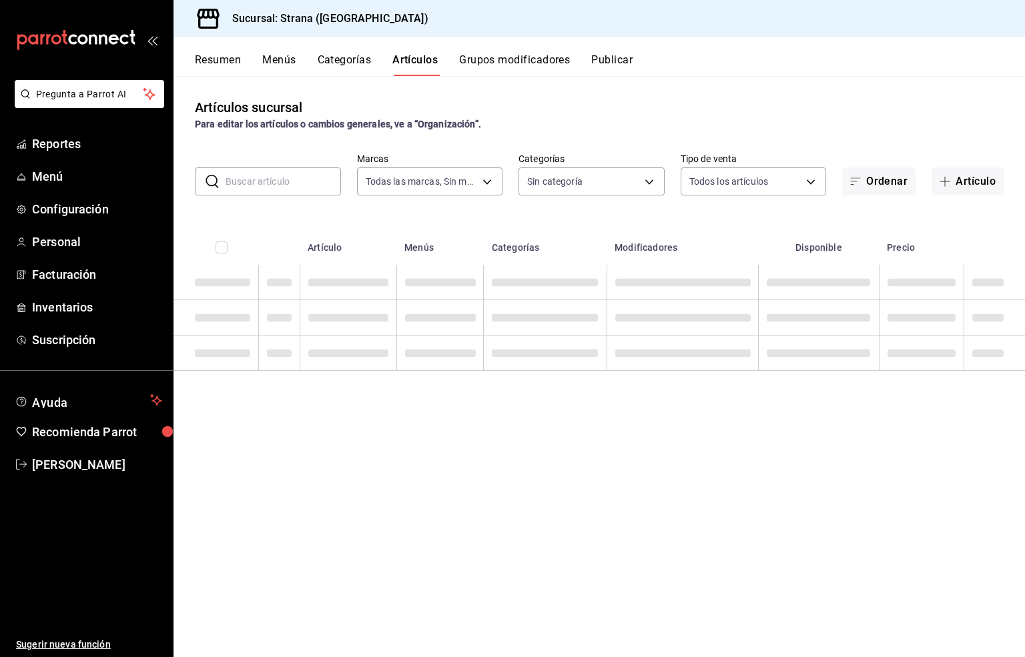
type input "4106bc60-c81d-48da-9404-f1319fbcfb4f,f77b866f-996c-4b01-97e1-e59c7d7a0a4a"
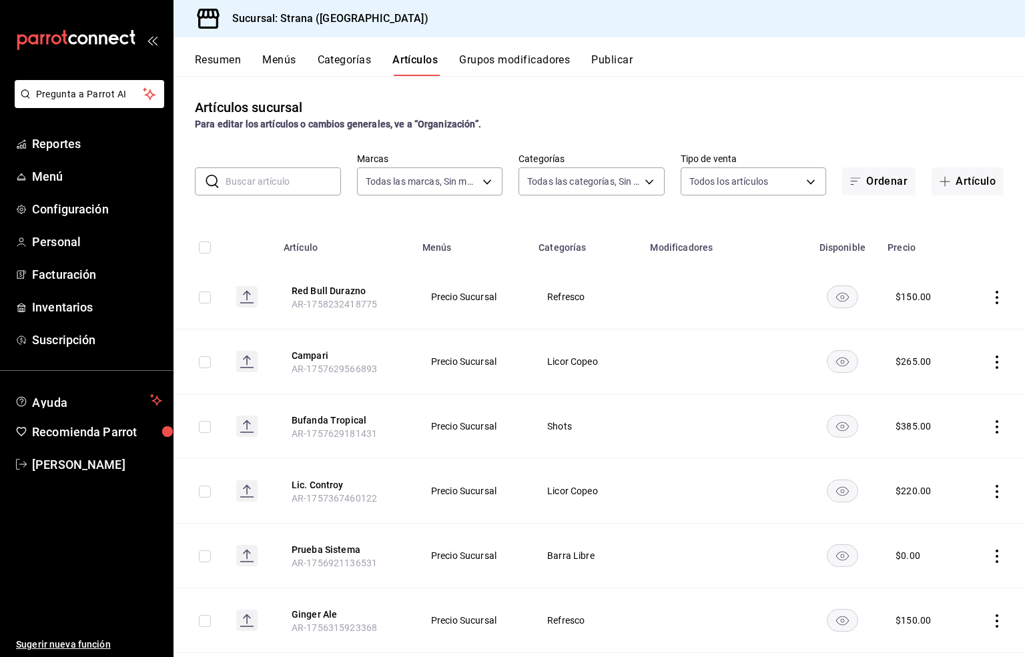
type input "b4318c79-cd7f-451b-8559-401d011d0110,aa2b32eb-16a2-466f-9024-6e4341b6453f,789ed…"
click at [265, 183] on input "text" at bounding box center [283, 181] width 115 height 27
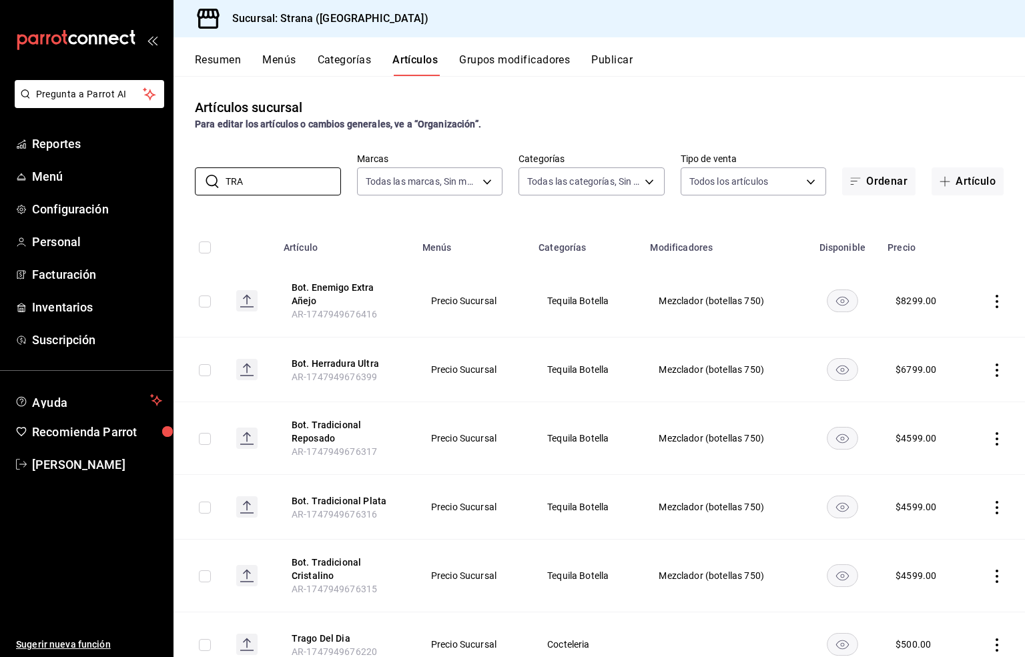
scroll to position [100, 0]
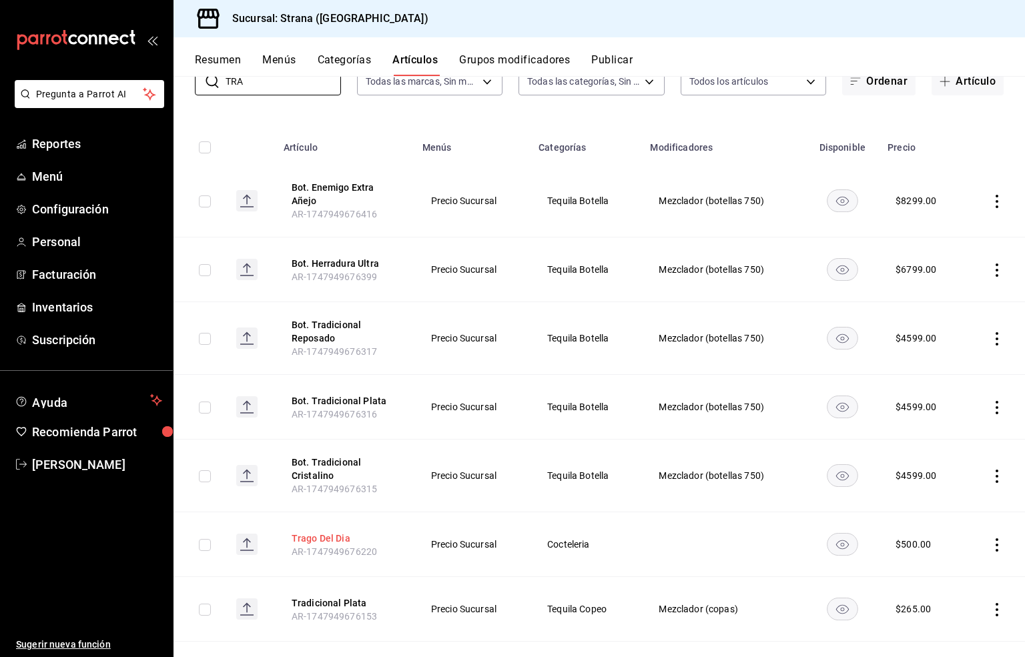
type input "TRA"
click at [324, 543] on button "Trago Del Dia" at bounding box center [345, 538] width 107 height 13
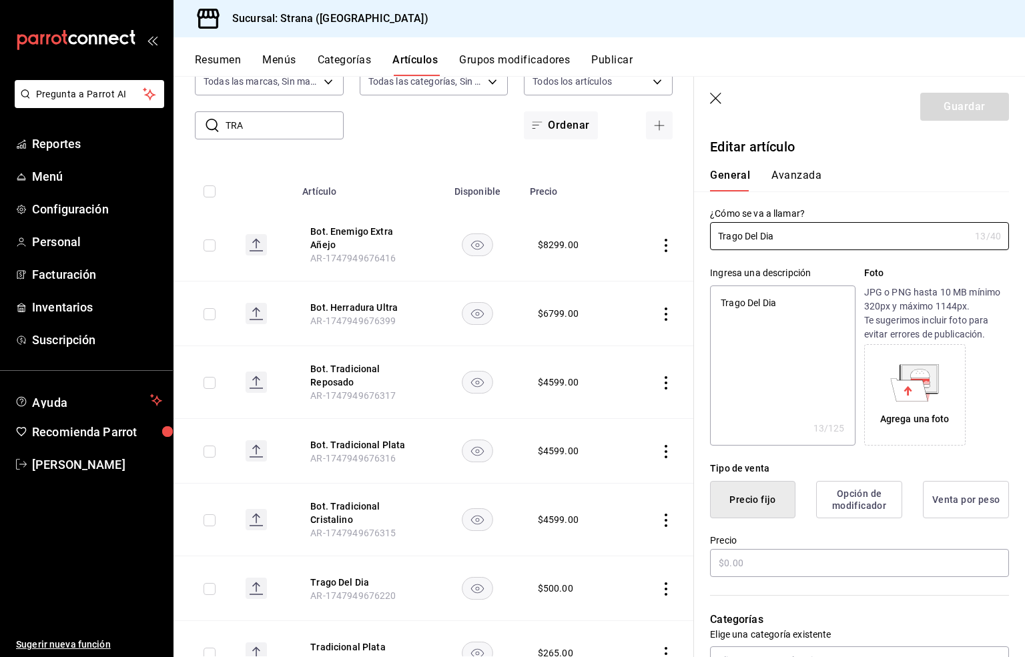
type textarea "x"
type input "$500.00"
click at [717, 97] on icon "button" at bounding box center [716, 99] width 13 height 13
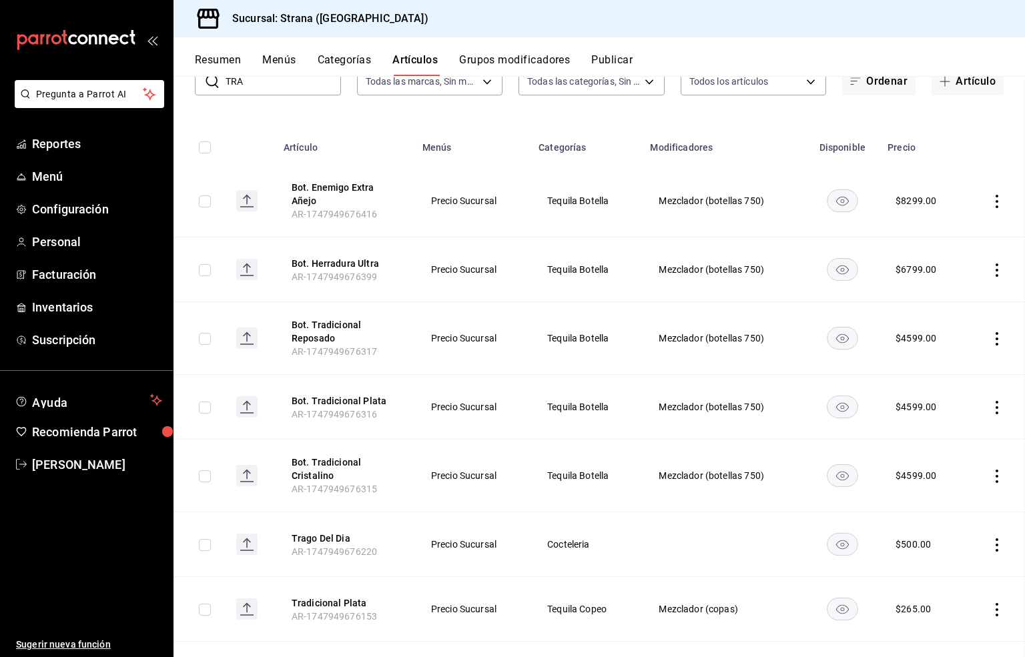
scroll to position [56, 0]
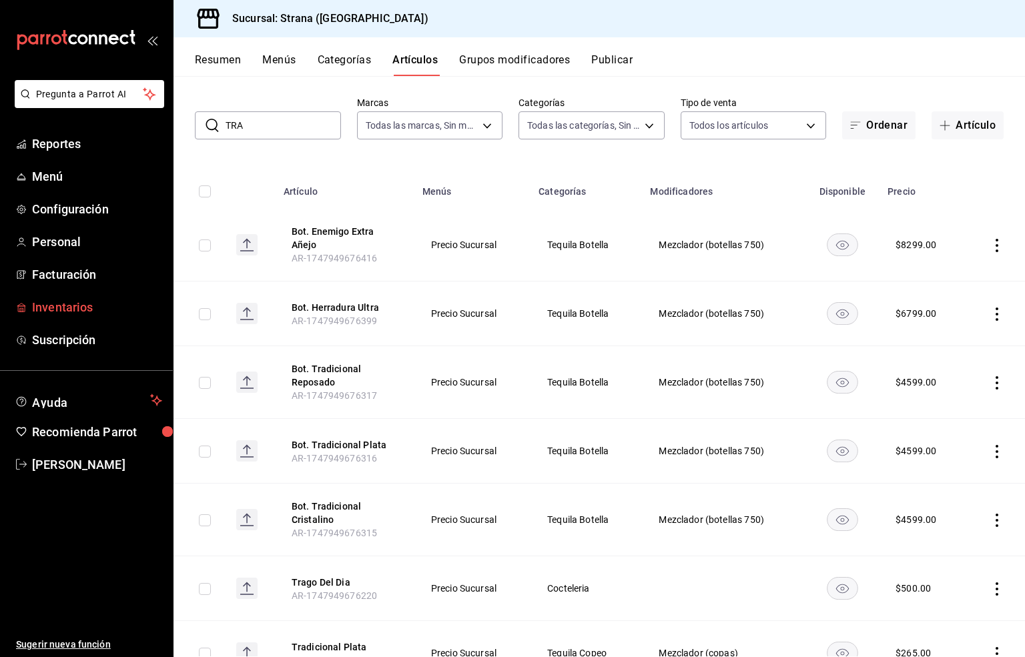
click at [64, 302] on span "Inventarios" at bounding box center [97, 307] width 130 height 18
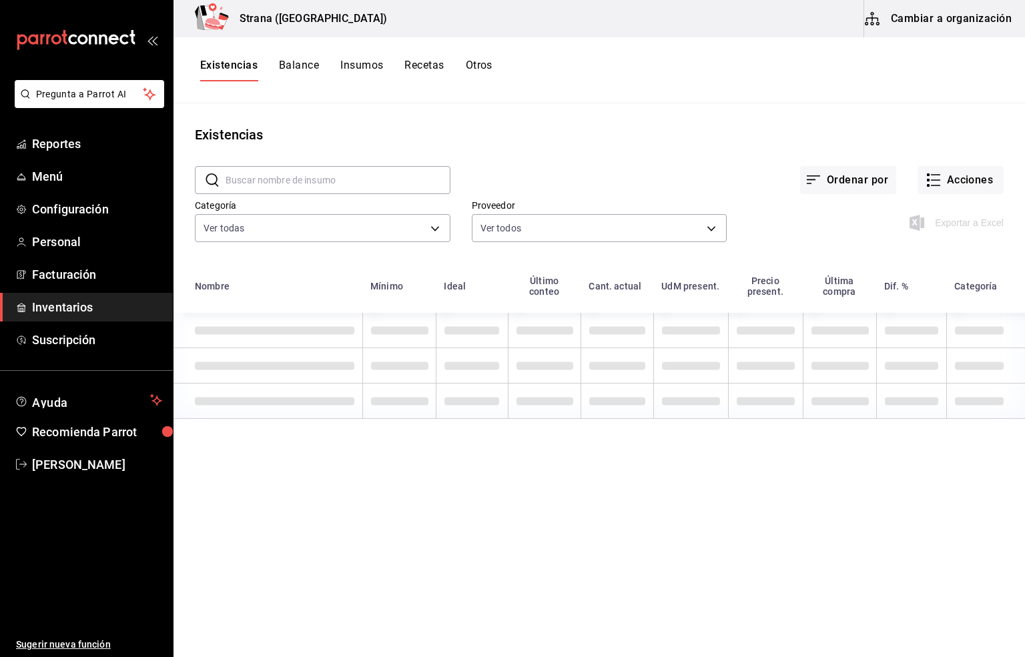
click at [417, 63] on button "Recetas" at bounding box center [423, 70] width 39 height 23
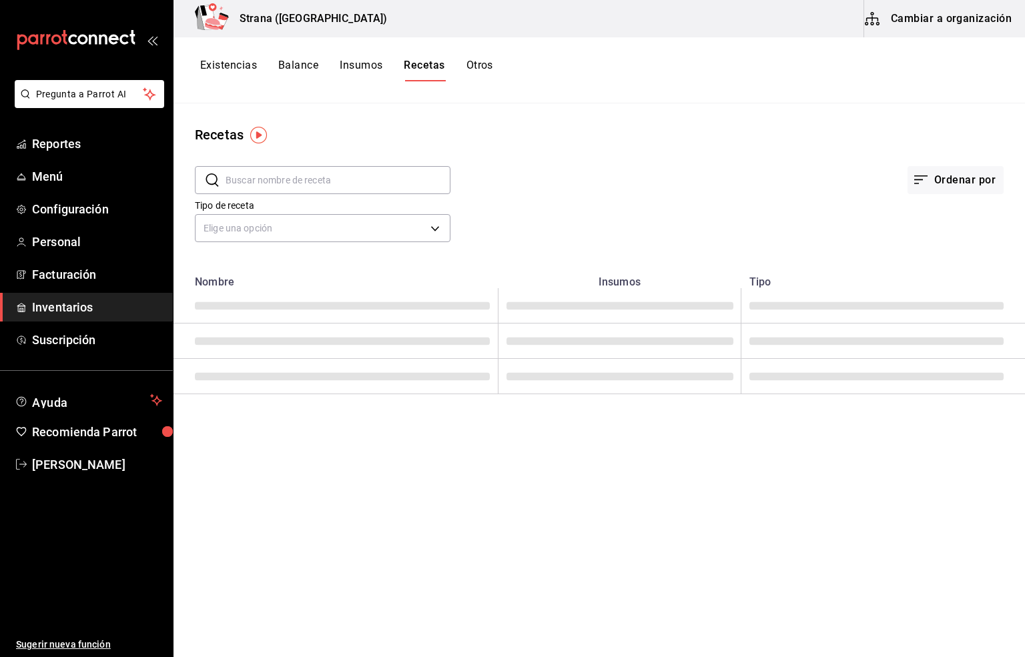
click at [241, 180] on input "text" at bounding box center [338, 180] width 225 height 27
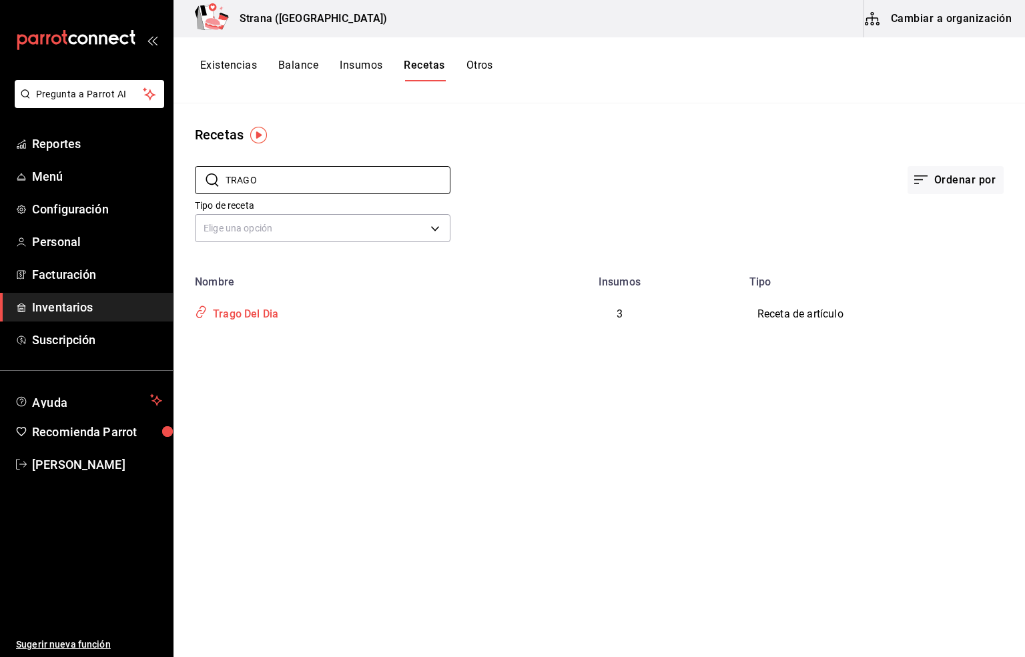
type input "TRAGO"
click at [244, 313] on div "Trago Del Dia" at bounding box center [243, 312] width 71 height 21
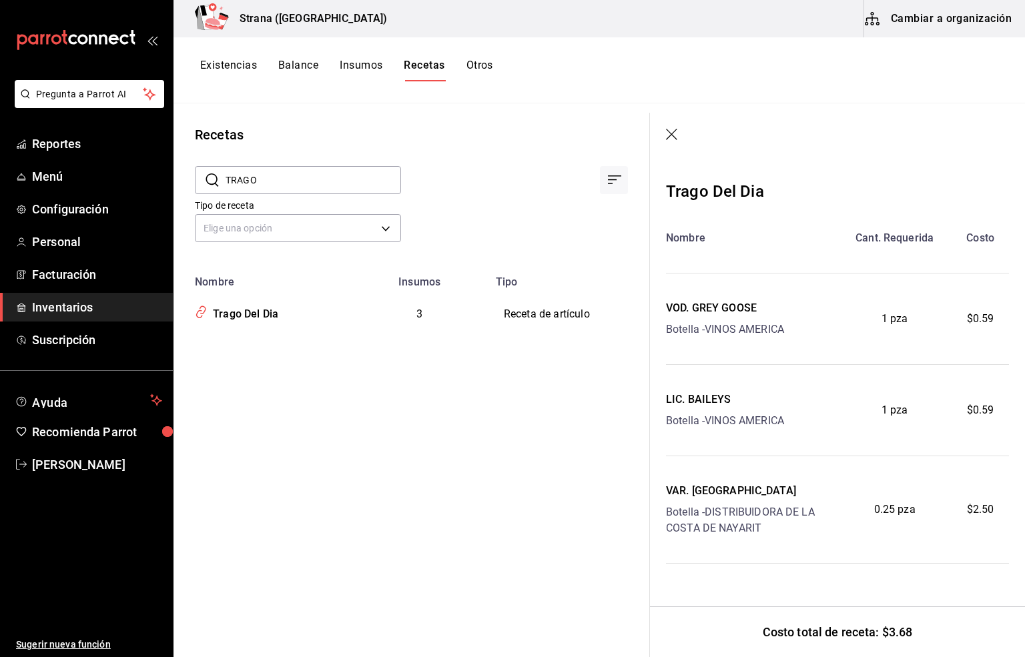
click at [438, 66] on button "Recetas" at bounding box center [424, 70] width 41 height 23
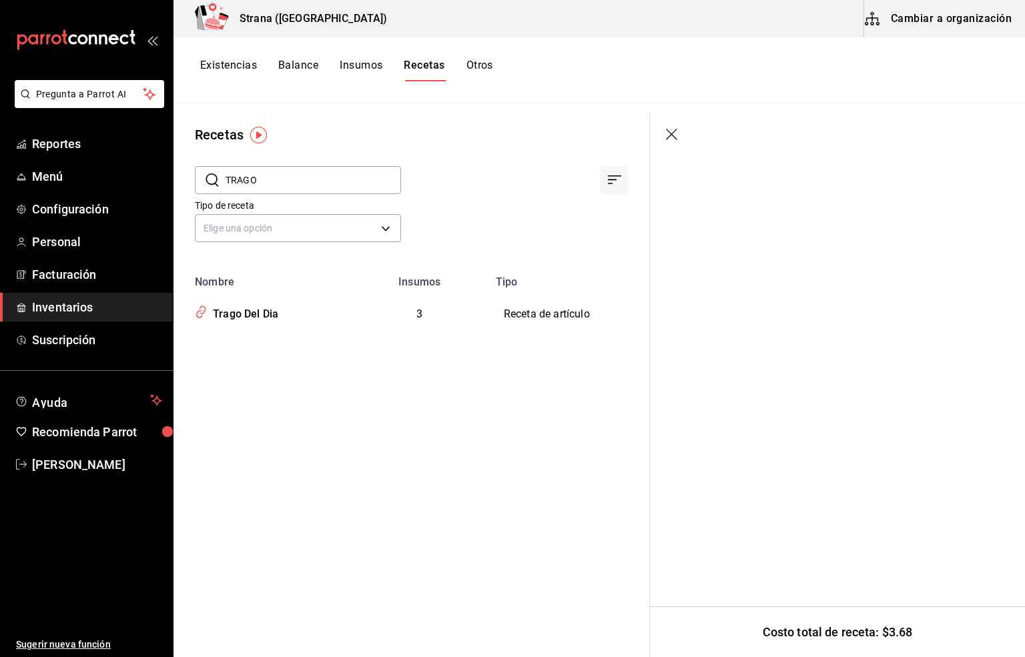
click at [963, 12] on button "Cambiar a organización" at bounding box center [939, 18] width 150 height 37
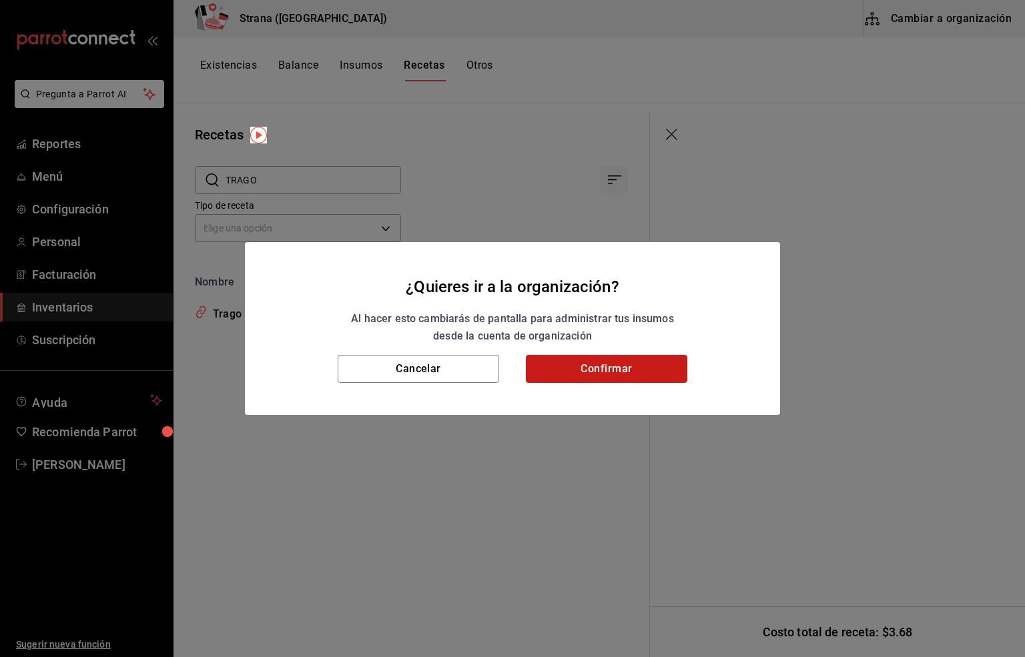
click at [621, 371] on button "Confirmar" at bounding box center [606, 369] width 161 height 28
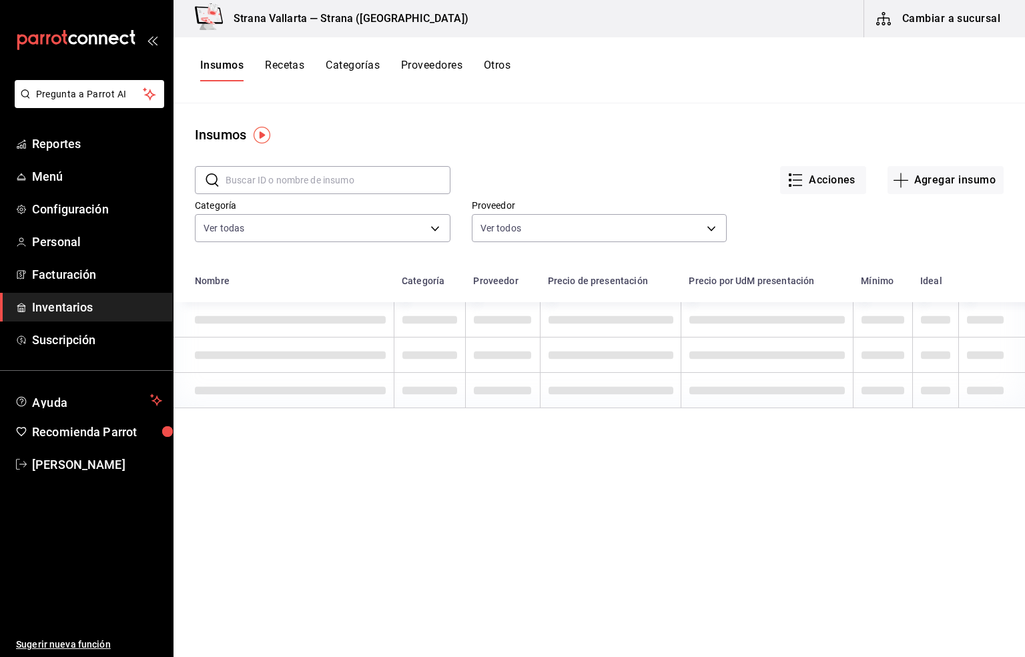
click at [285, 64] on button "Recetas" at bounding box center [284, 70] width 39 height 23
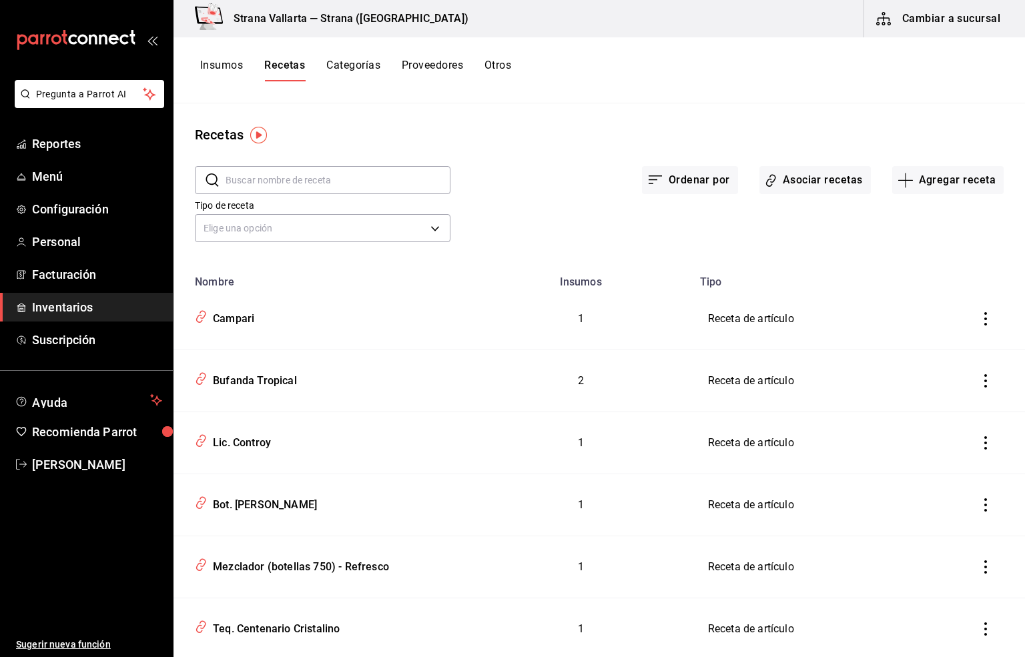
click at [245, 190] on input "text" at bounding box center [338, 180] width 225 height 27
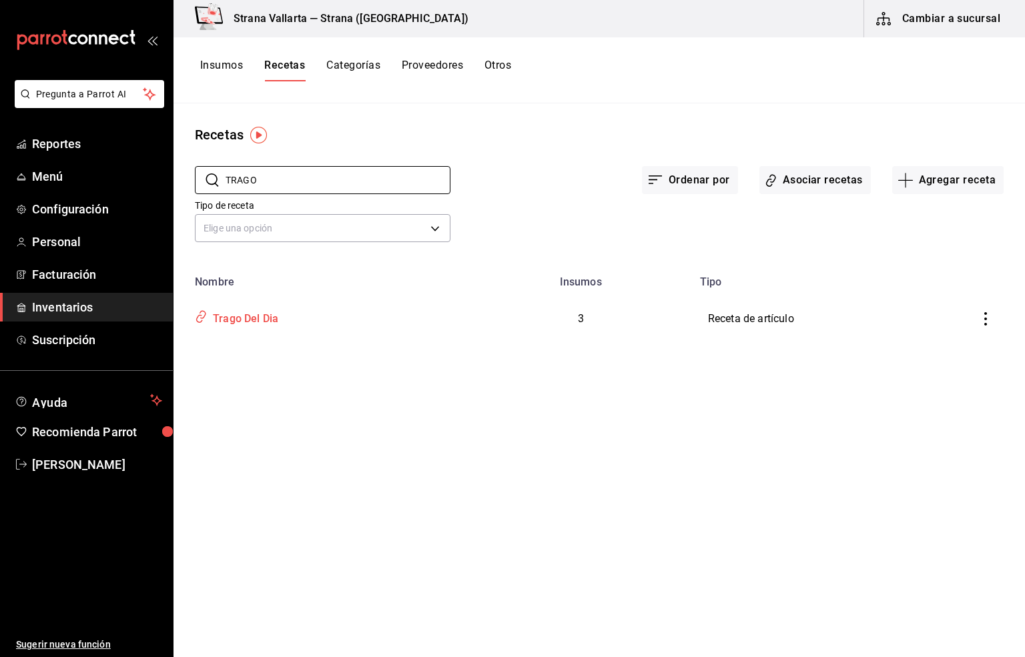
type input "TRAGO"
click at [245, 317] on div "Trago Del Dia" at bounding box center [243, 316] width 71 height 21
type input "Trago Del Dia"
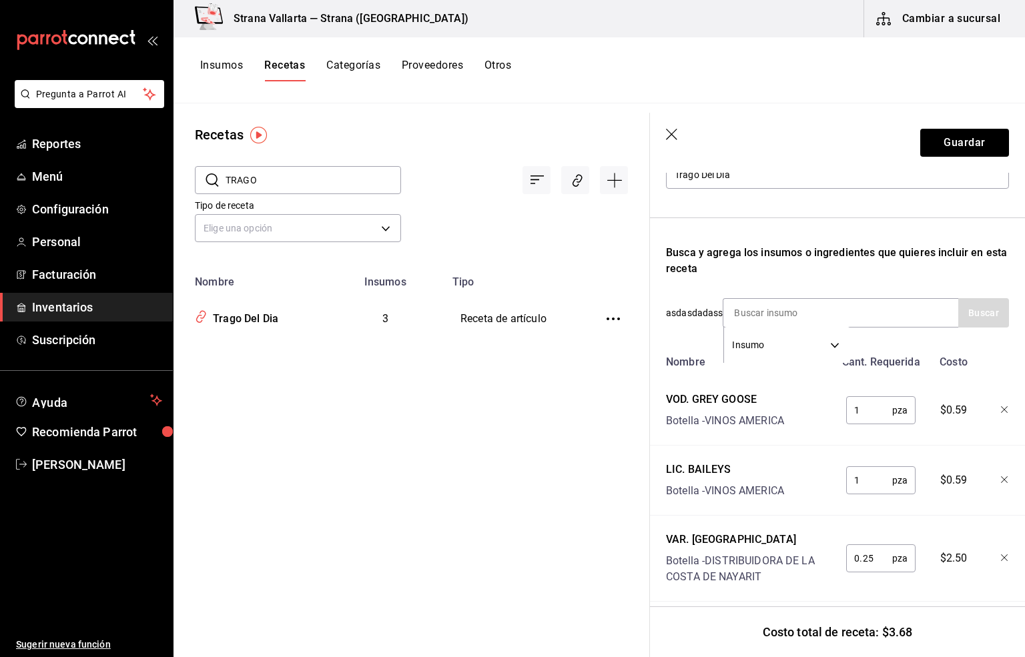
scroll to position [200, 0]
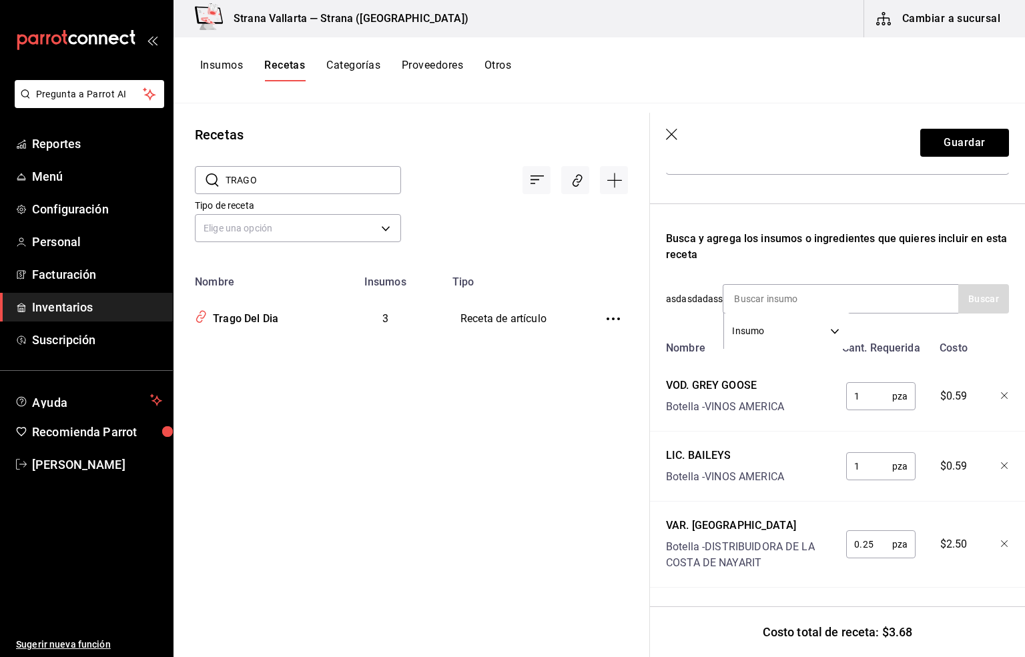
click at [993, 391] on div "Receta de artículo Recuerda que las cantidades utilizadas en tus recetas estará…" at bounding box center [837, 324] width 375 height 667
click at [1001, 392] on icon "button" at bounding box center [1005, 396] width 8 height 8
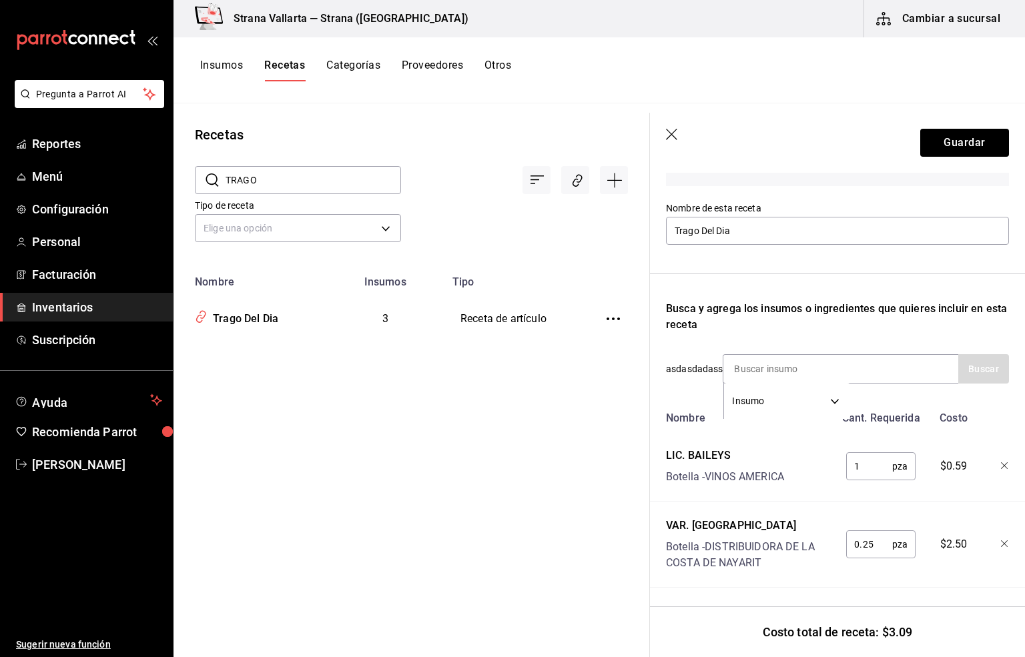
click at [1001, 462] on icon "button" at bounding box center [1005, 466] width 8 height 8
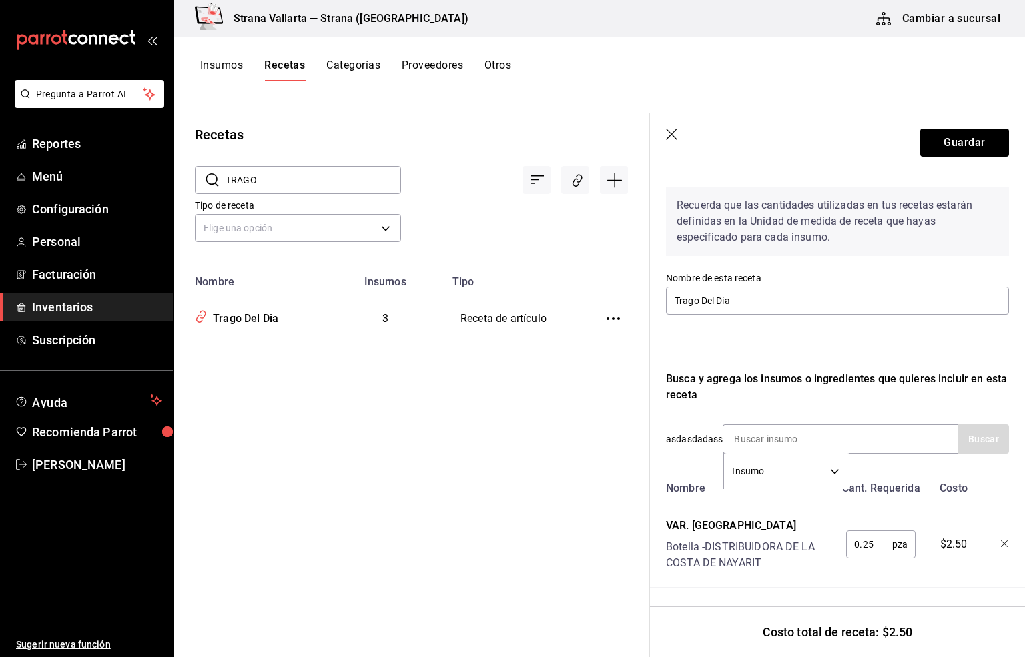
scroll to position [75, 0]
click at [1001, 540] on icon "button" at bounding box center [1005, 544] width 8 height 8
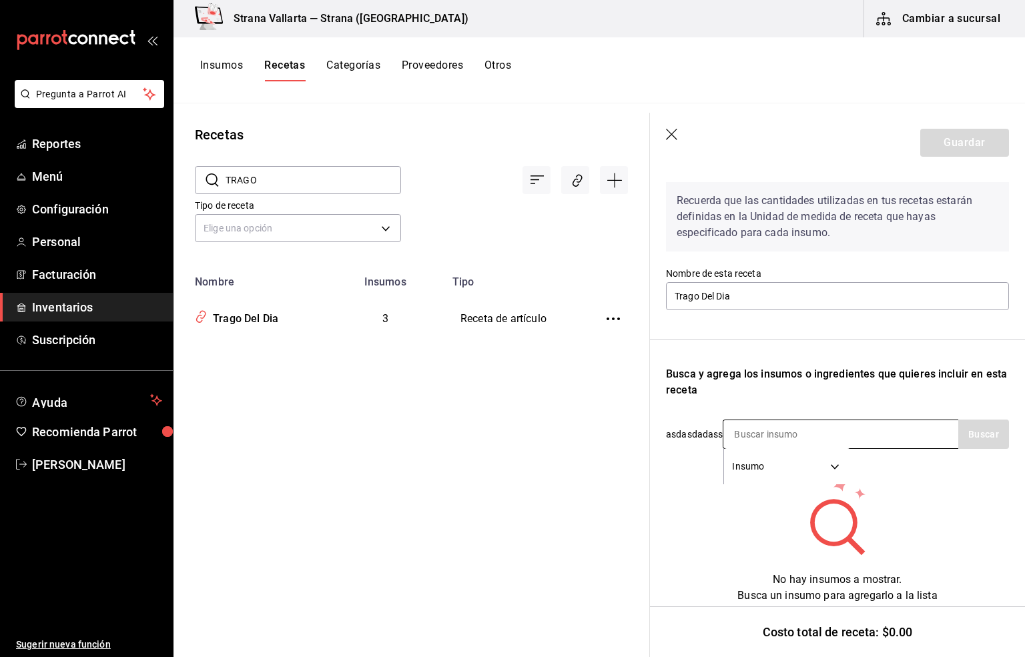
click at [757, 421] on input at bounding box center [789, 434] width 133 height 28
type input "HENDRI"
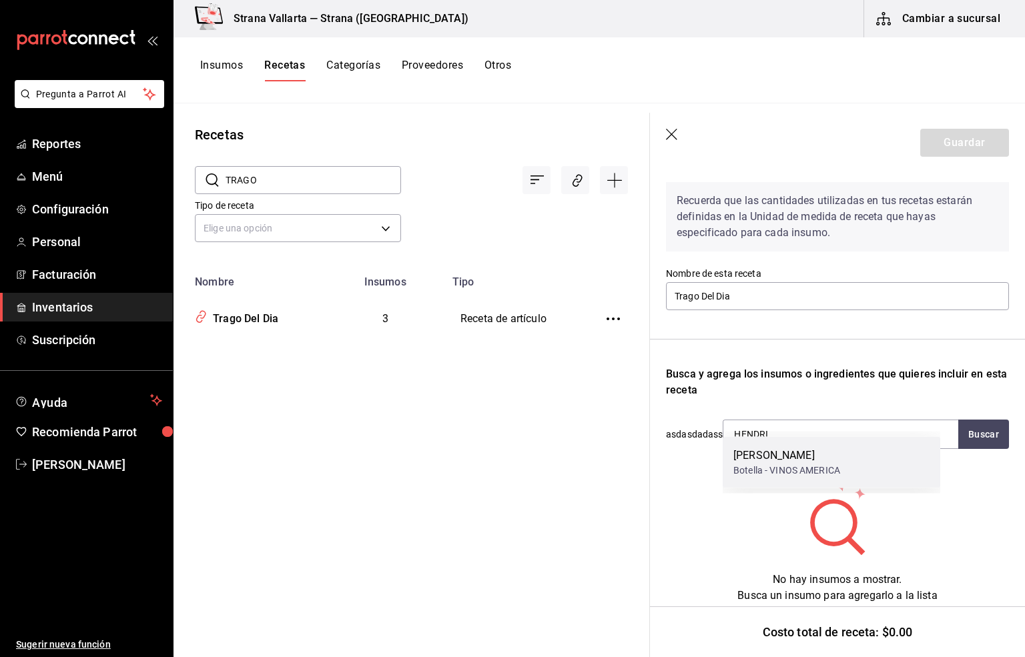
click at [803, 464] on div "Botella - VINOS AMERICA" at bounding box center [786, 471] width 107 height 14
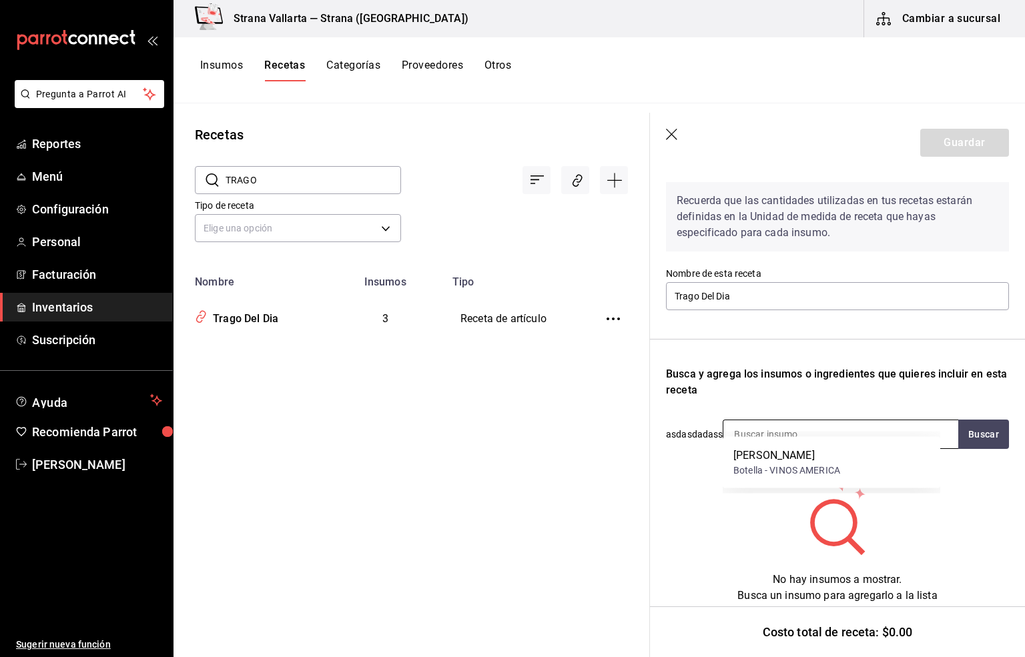
scroll to position [59, 0]
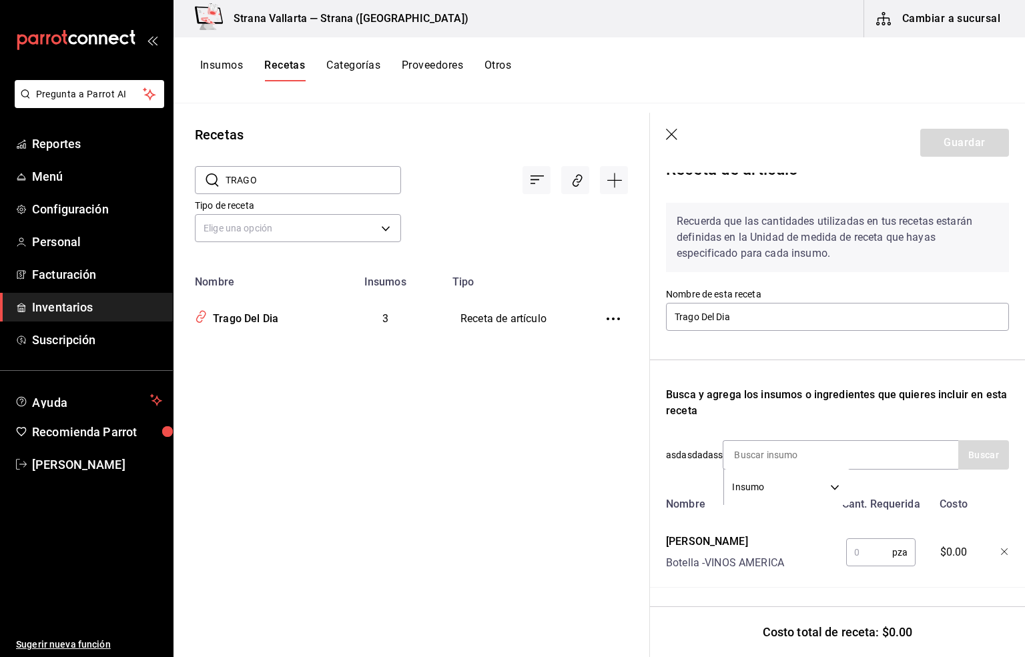
click at [853, 539] on input "text" at bounding box center [869, 552] width 46 height 27
type input "1"
click at [771, 441] on input at bounding box center [789, 455] width 133 height 28
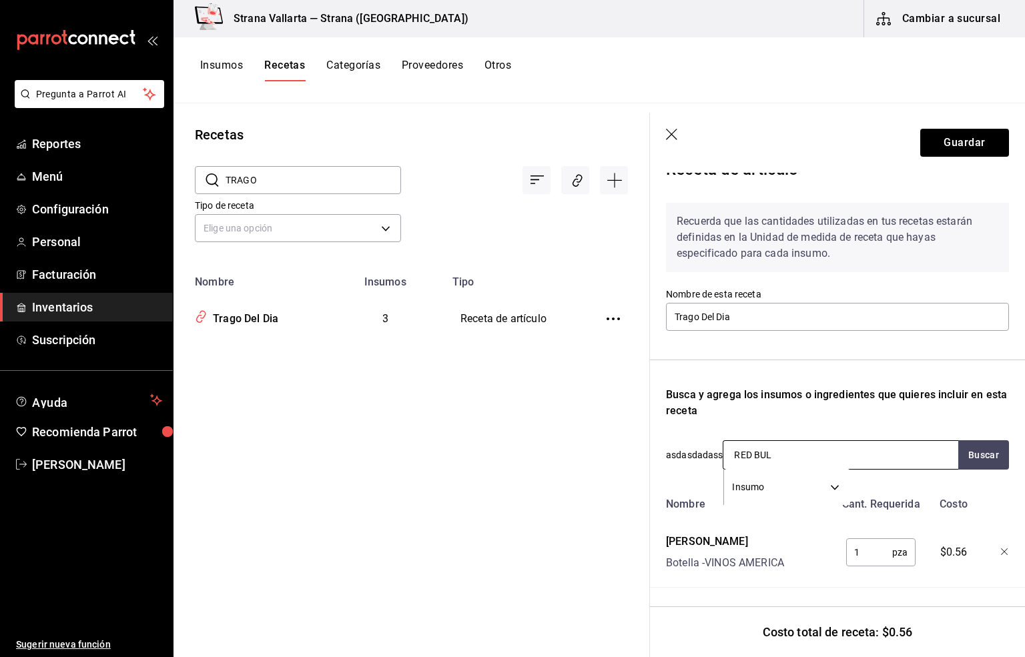
type input "RED BULL"
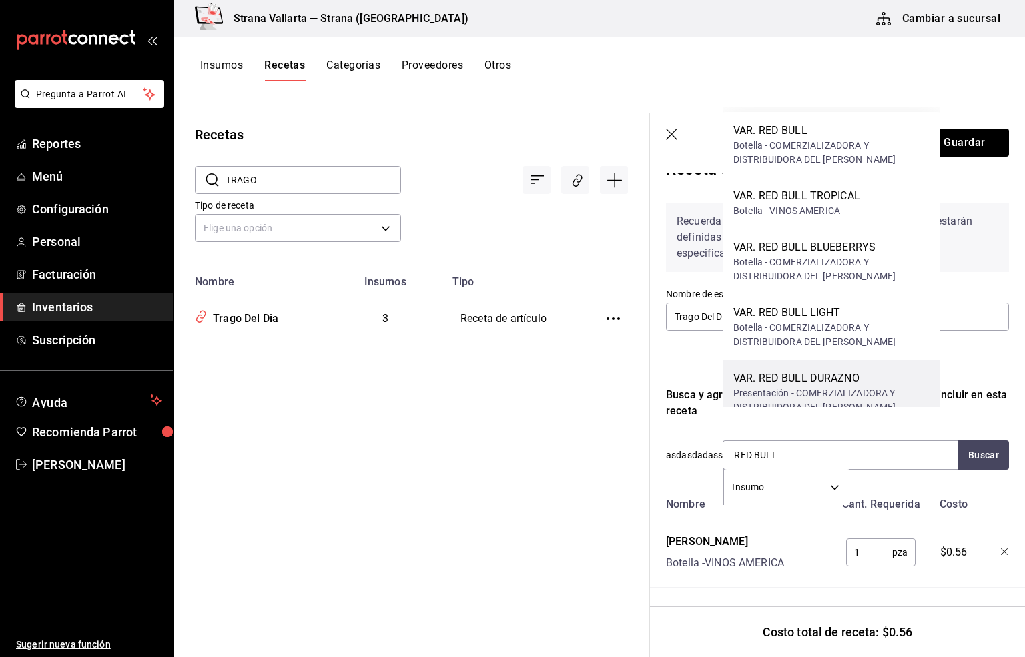
click at [827, 393] on div "Presentación - COMERZIALIZADORA Y DISTRIBUIDORA DEL [PERSON_NAME]" at bounding box center [831, 400] width 196 height 28
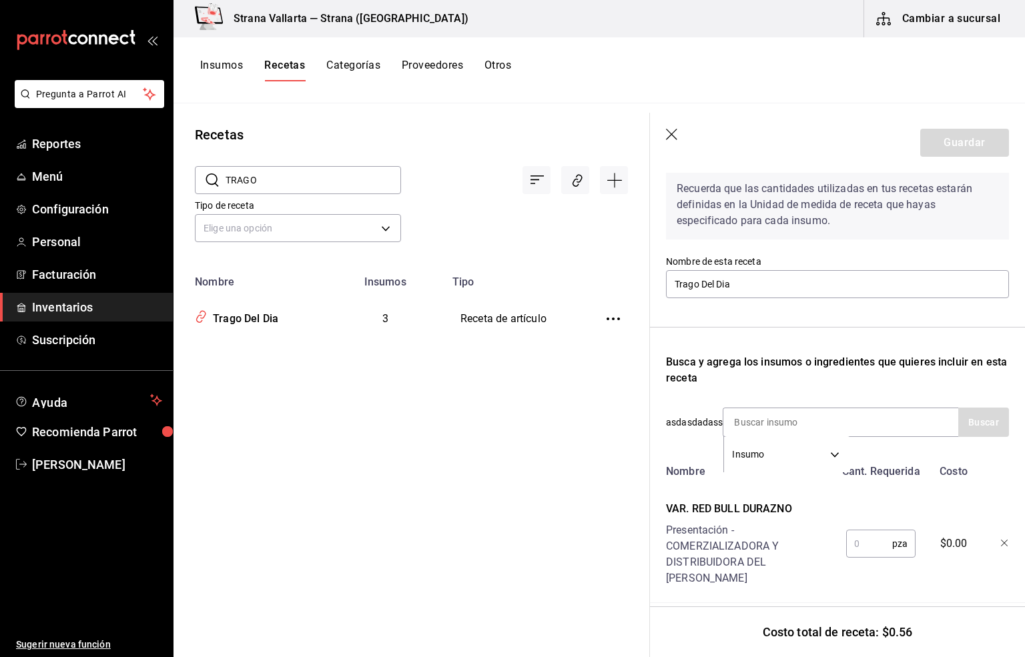
click at [846, 550] on input "text" at bounding box center [869, 543] width 46 height 27
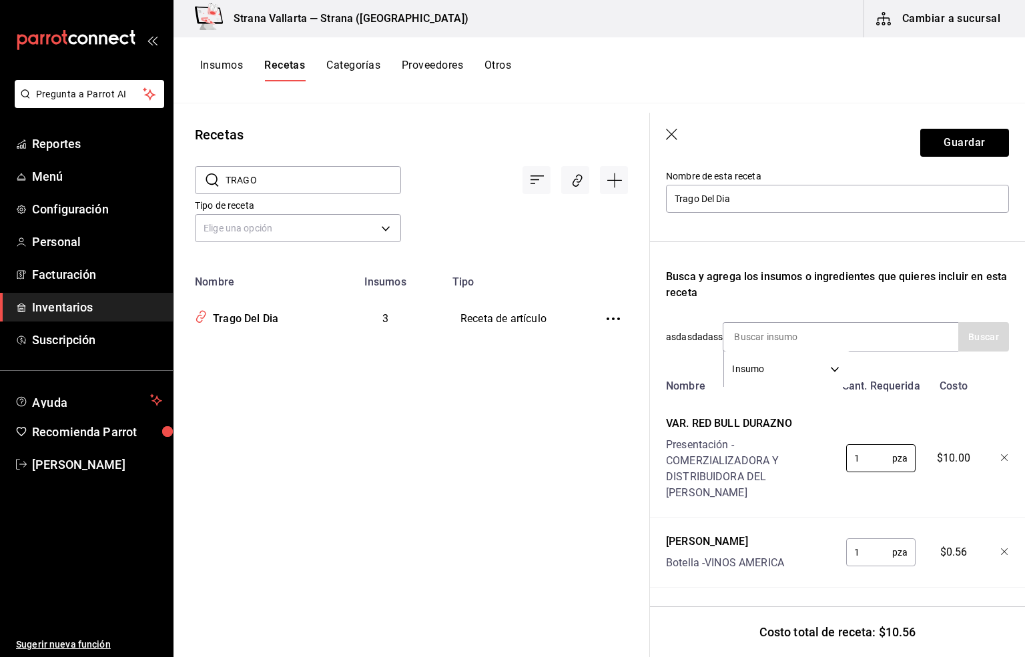
scroll to position [161, 0]
type input "1"
click at [853, 573] on div "Receta de artículo Recuerda que las cantidades utilizadas en tus recetas estará…" at bounding box center [837, 343] width 375 height 629
click at [741, 323] on input at bounding box center [789, 337] width 133 height 28
type input "BARRA LIBRE LIC"
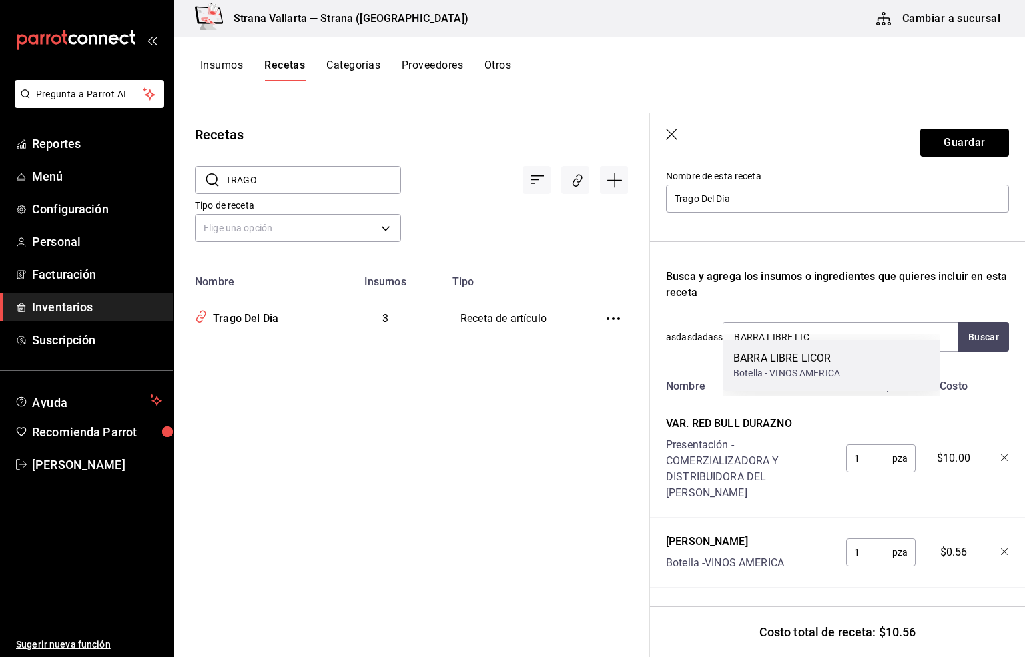
click at [805, 363] on div "BARRA LIBRE LICOR" at bounding box center [786, 358] width 107 height 16
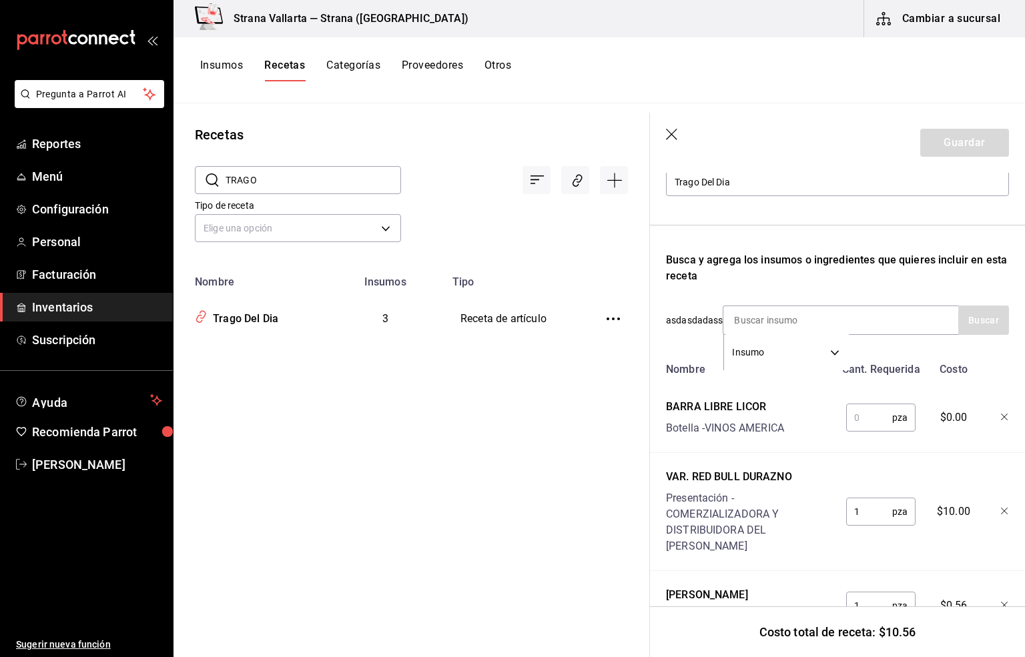
click at [849, 431] on input "text" at bounding box center [869, 417] width 46 height 27
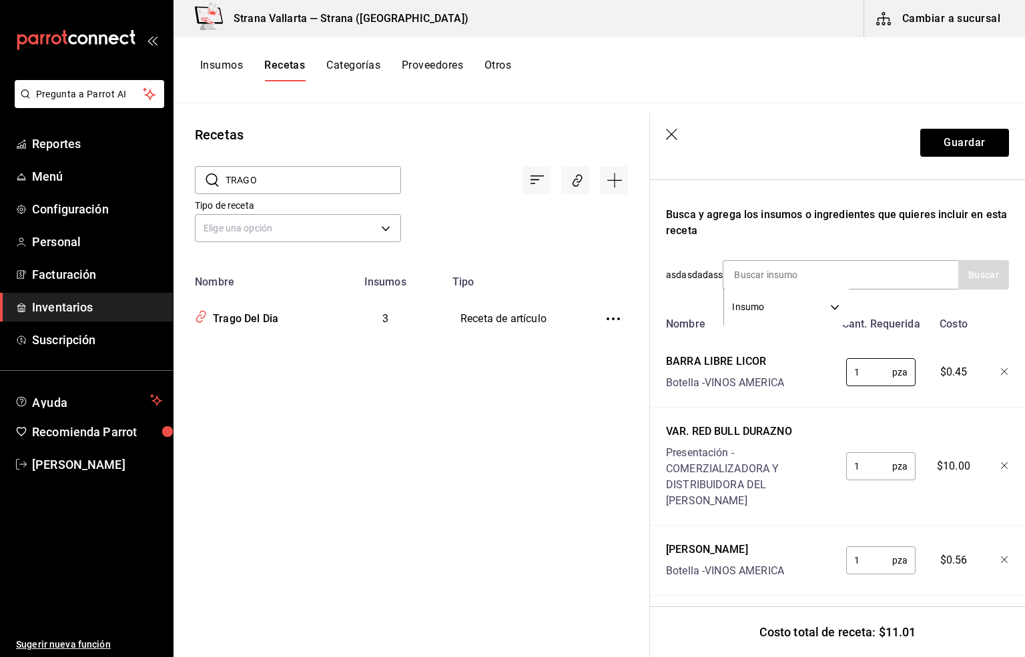
scroll to position [230, 0]
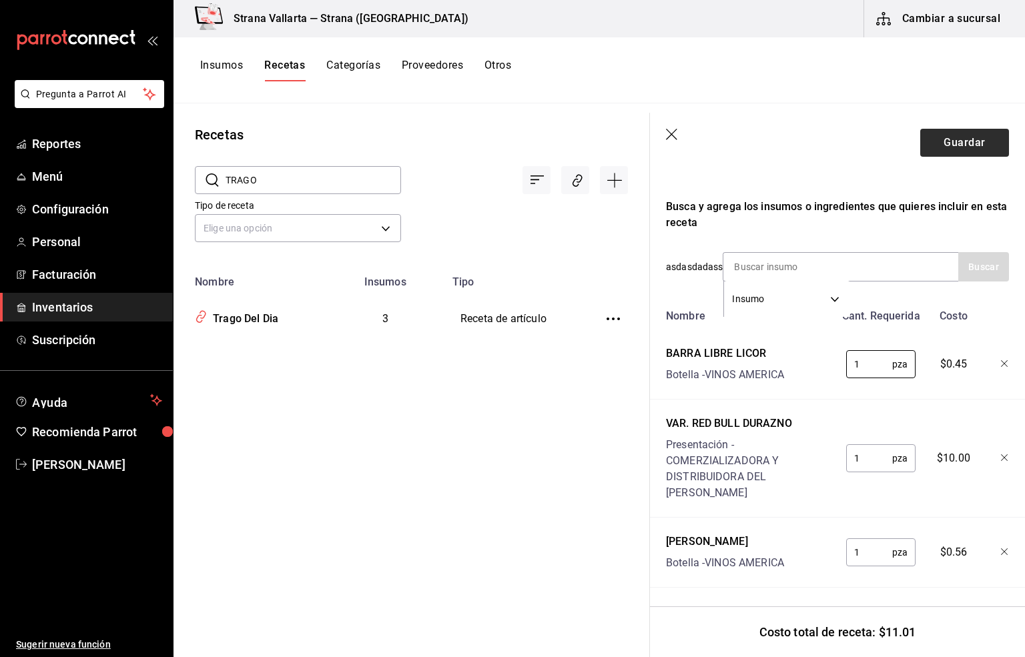
type input "1"
click at [939, 141] on button "Guardar" at bounding box center [964, 143] width 89 height 28
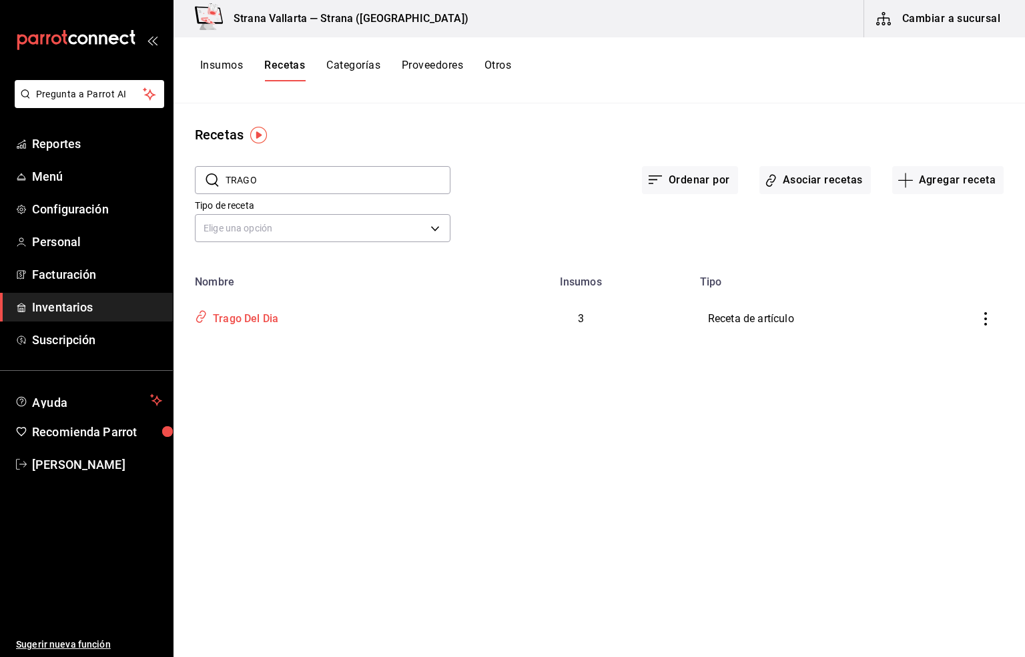
click at [234, 318] on div "Trago Del Dia" at bounding box center [243, 316] width 71 height 21
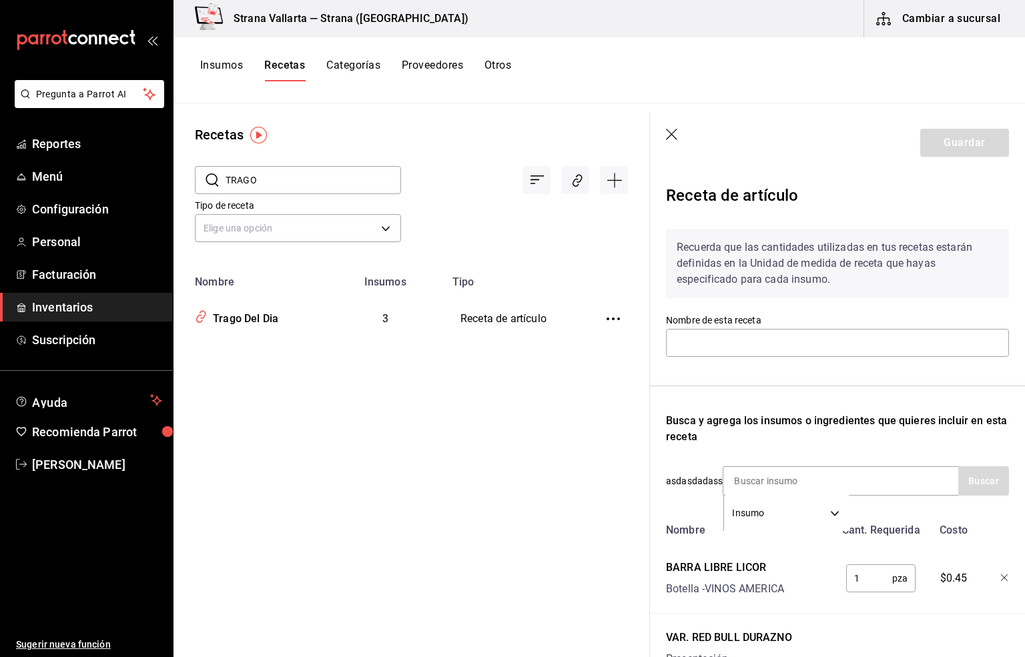
type input "Trago Del Dia"
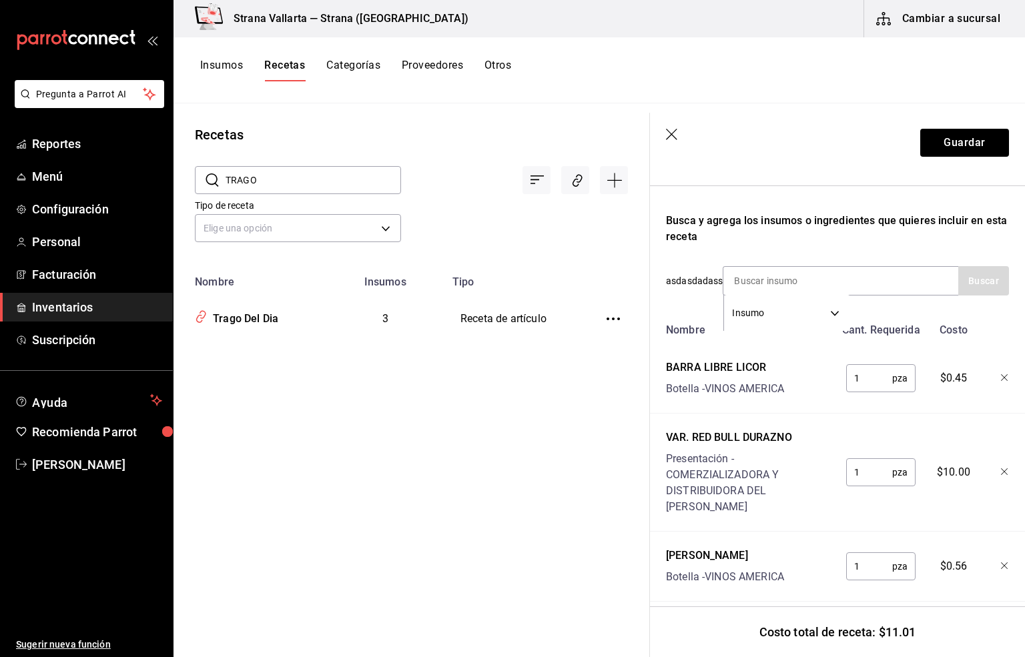
scroll to position [230, 0]
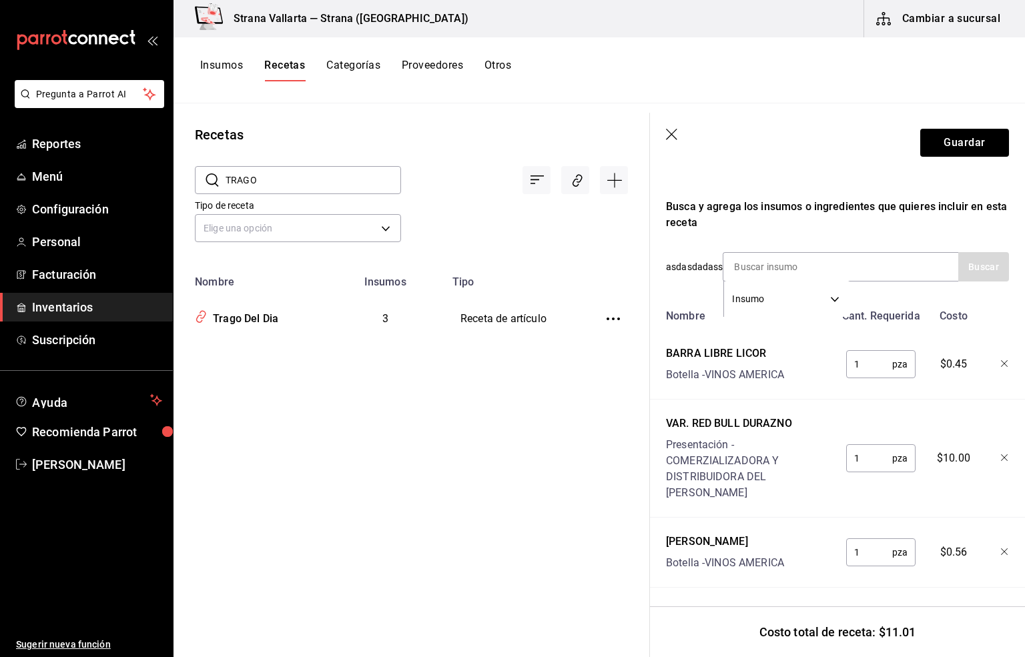
click at [667, 129] on icon "button" at bounding box center [672, 135] width 13 height 13
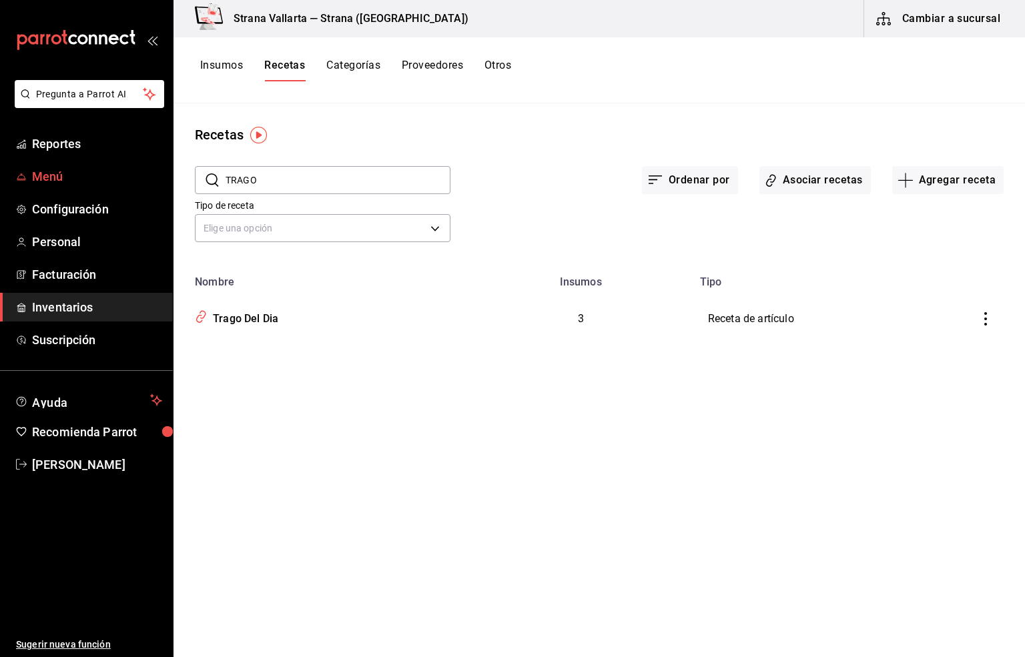
click at [57, 179] on span "Menú" at bounding box center [97, 176] width 130 height 18
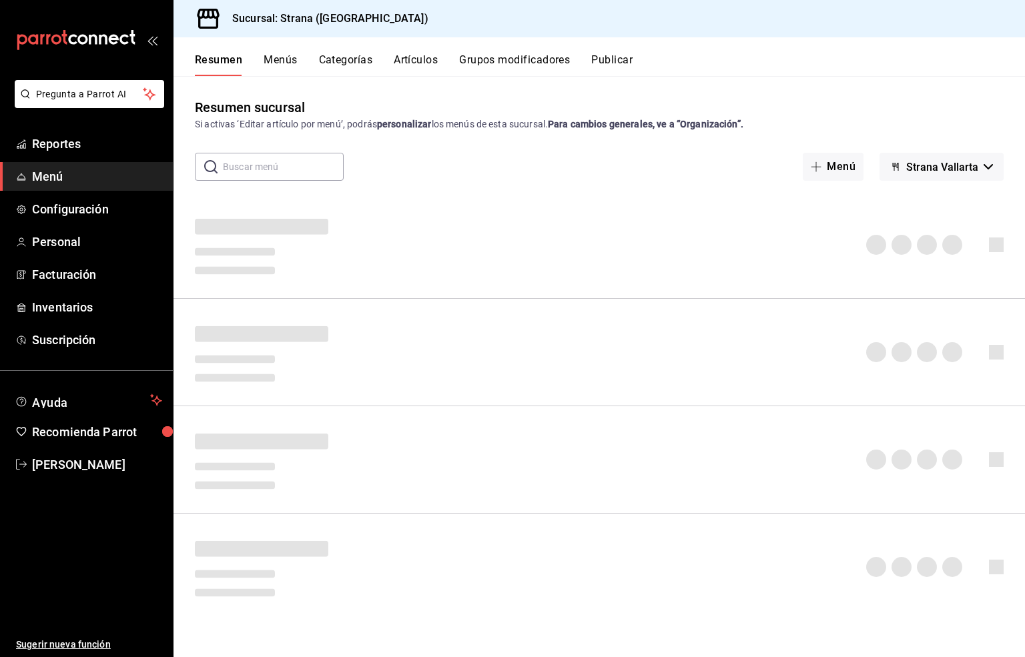
click at [416, 56] on button "Artículos" at bounding box center [416, 64] width 44 height 23
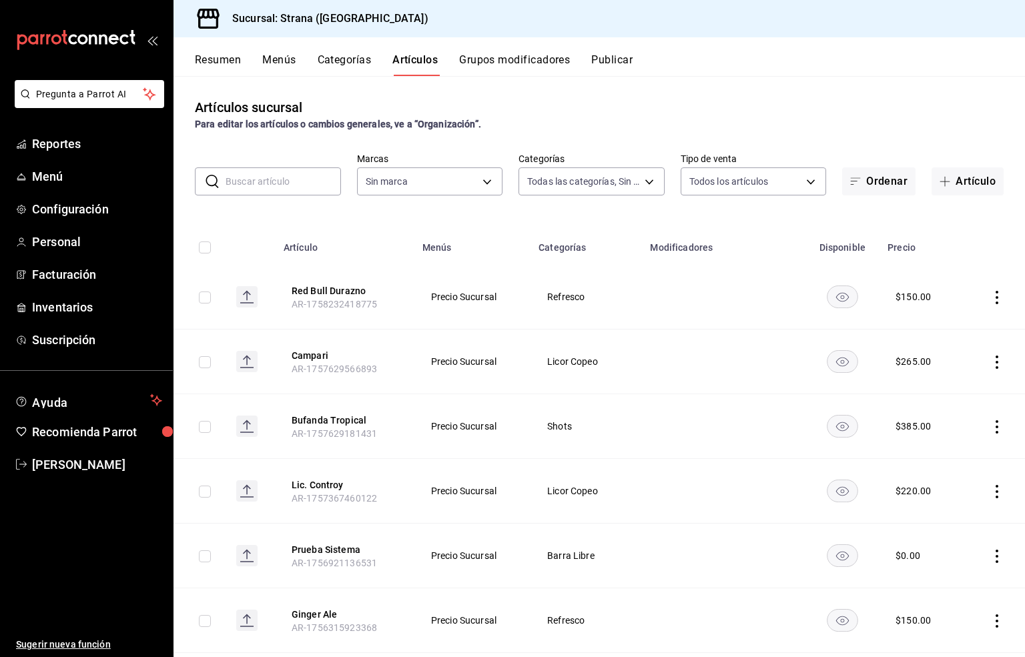
type input "b4318c79-cd7f-451b-8559-401d011d0110,aa2b32eb-16a2-466f-9024-6e4341b6453f,789ed…"
type input "4106bc60-c81d-48da-9404-f1319fbcfb4f,f77b866f-996c-4b01-97e1-e59c7d7a0a4a"
click at [266, 185] on input "text" at bounding box center [283, 181] width 115 height 27
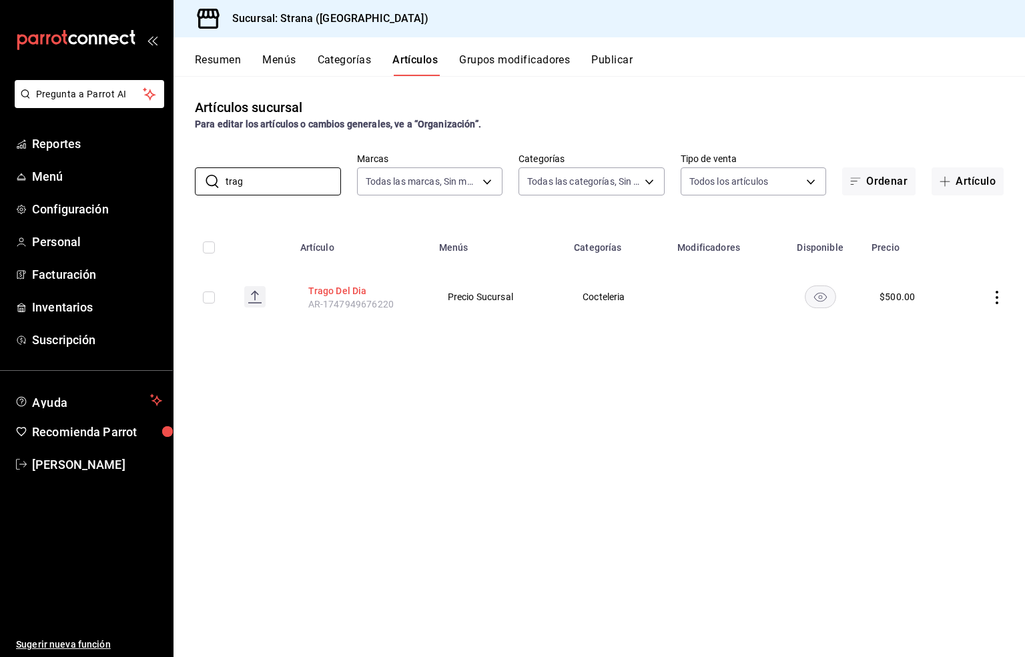
type input "trag"
click at [325, 290] on button "Trago Del Dia" at bounding box center [361, 290] width 107 height 13
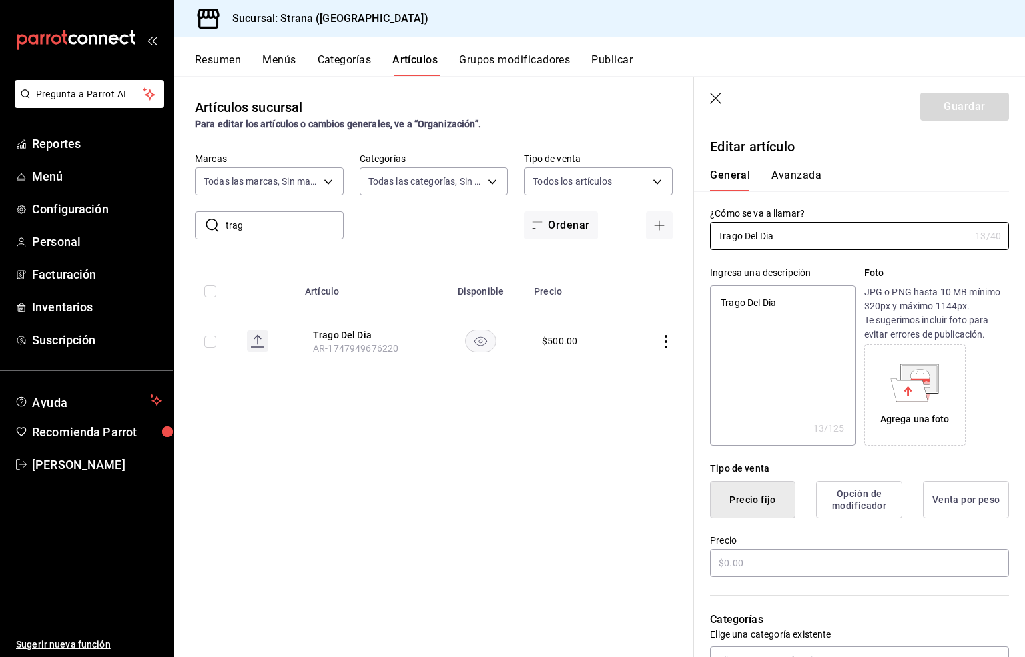
type textarea "x"
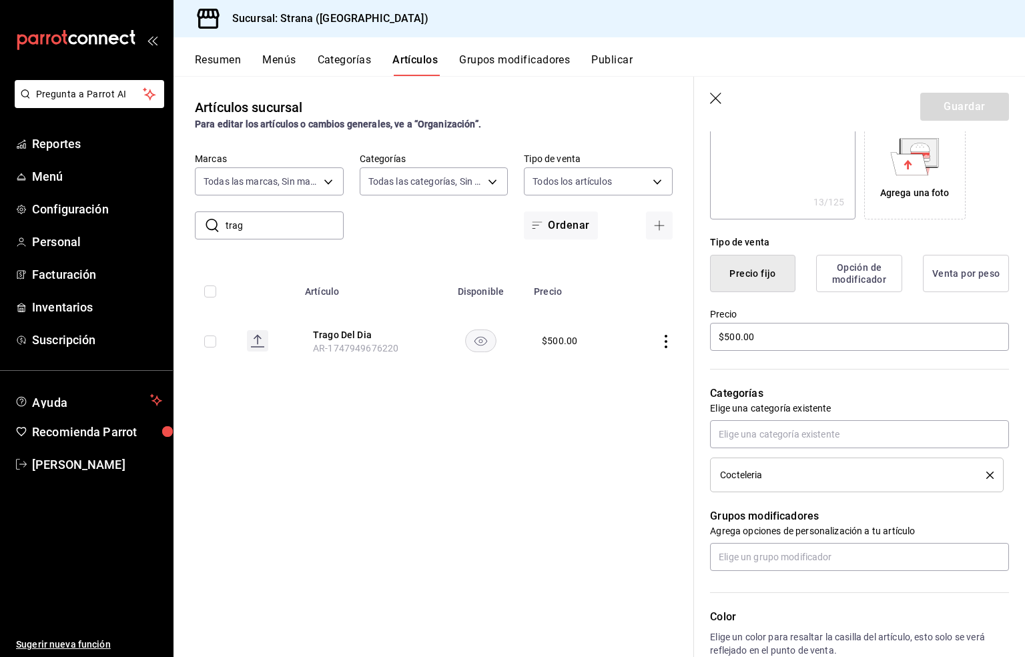
scroll to position [300, 0]
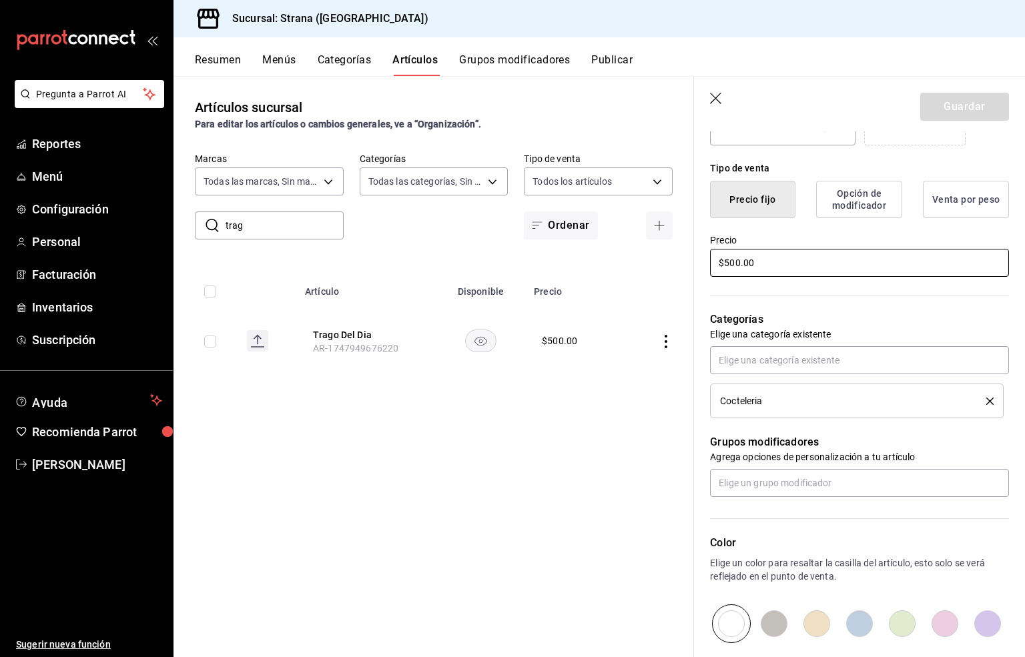
drag, startPoint x: 763, startPoint y: 275, endPoint x: 677, endPoint y: 279, distance: 86.2
click at [677, 279] on main "Artículos sucursal Para editar los artículos o cambios generales, ve a “Organiz…" at bounding box center [598, 366] width 851 height 581
type input "$4.00"
type textarea "x"
type input "$41.00"
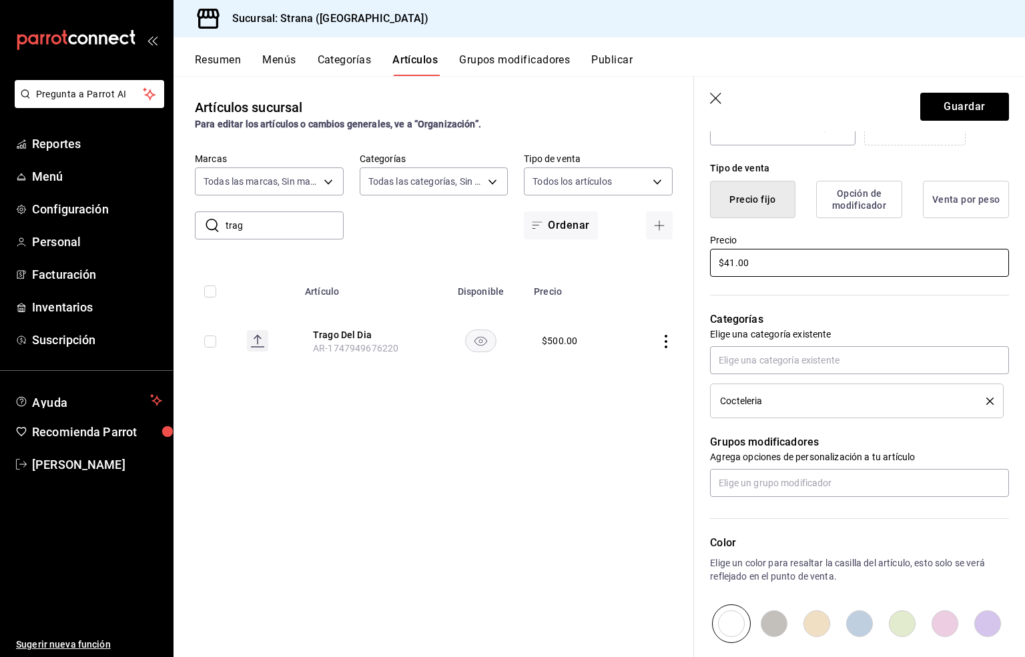
type textarea "x"
type input "$415.00"
click at [920, 107] on button "Guardar" at bounding box center [964, 107] width 89 height 28
type textarea "x"
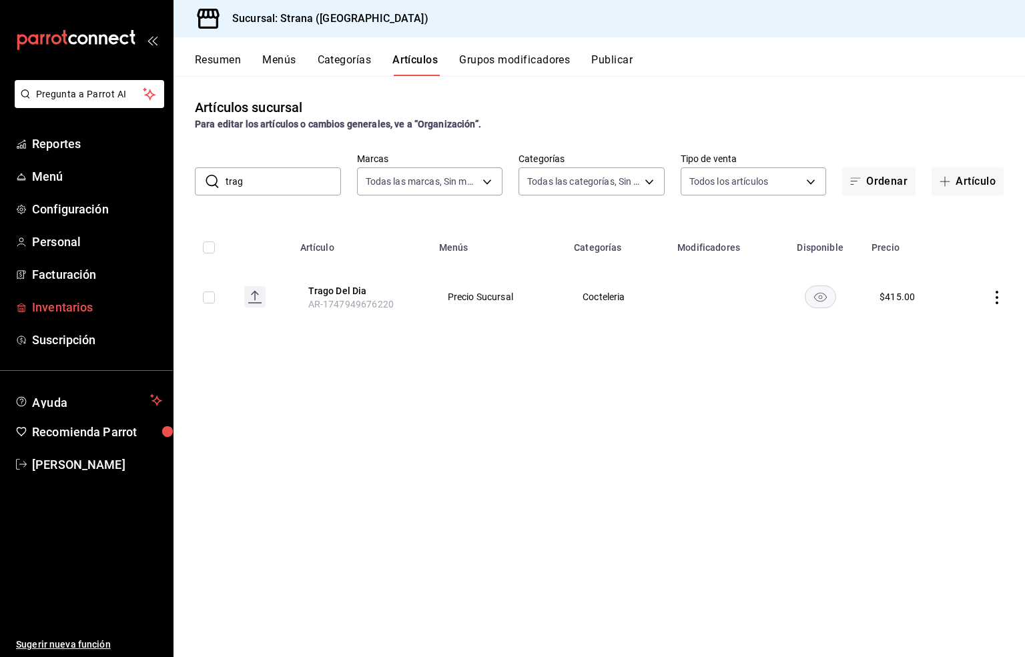
click at [48, 303] on span "Inventarios" at bounding box center [97, 307] width 130 height 18
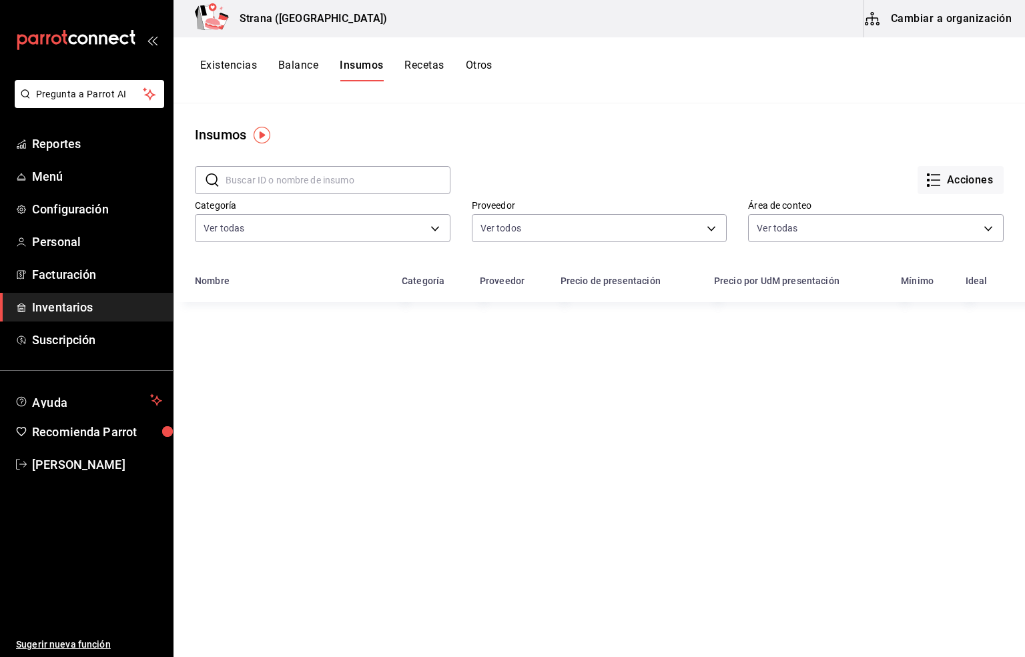
click at [264, 177] on input "text" at bounding box center [338, 180] width 225 height 27
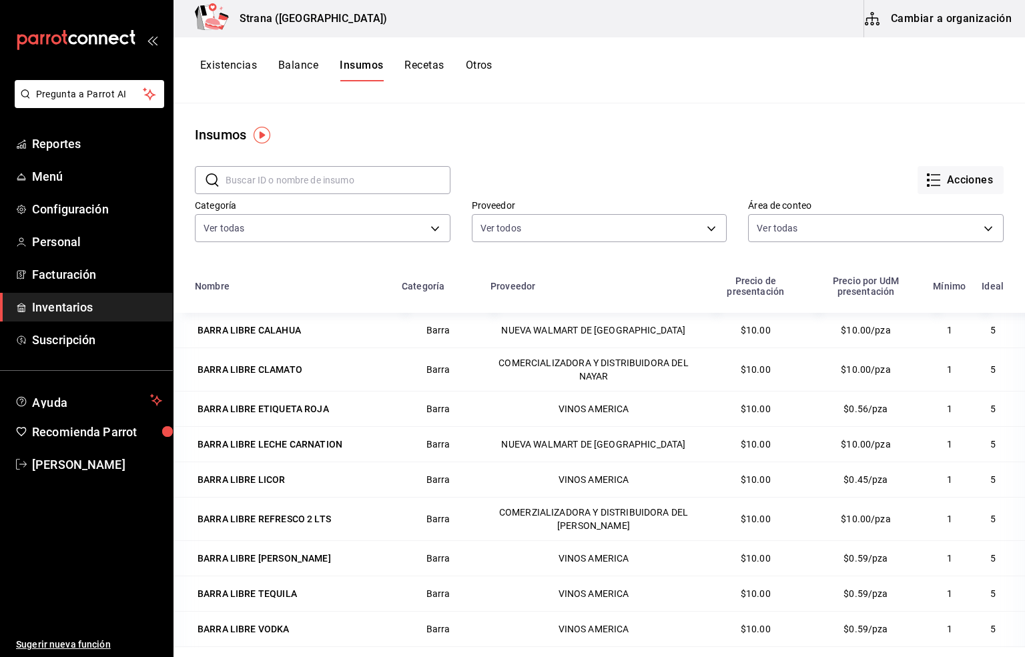
click at [212, 65] on button "Existencias" at bounding box center [228, 70] width 57 height 23
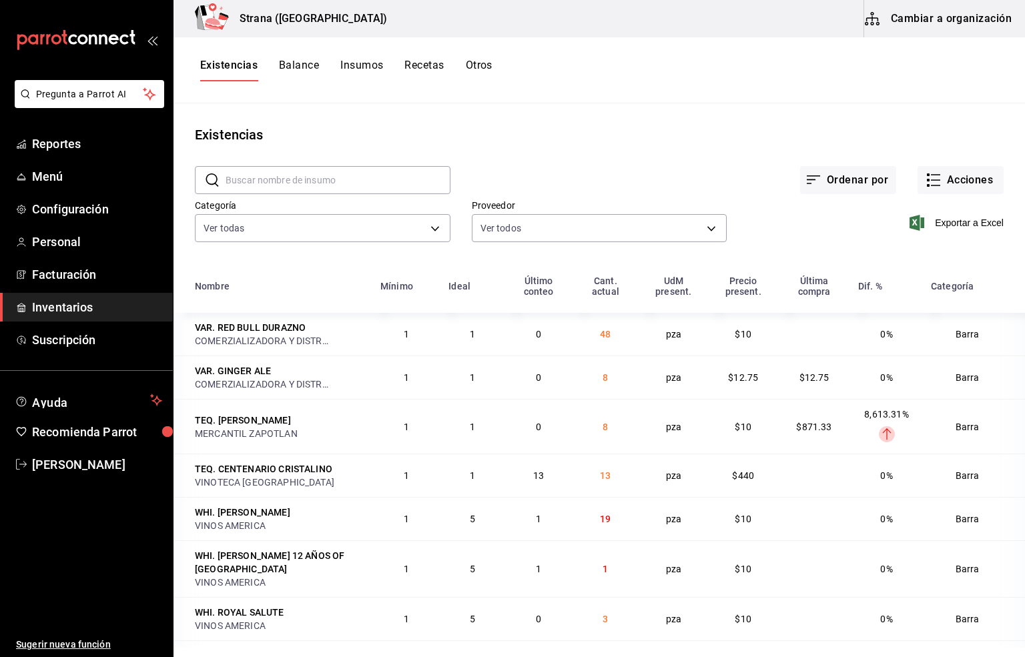
click at [807, 109] on main "Existencias ​ ​ Ordenar por Acciones Categoría Ver todas b11263f3-316c-490f-b5c…" at bounding box center [598, 375] width 851 height 544
